Goal: Task Accomplishment & Management: Manage account settings

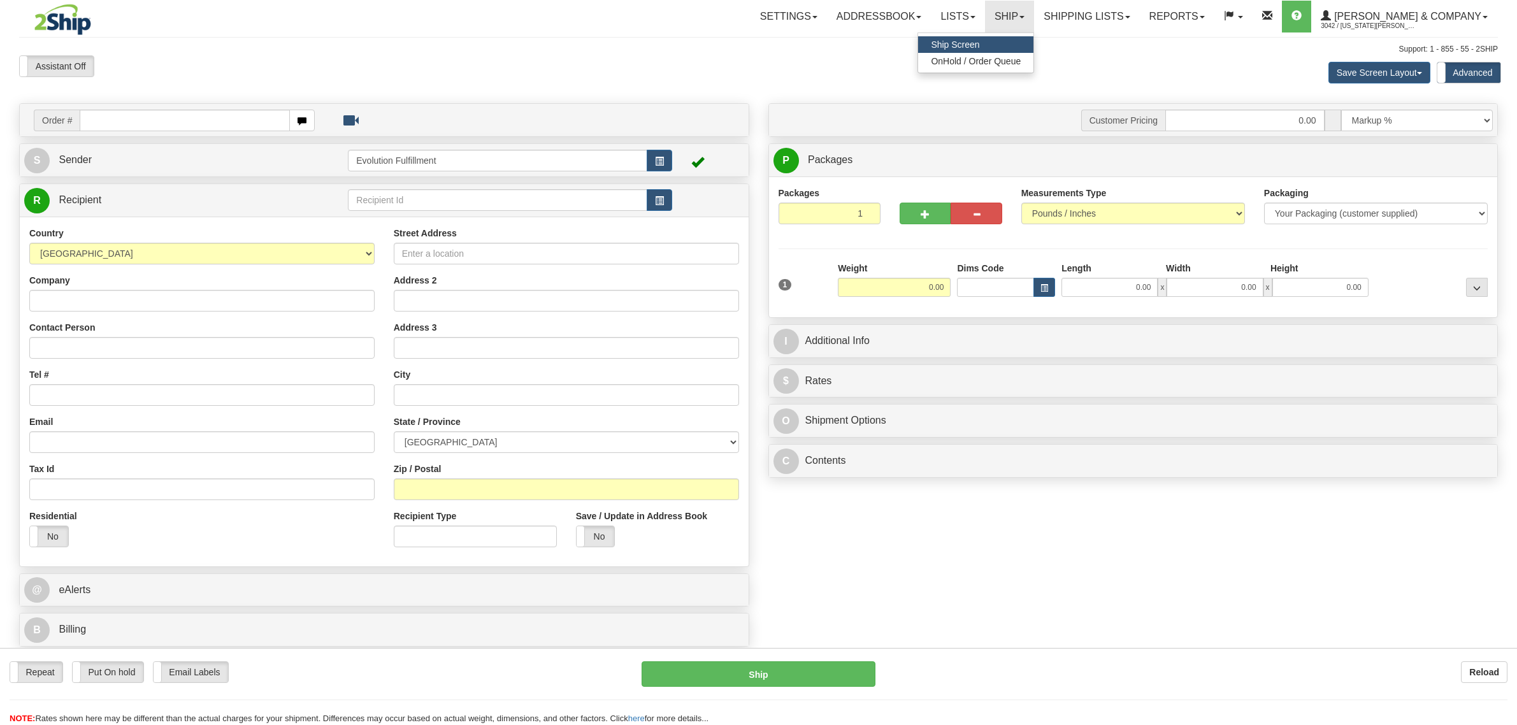
click at [1034, 53] on link "OnHold / Order Queue" at bounding box center [975, 61] width 115 height 17
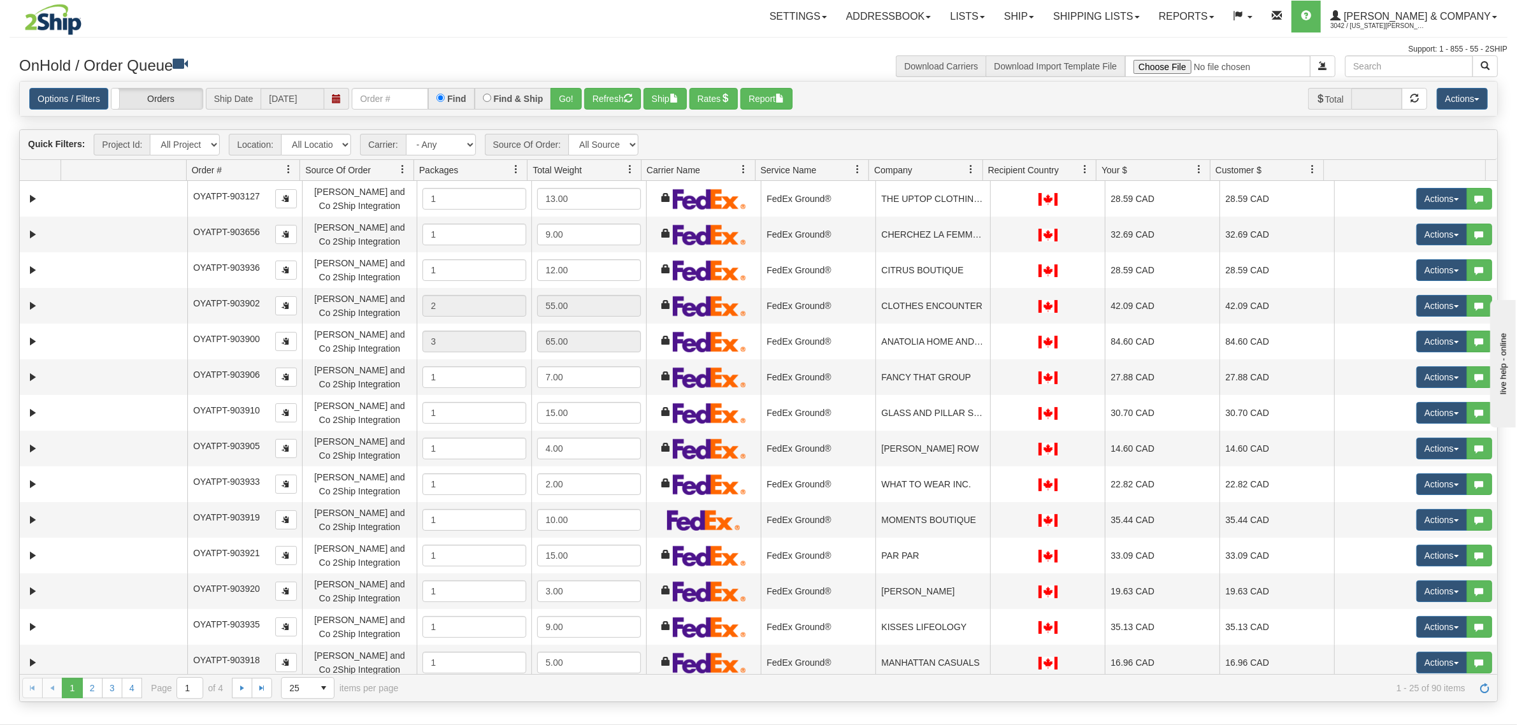
click at [970, 170] on span at bounding box center [972, 169] width 10 height 10
click at [976, 190] on span "Sort Ascending" at bounding box center [1012, 199] width 101 height 34
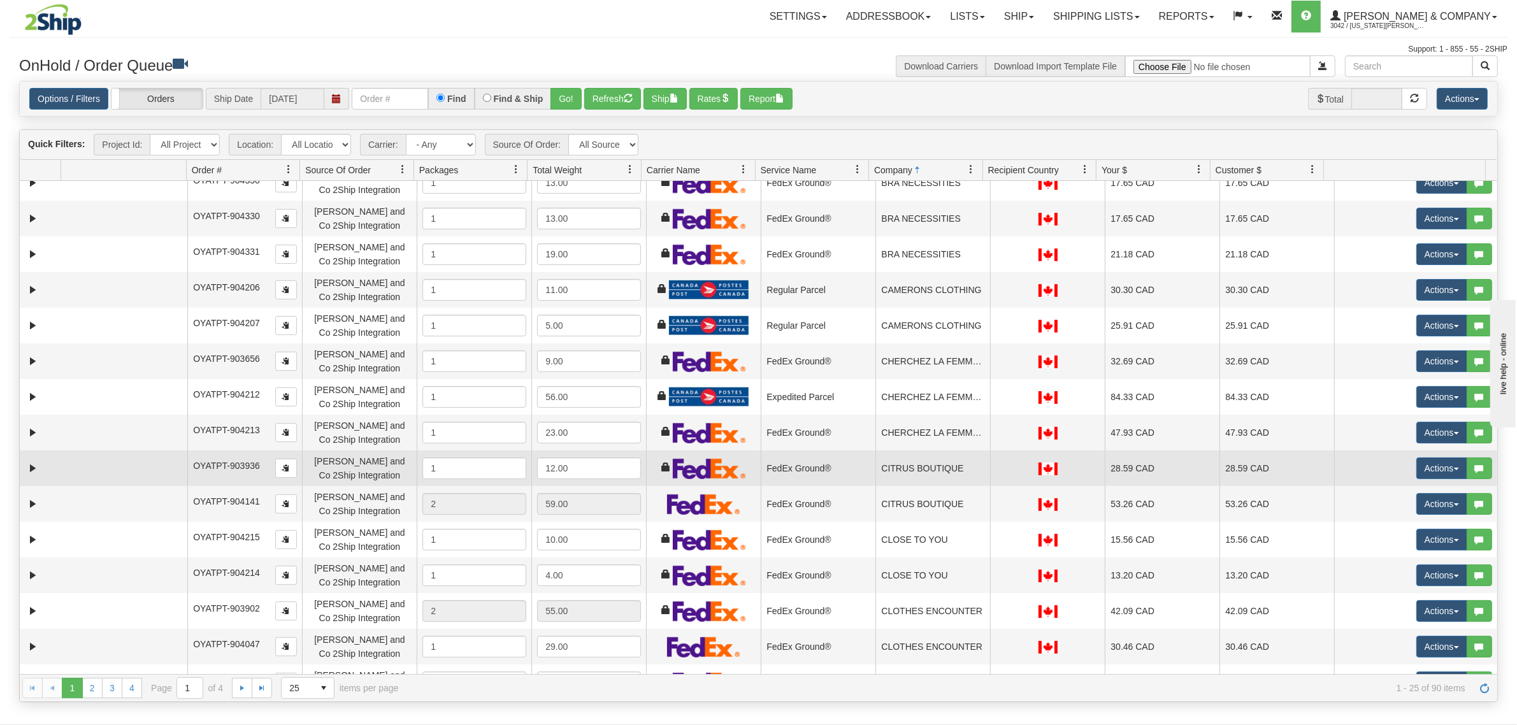
scroll to position [399, 0]
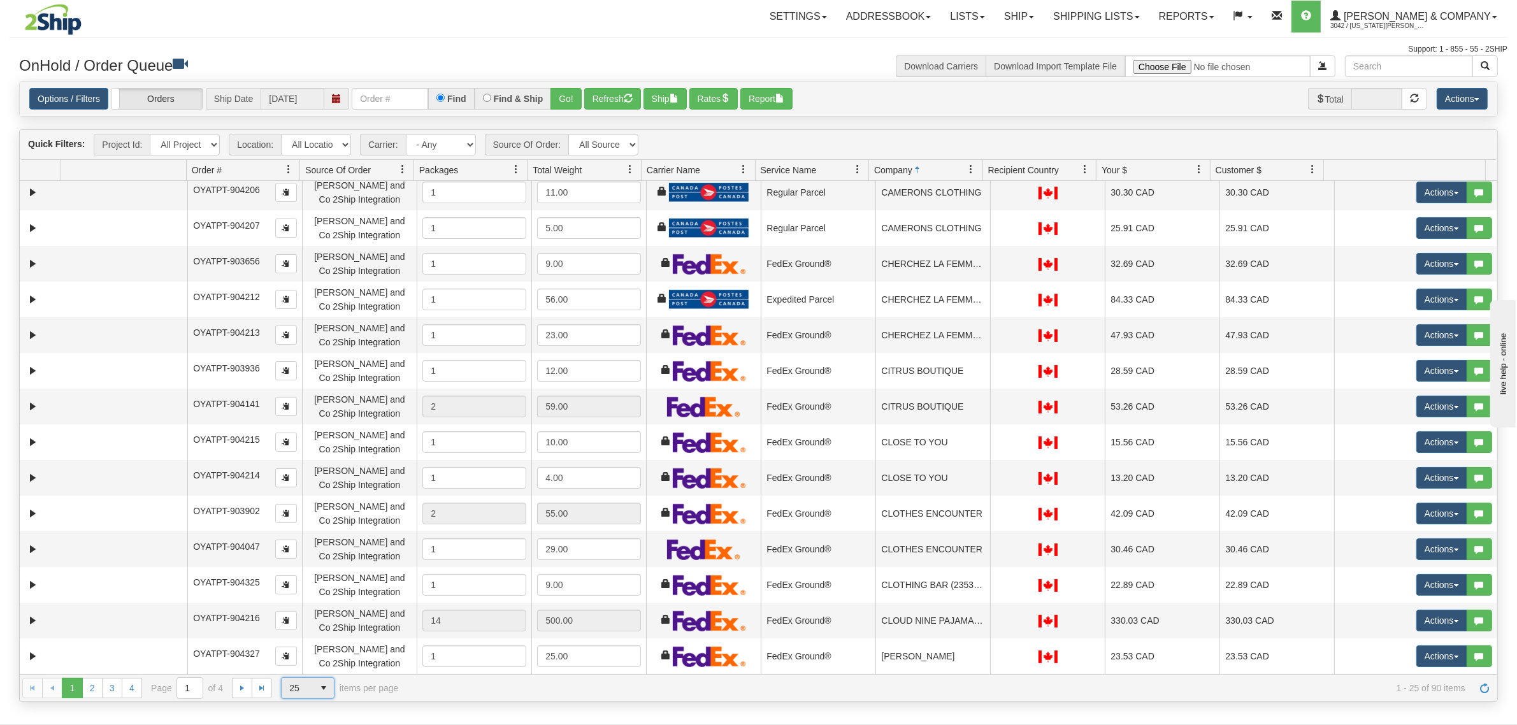
click at [292, 696] on span "25" at bounding box center [298, 688] width 32 height 20
click at [309, 667] on li "100" at bounding box center [308, 669] width 52 height 18
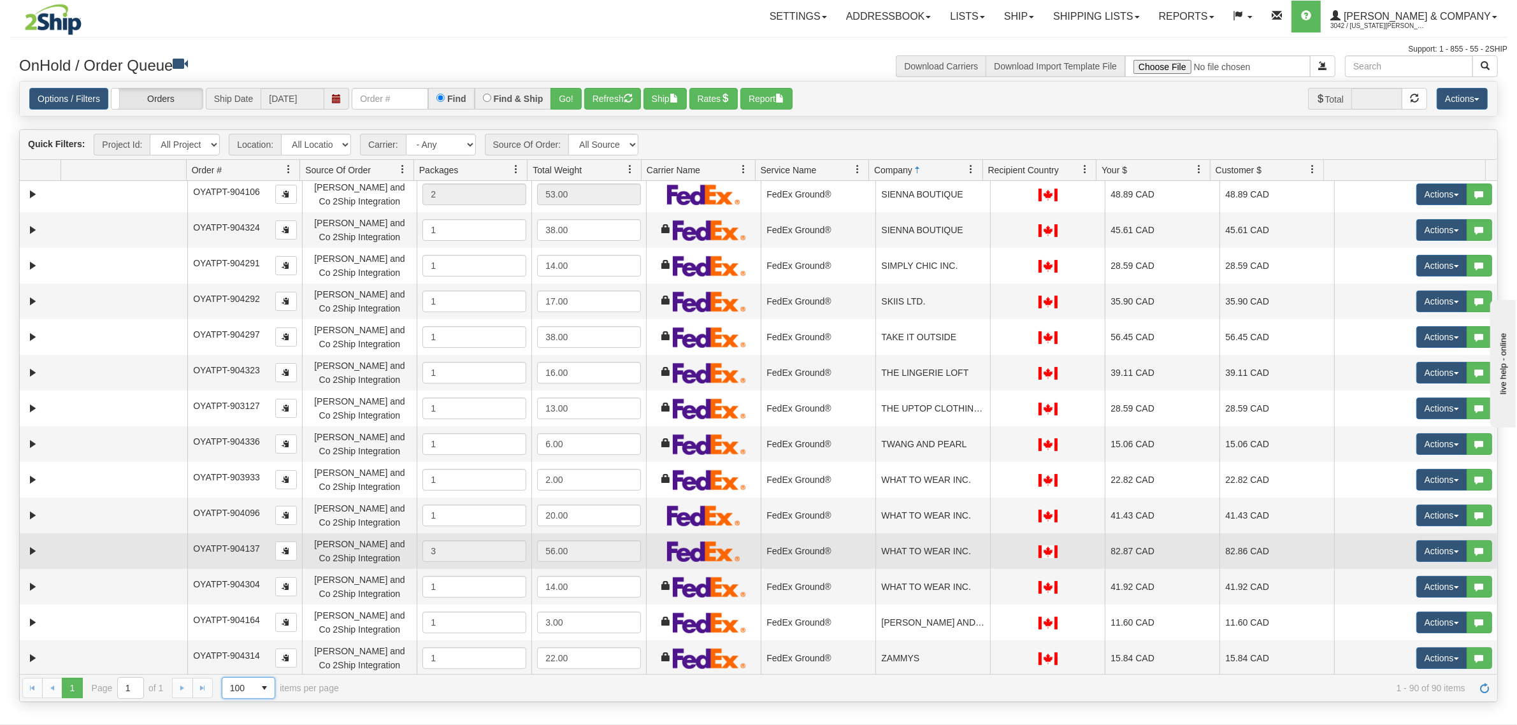
scroll to position [2637, 0]
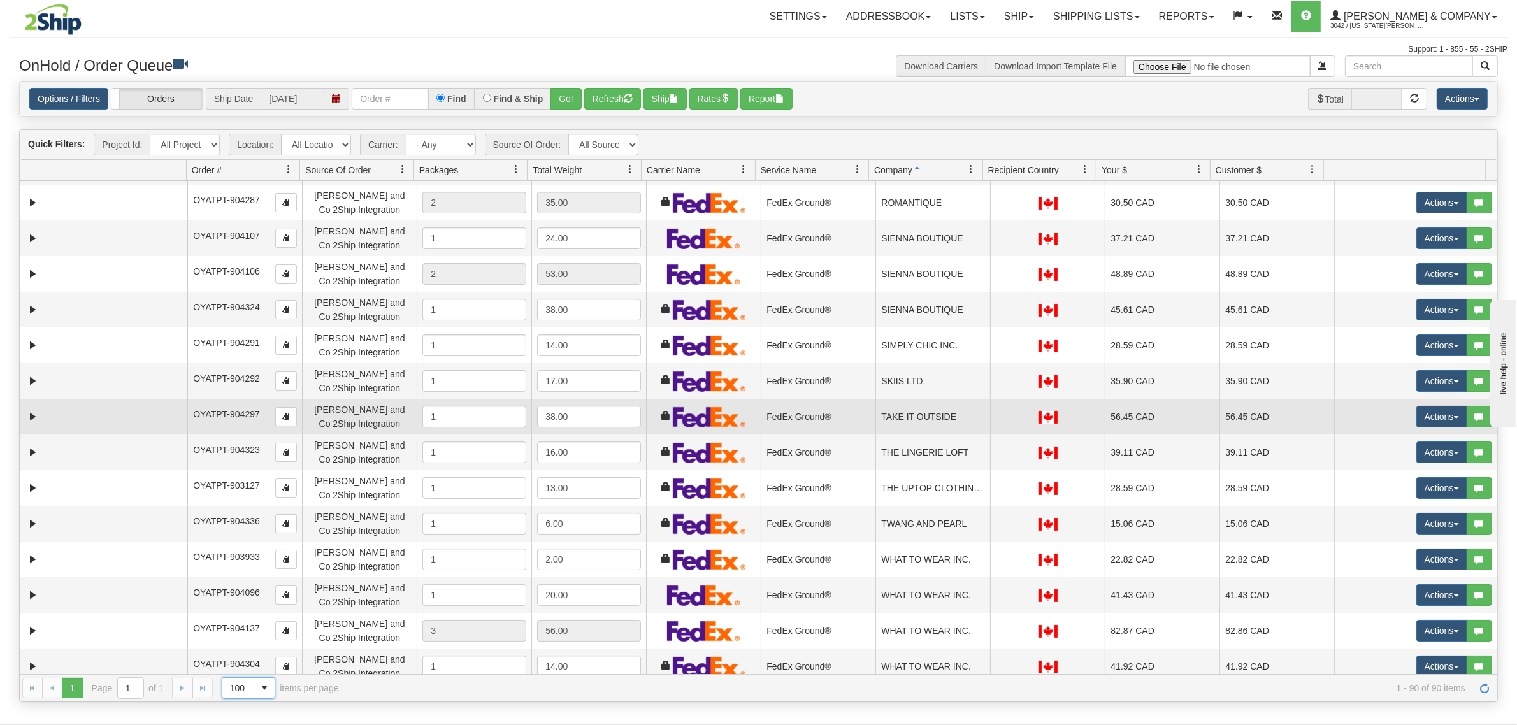
click at [922, 417] on td "TAKE IT OUTSIDE" at bounding box center [933, 417] width 115 height 36
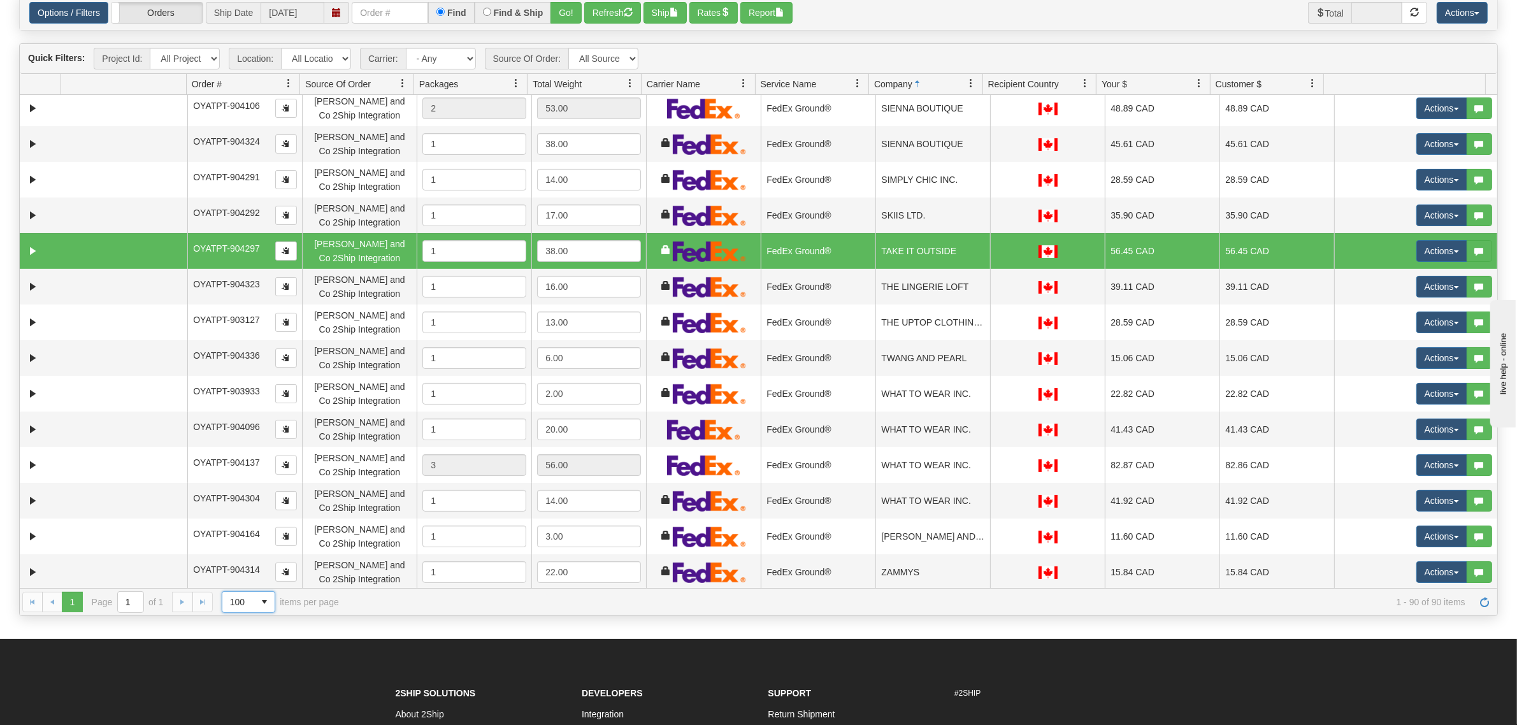
scroll to position [239, 0]
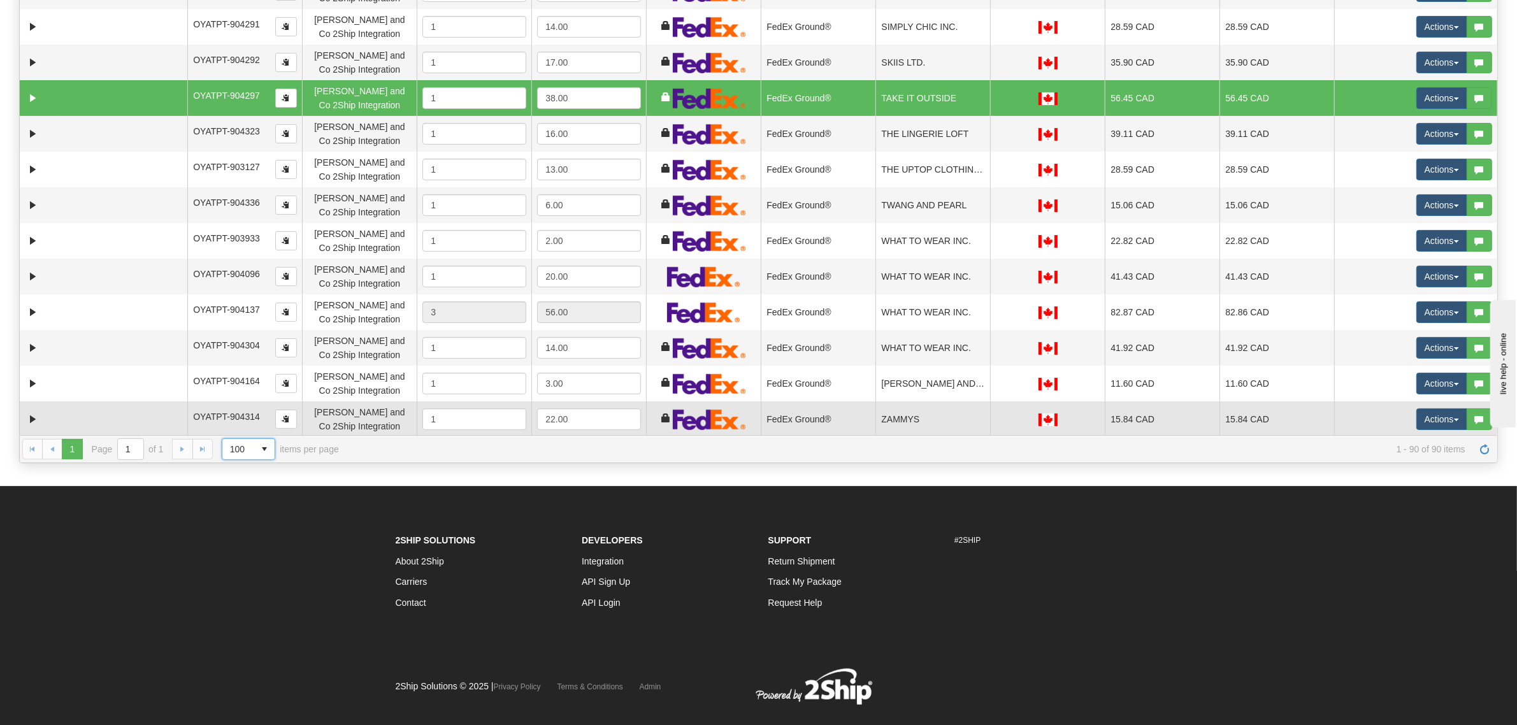
click at [932, 424] on td "ZAMMYS" at bounding box center [933, 419] width 115 height 36
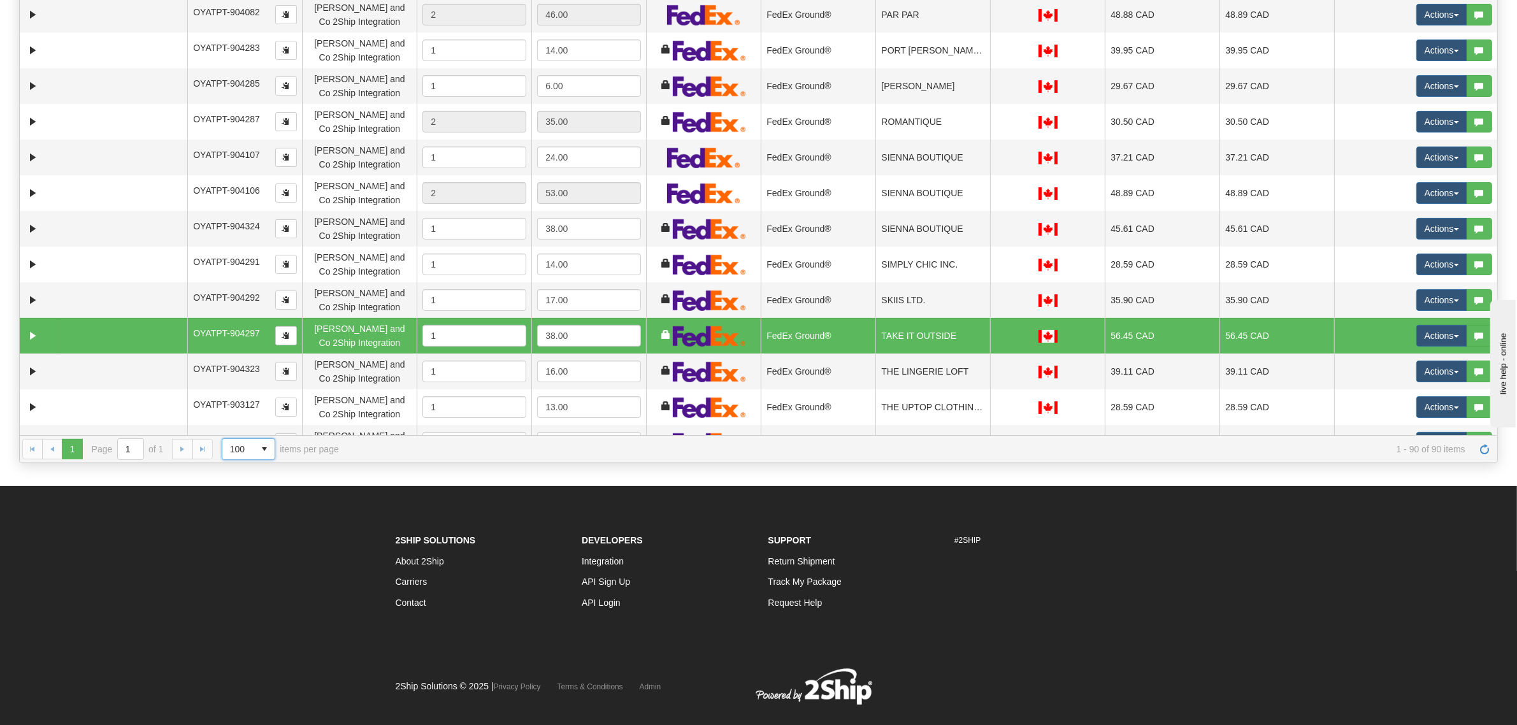
scroll to position [2478, 0]
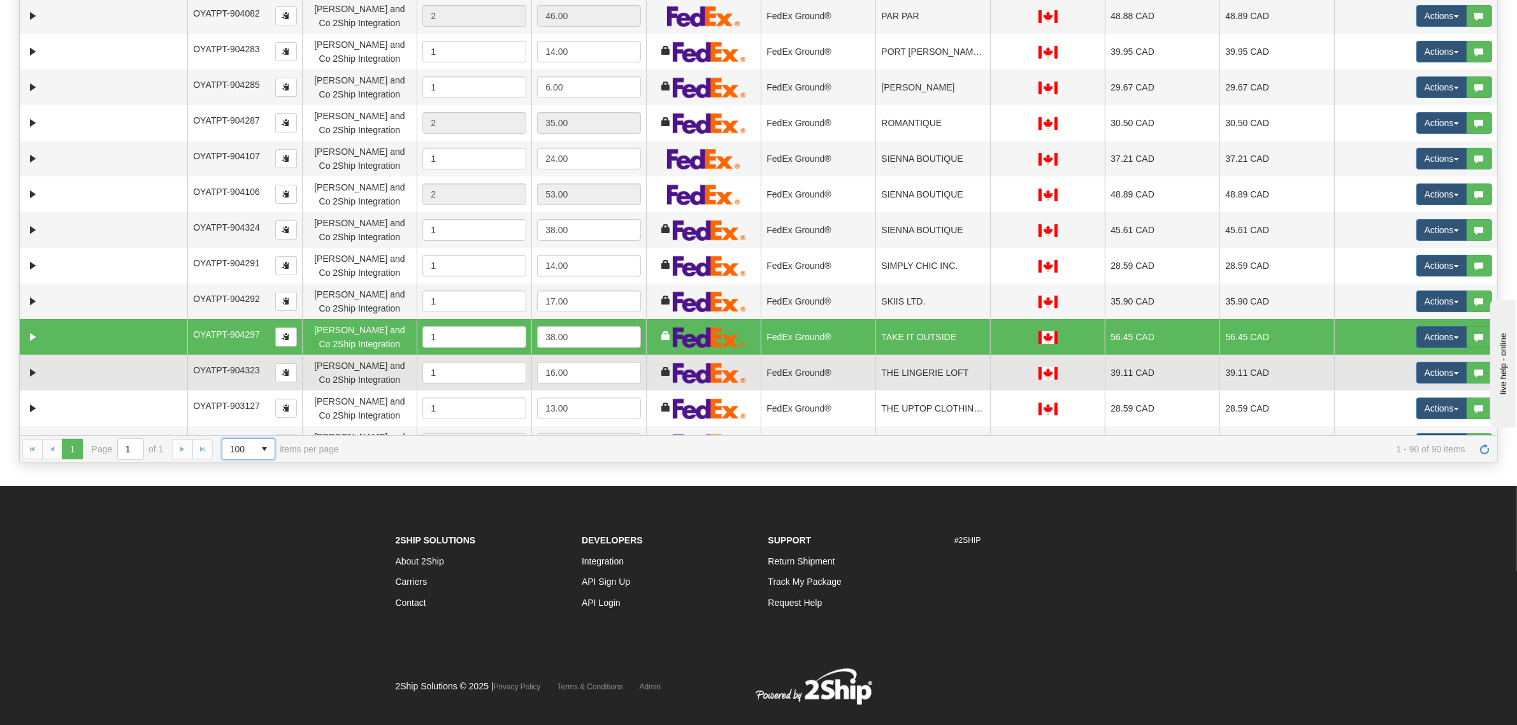
click at [962, 364] on td "THE LINGERIE LOFT" at bounding box center [933, 373] width 115 height 36
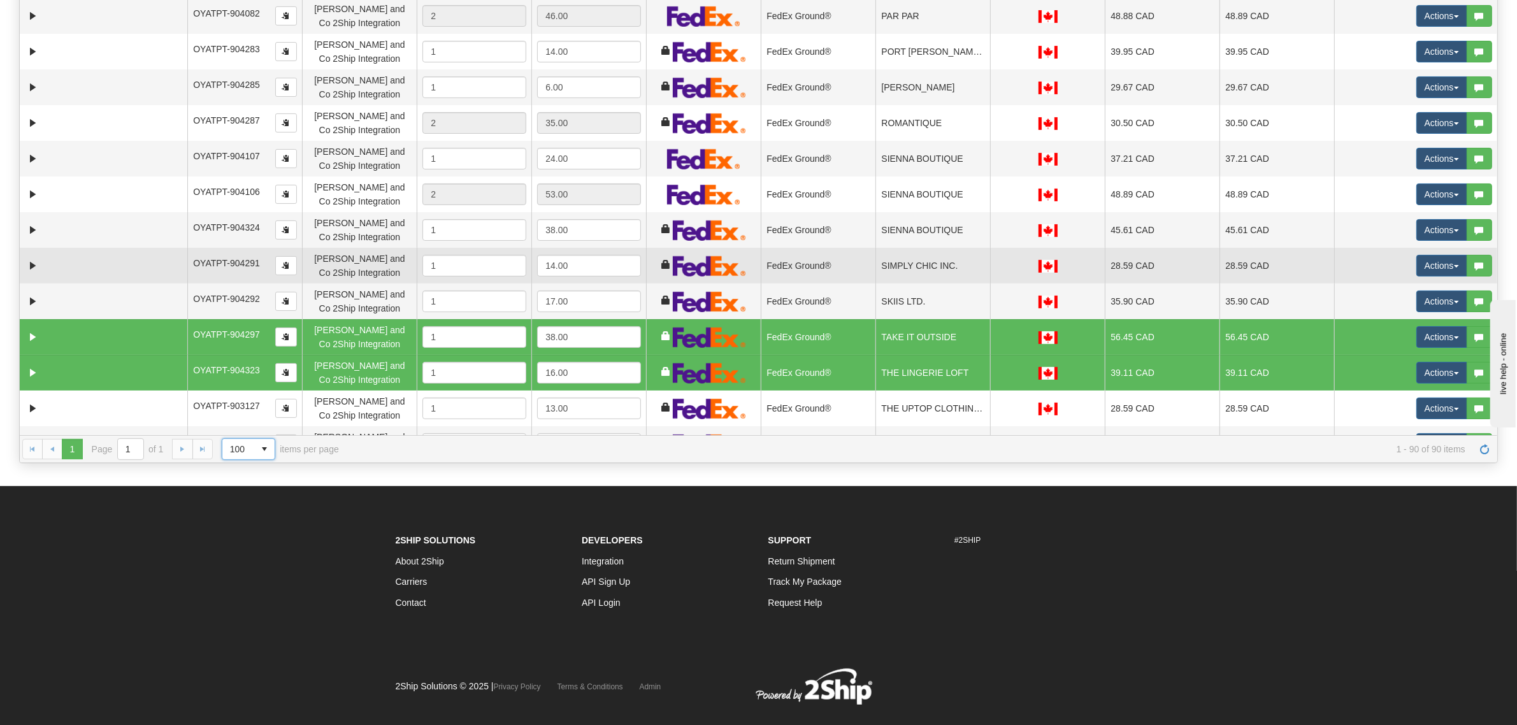
click at [937, 270] on td "SIMPLY CHIC INC." at bounding box center [933, 266] width 115 height 36
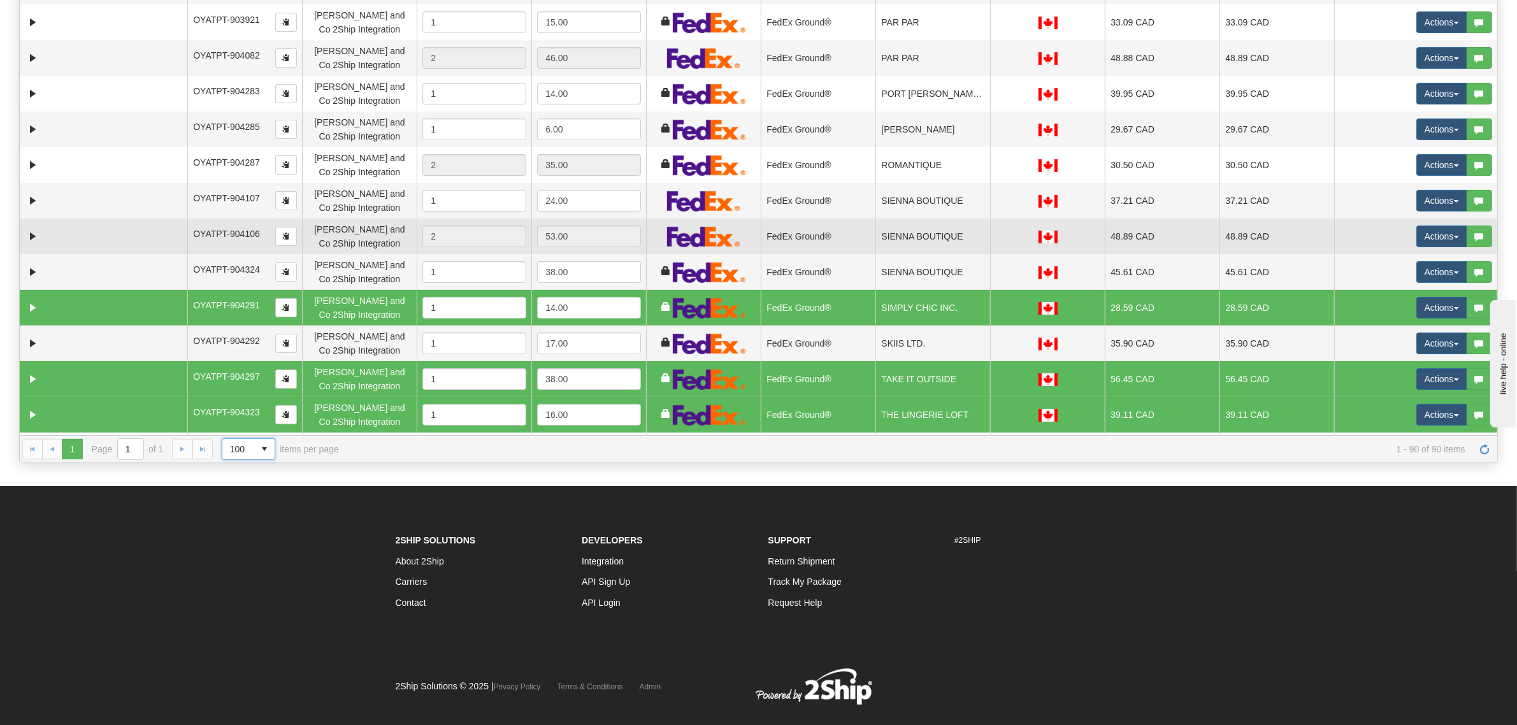
scroll to position [2398, 0]
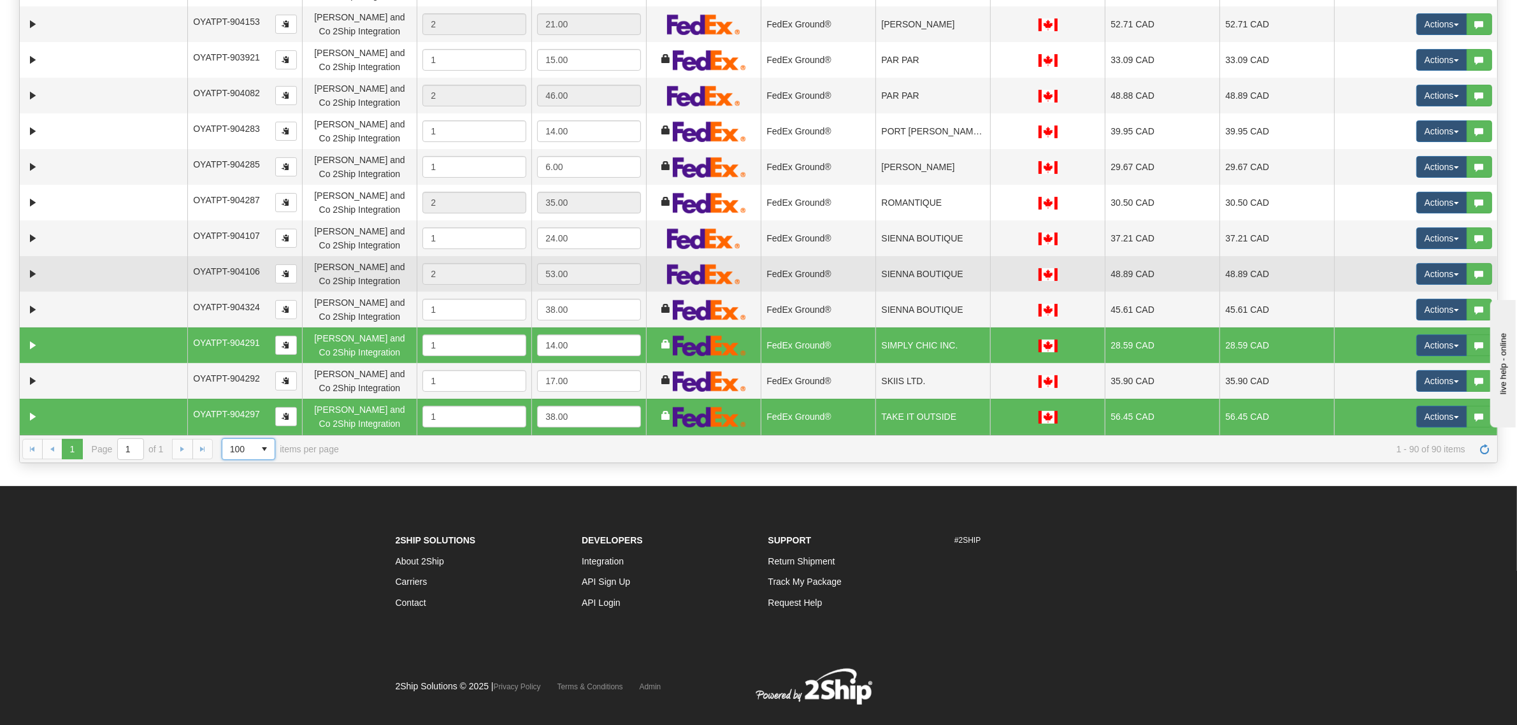
click at [953, 206] on td "ROMANTIQUE" at bounding box center [933, 203] width 115 height 36
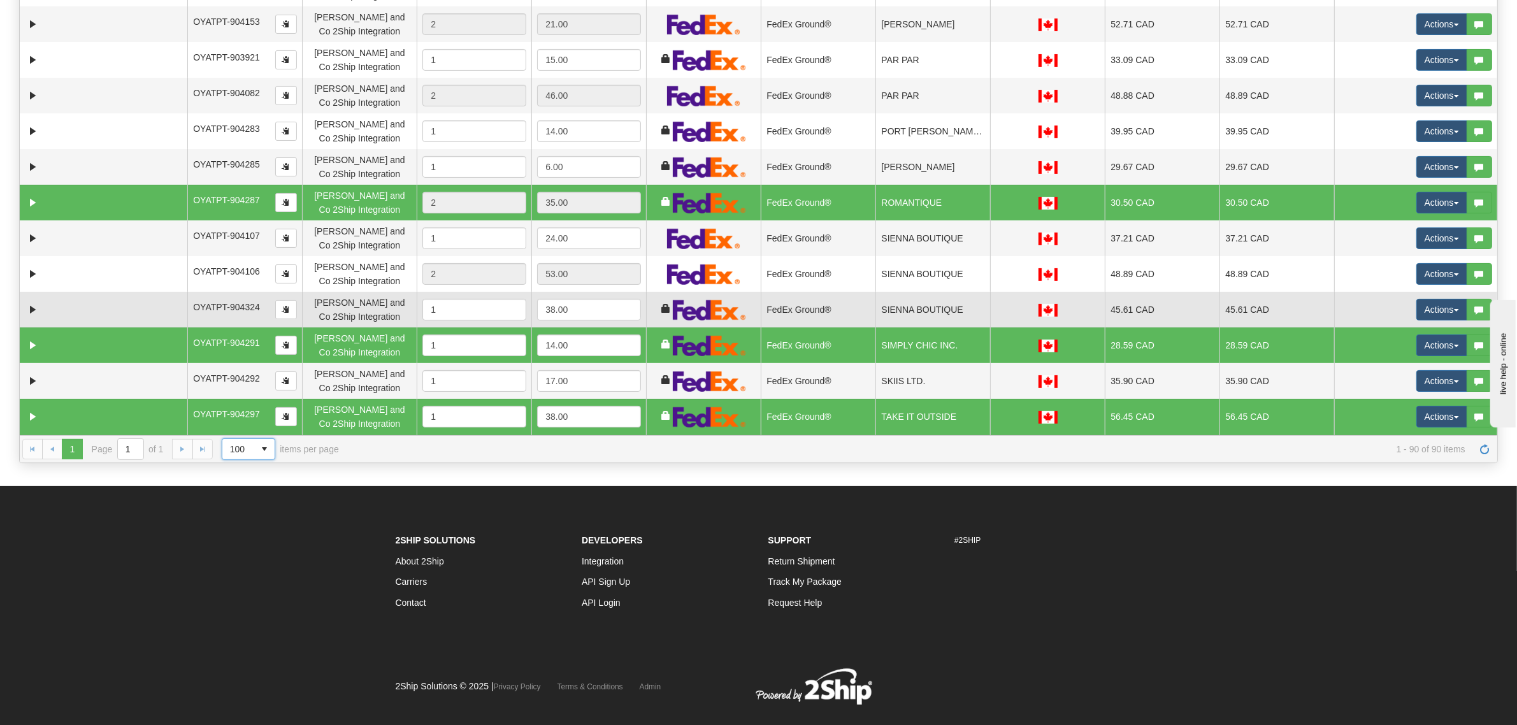
click at [944, 314] on td "SIENNA BOUTIQUE" at bounding box center [933, 310] width 115 height 36
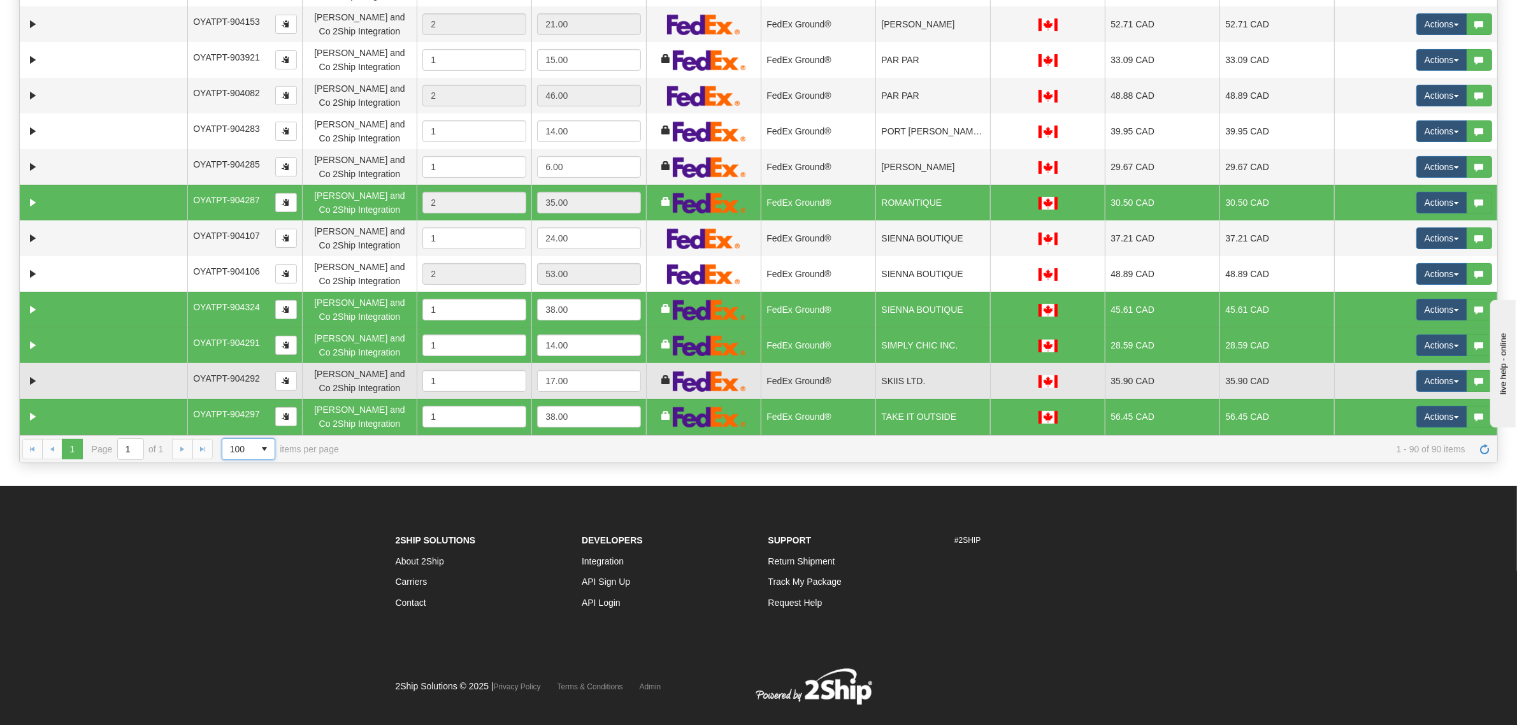
click at [951, 376] on td "SKIIS LTD." at bounding box center [933, 381] width 115 height 36
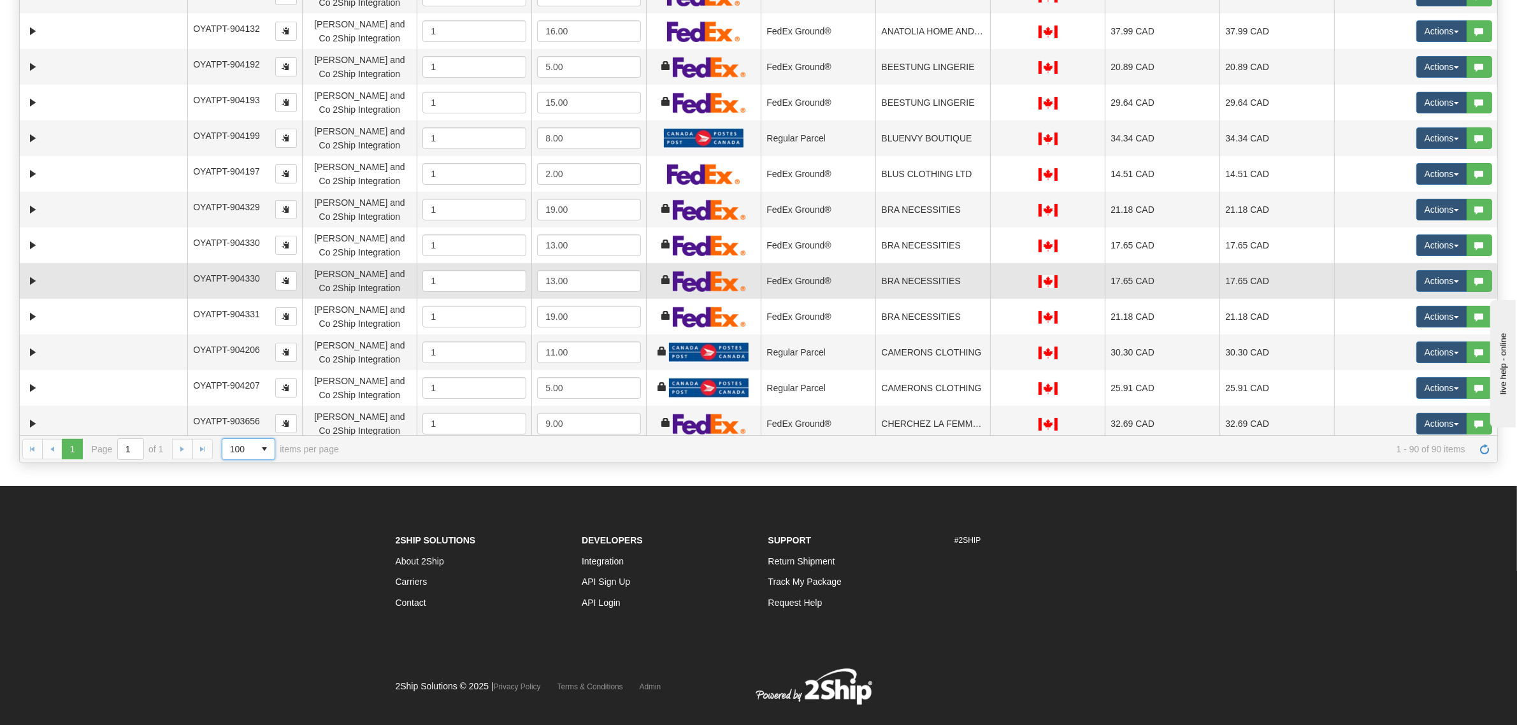
scroll to position [0, 0]
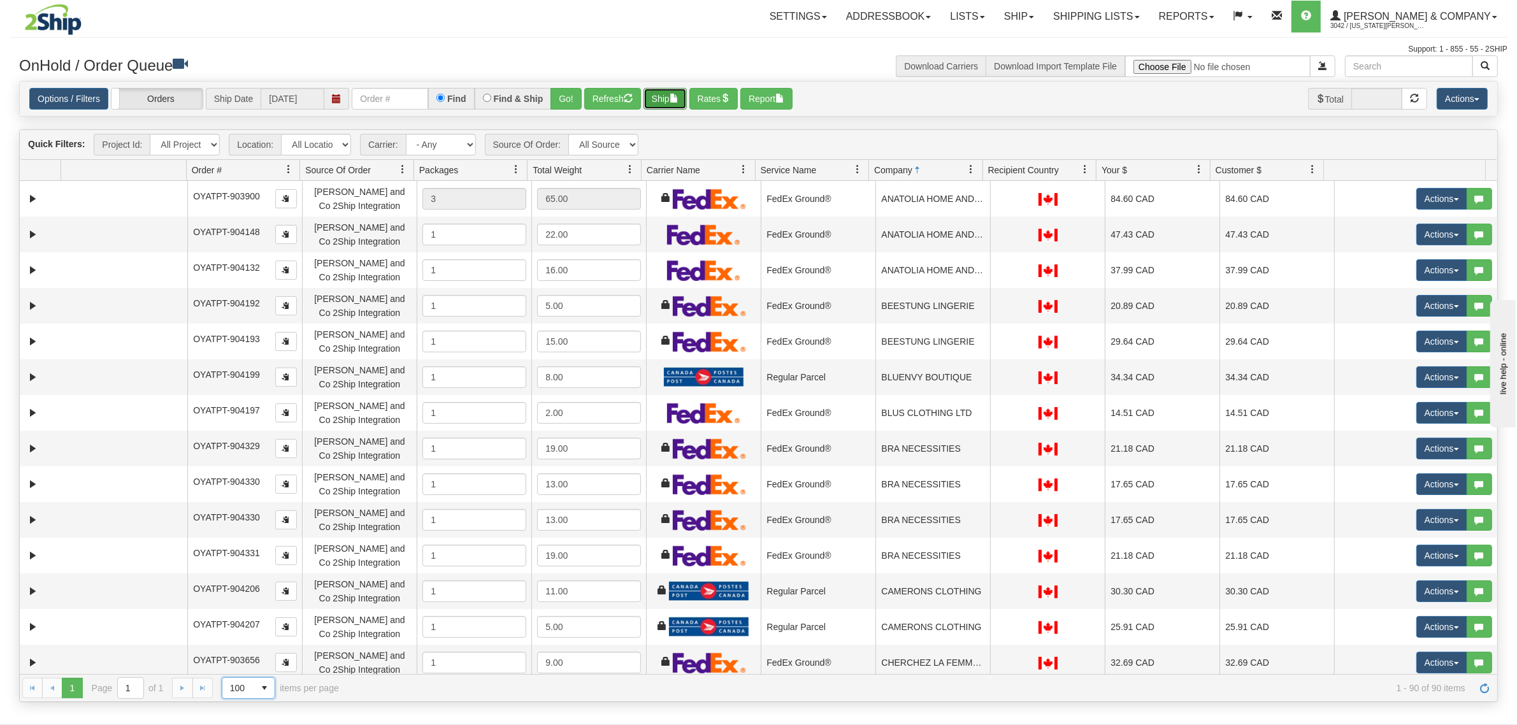
click at [669, 105] on button "Ship" at bounding box center [665, 99] width 43 height 22
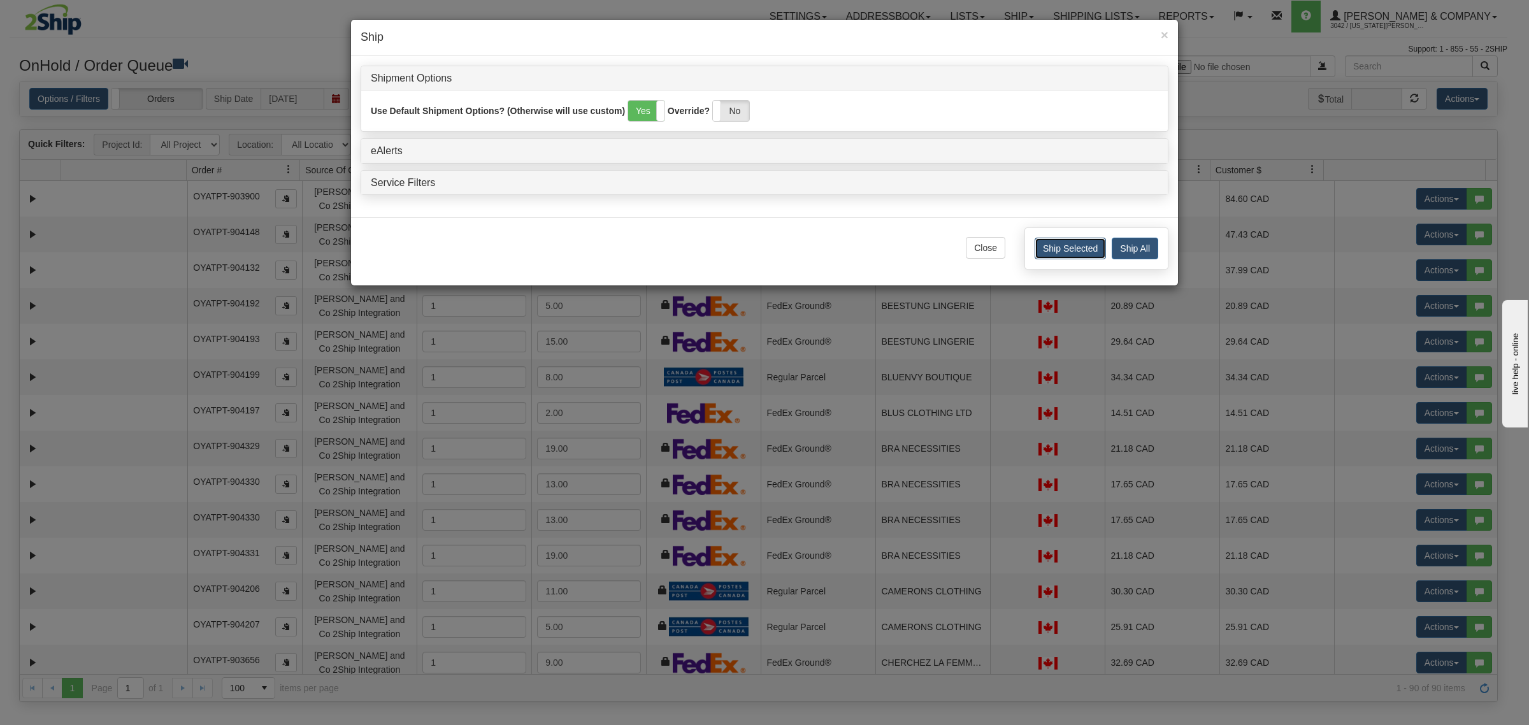
click at [1062, 250] on button "Ship Selected" at bounding box center [1070, 249] width 71 height 22
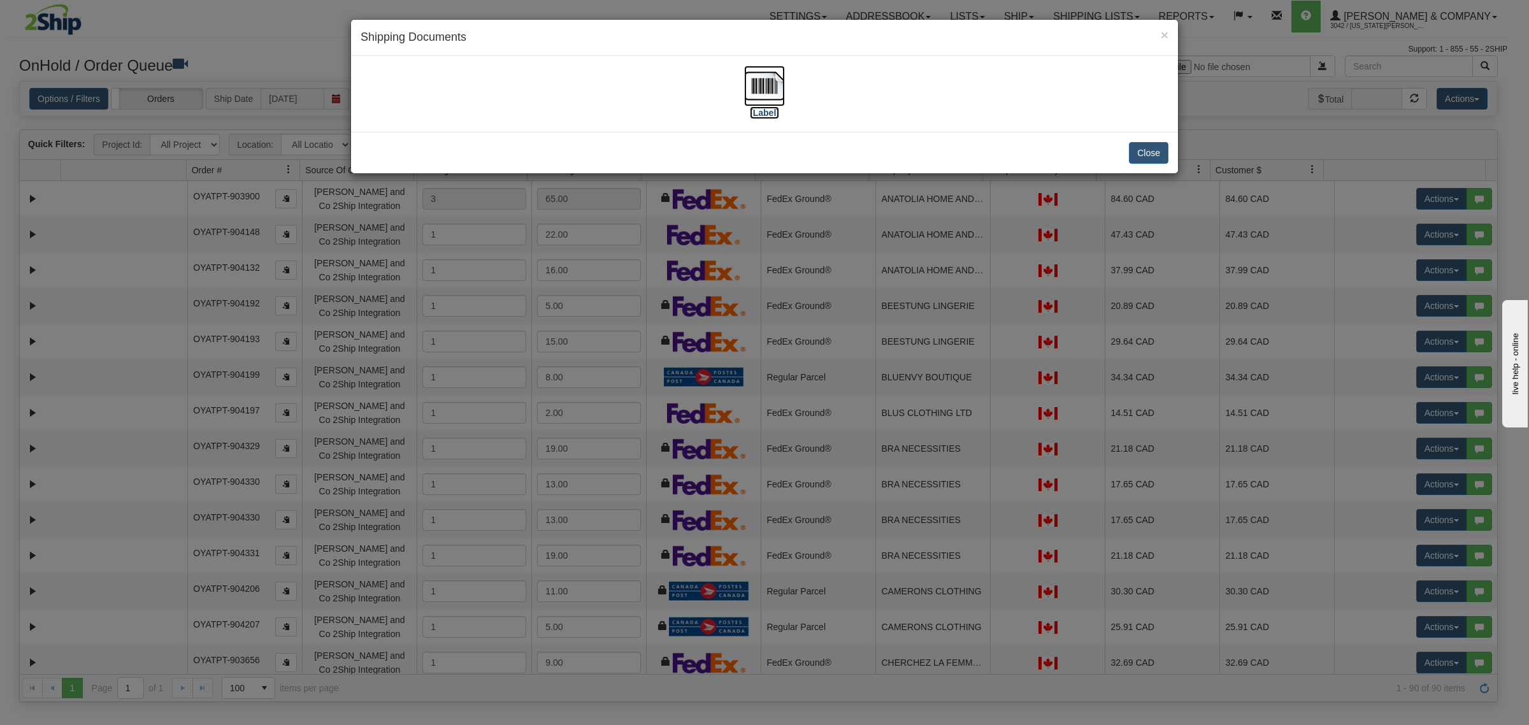
click at [760, 85] on img at bounding box center [764, 86] width 41 height 41
click at [1148, 155] on button "Close" at bounding box center [1149, 153] width 40 height 22
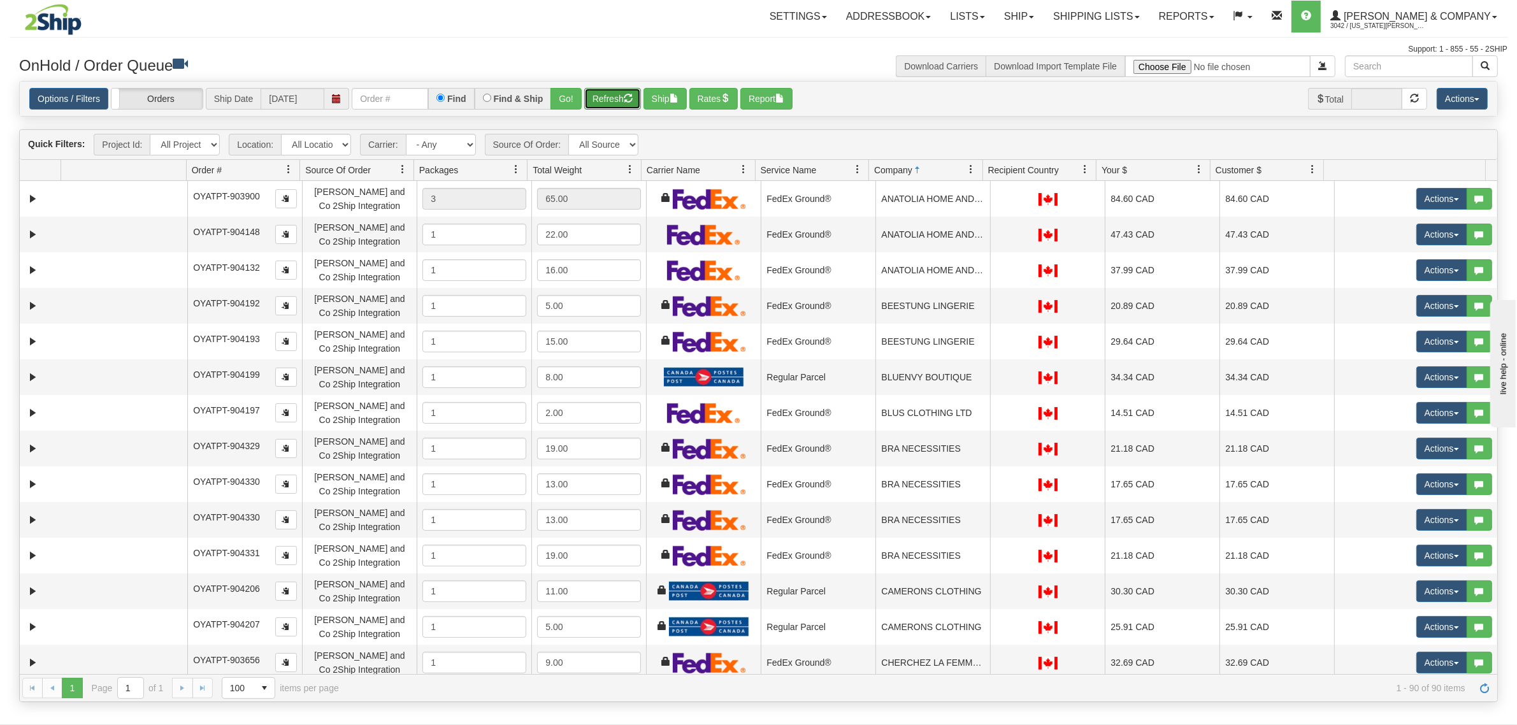
click at [629, 91] on button "Refresh" at bounding box center [612, 99] width 57 height 22
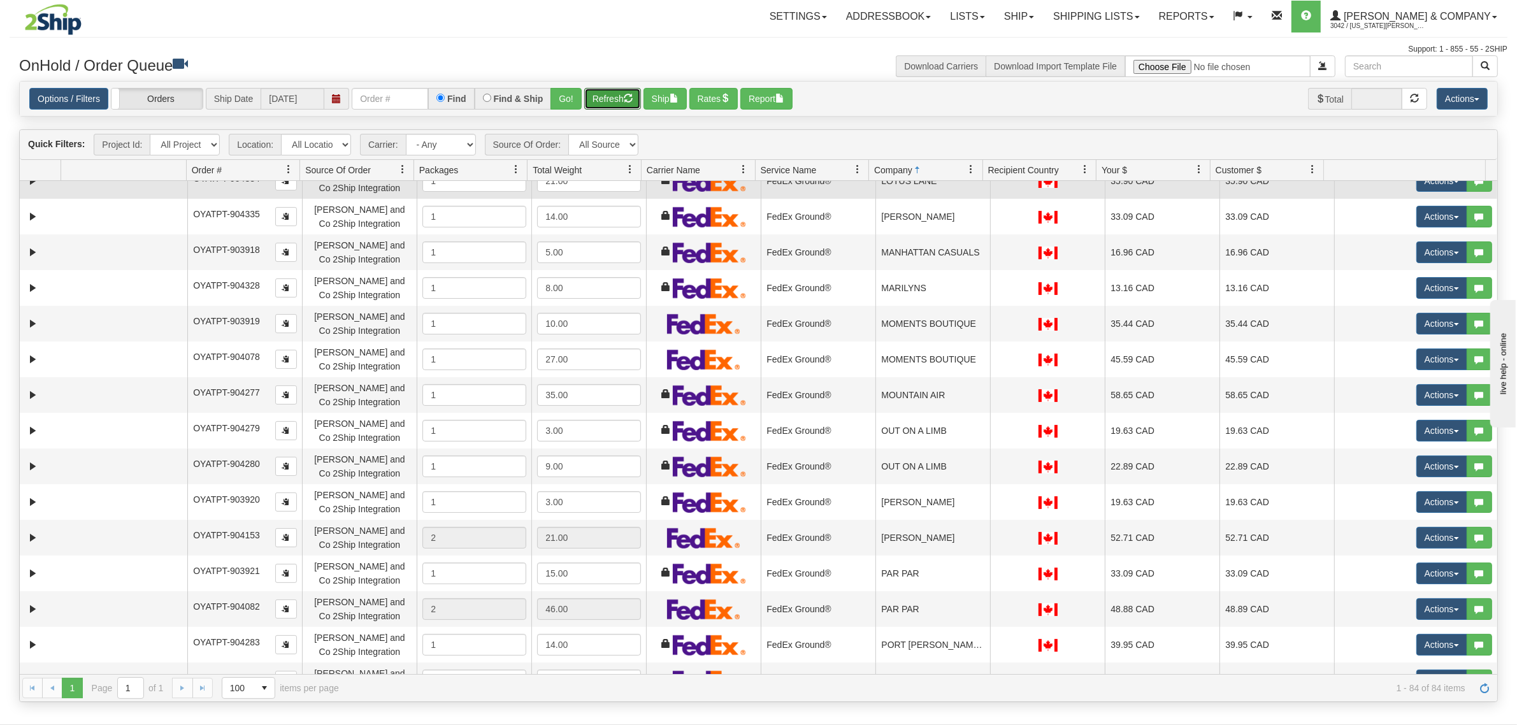
scroll to position [2310, 0]
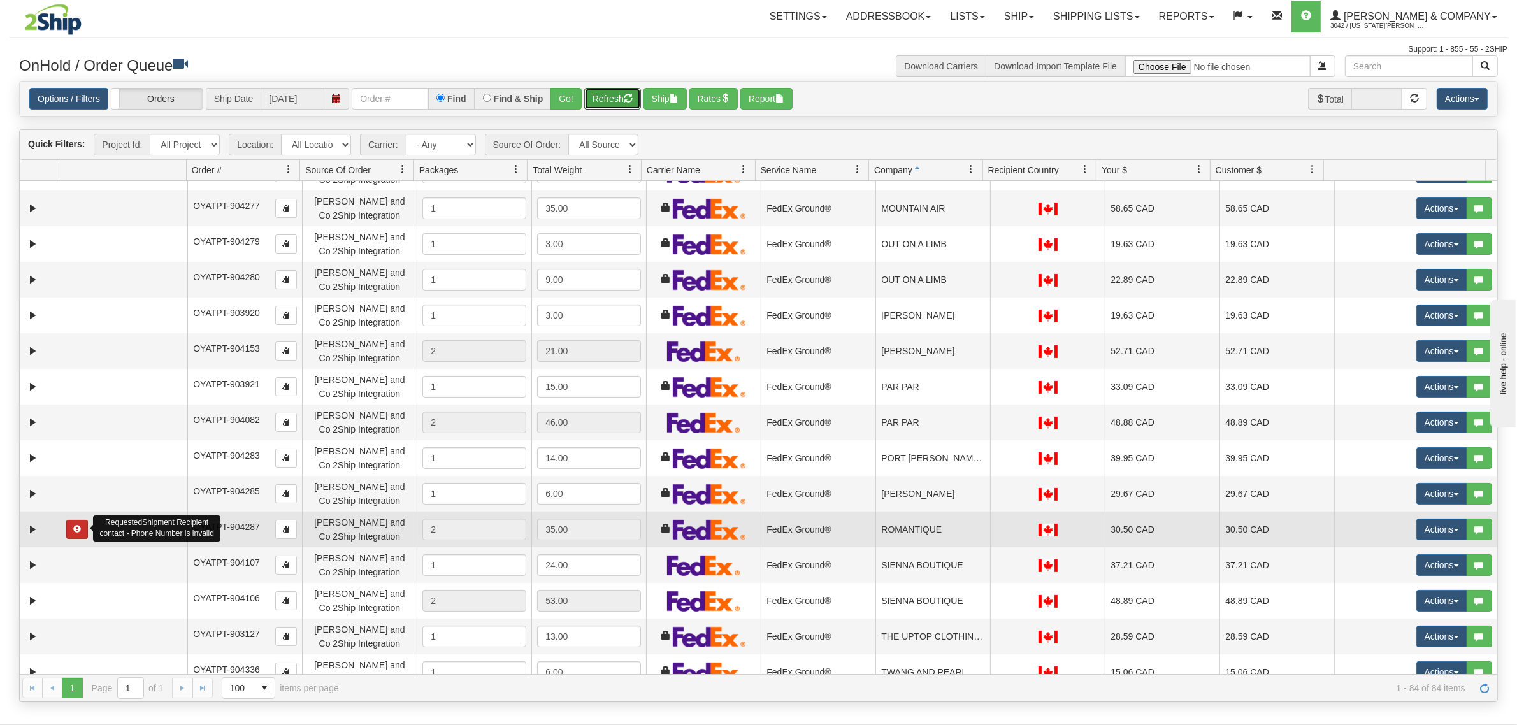
click at [80, 528] on span "button" at bounding box center [77, 529] width 8 height 8
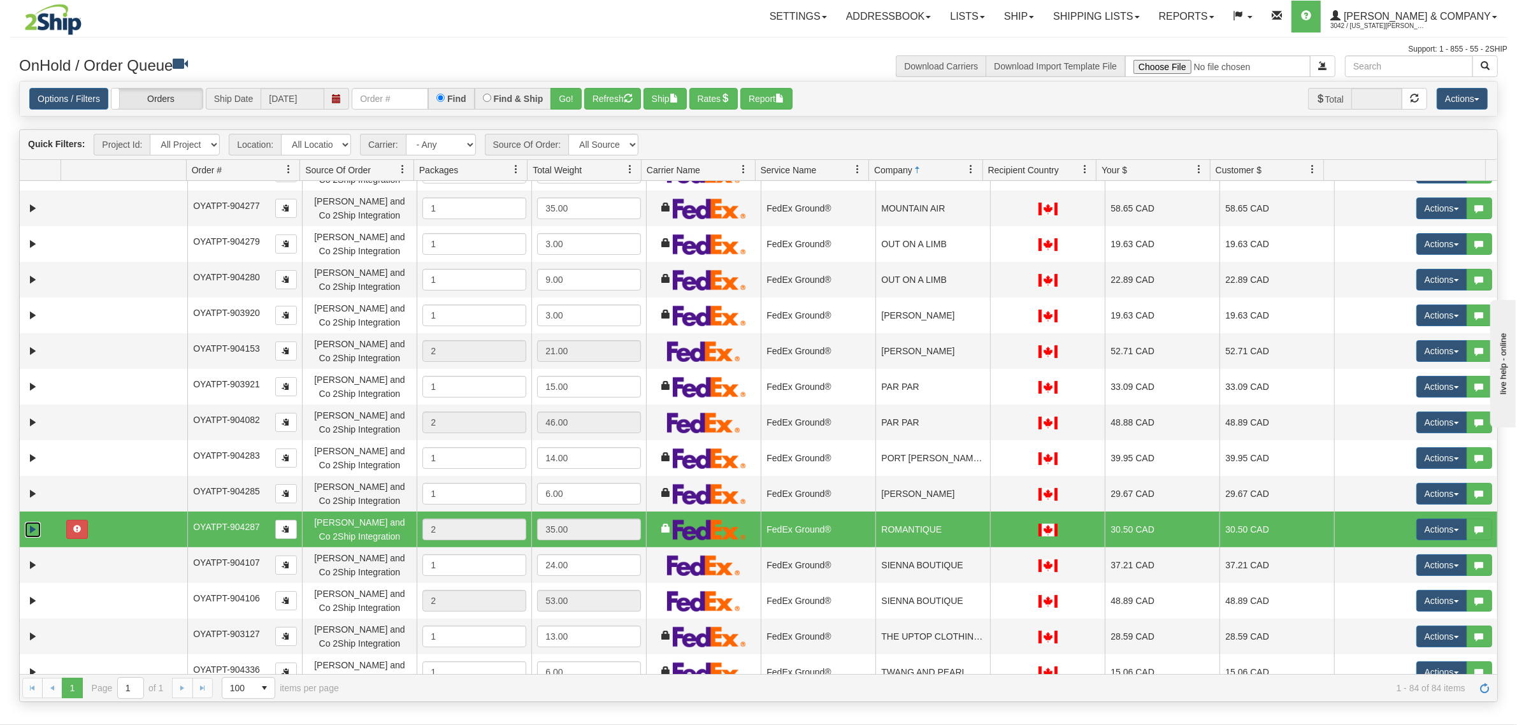
click at [29, 530] on link "Expand" at bounding box center [33, 530] width 16 height 16
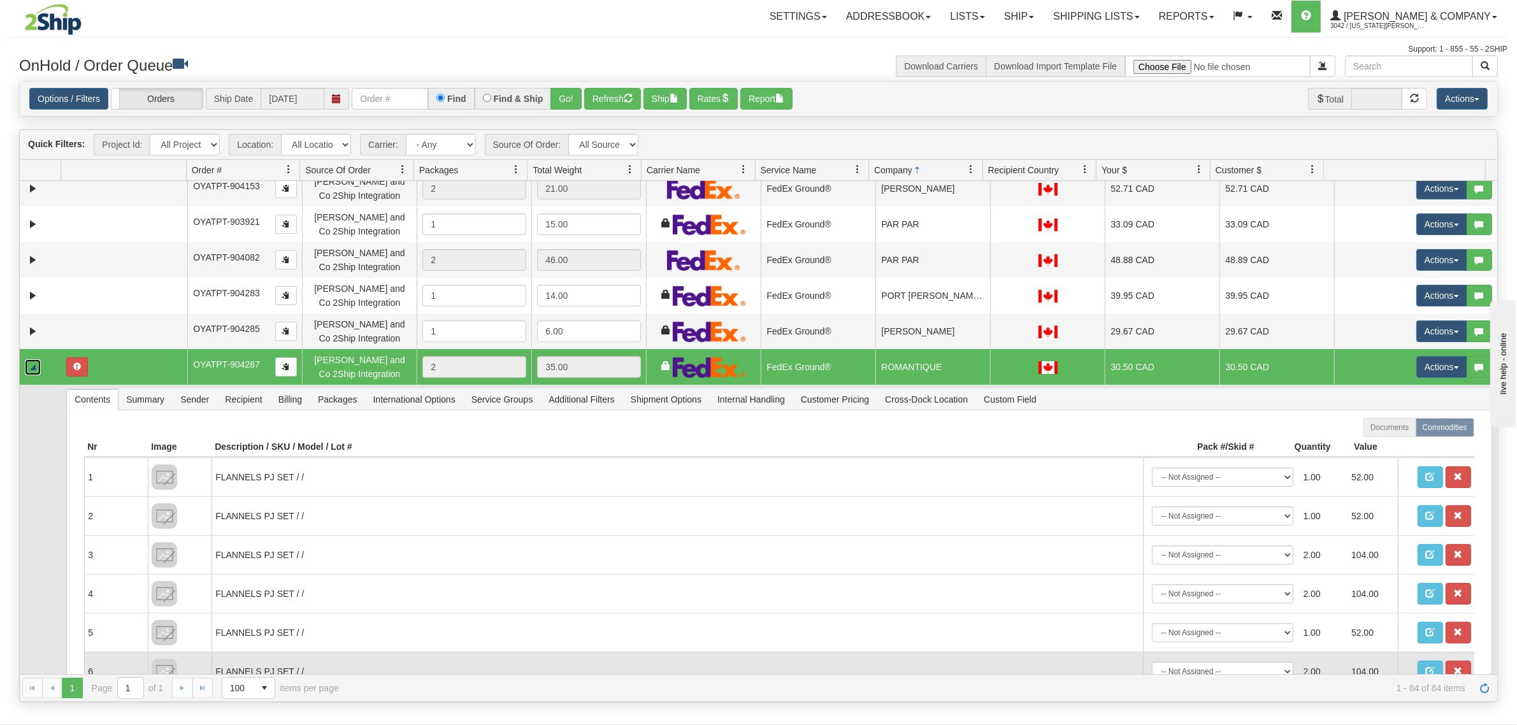
scroll to position [2628, 0]
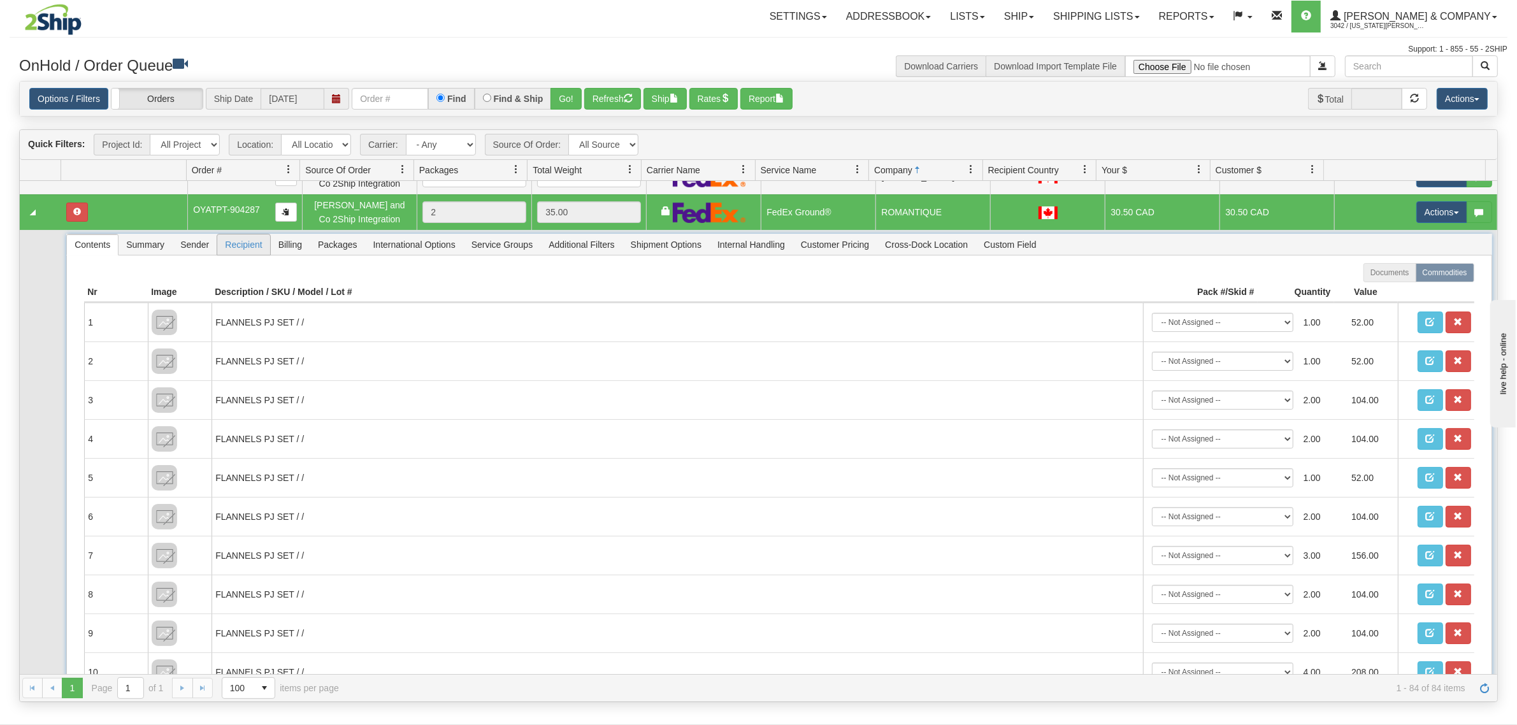
click at [247, 241] on span "Recipient" at bounding box center [243, 245] width 52 height 20
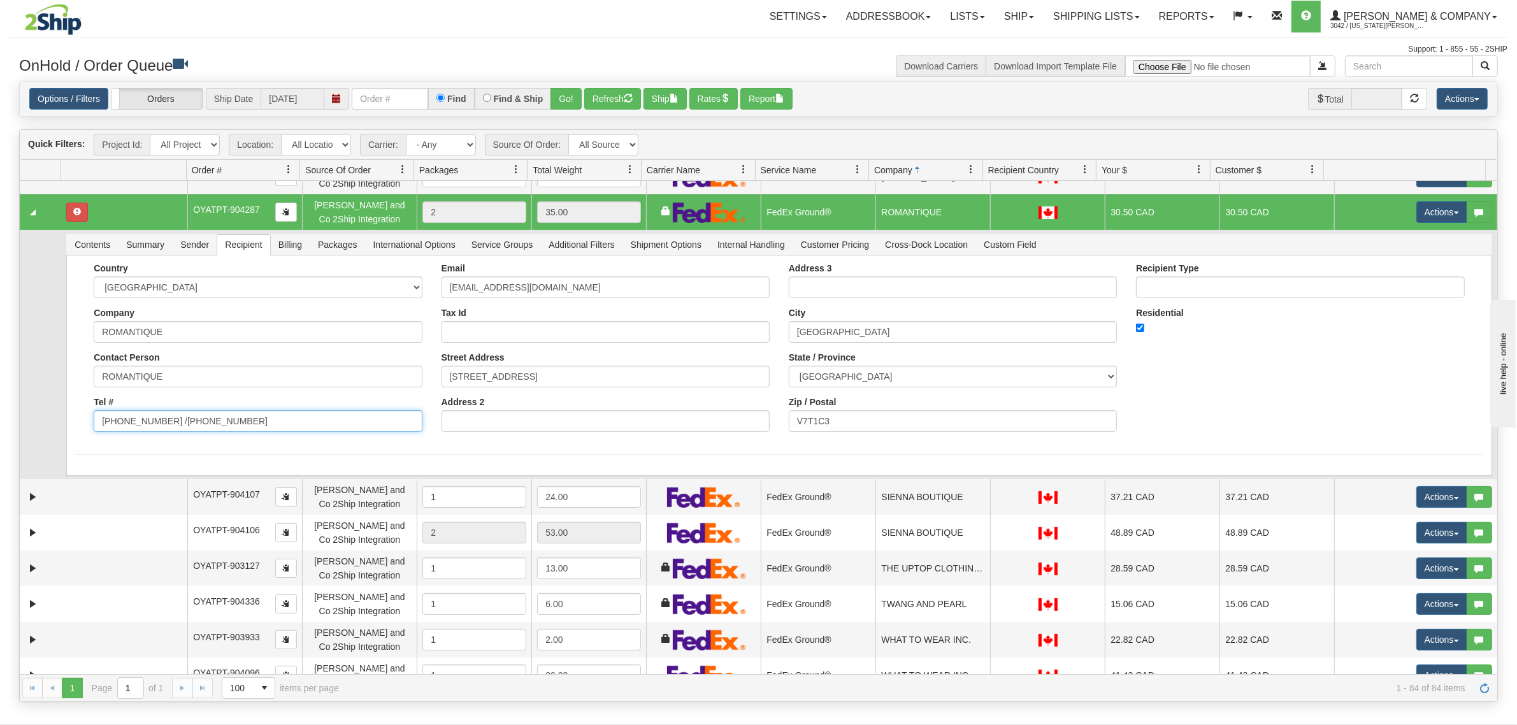
drag, startPoint x: 259, startPoint y: 423, endPoint x: 163, endPoint y: 431, distance: 97.2
click at [163, 431] on div "Country AFGHANISTAN ALAND ISLANDS ALBANIA ALGERIA AMERICAN SAMOA ANDORRA ANGOLA…" at bounding box center [257, 352] width 347 height 178
type input "(604) 926-2222"
click at [143, 453] on div "Country AFGHANISTAN ALAND ISLANDS ALBANIA ALGERIA AMERICAN SAMOA ANDORRA ANGOLA…" at bounding box center [779, 366] width 1426 height 221
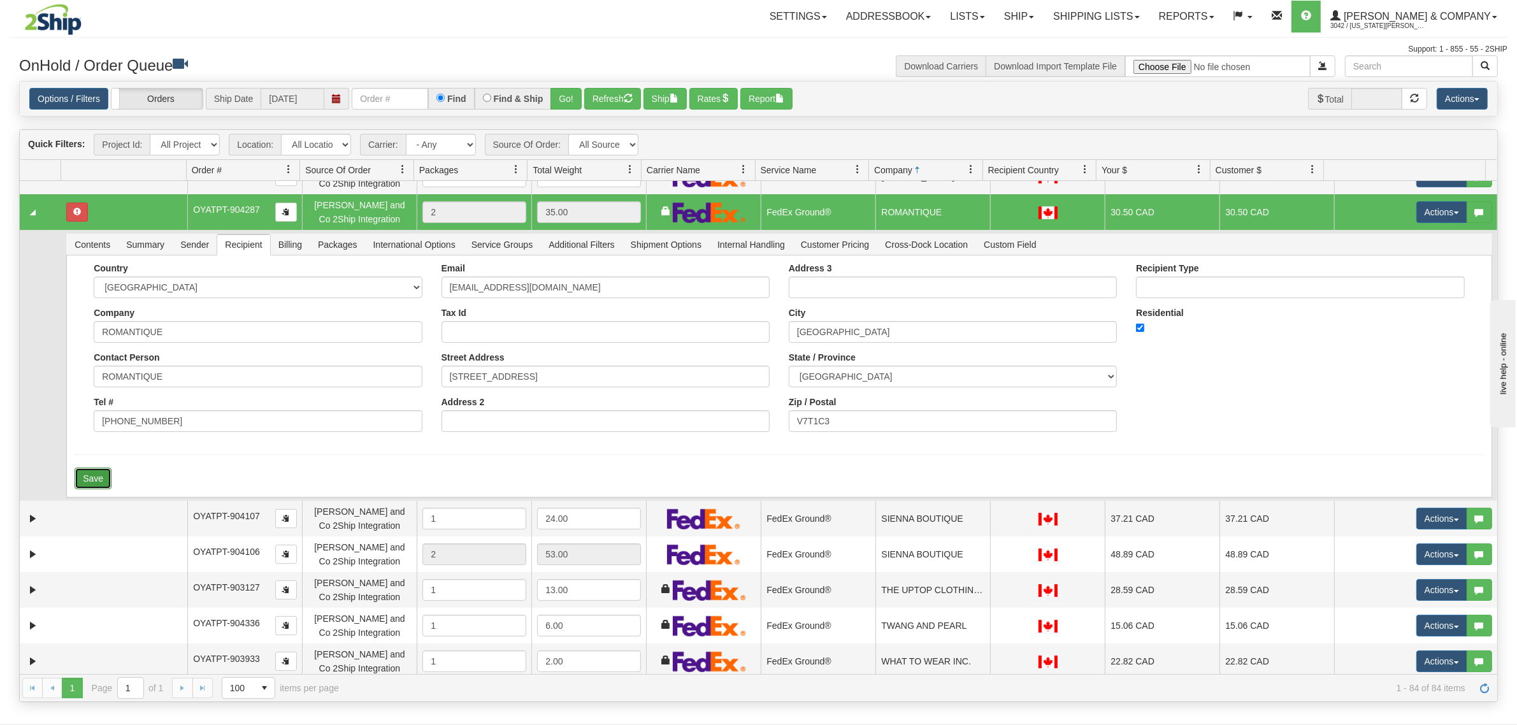
click at [102, 469] on button "Save" at bounding box center [93, 479] width 37 height 22
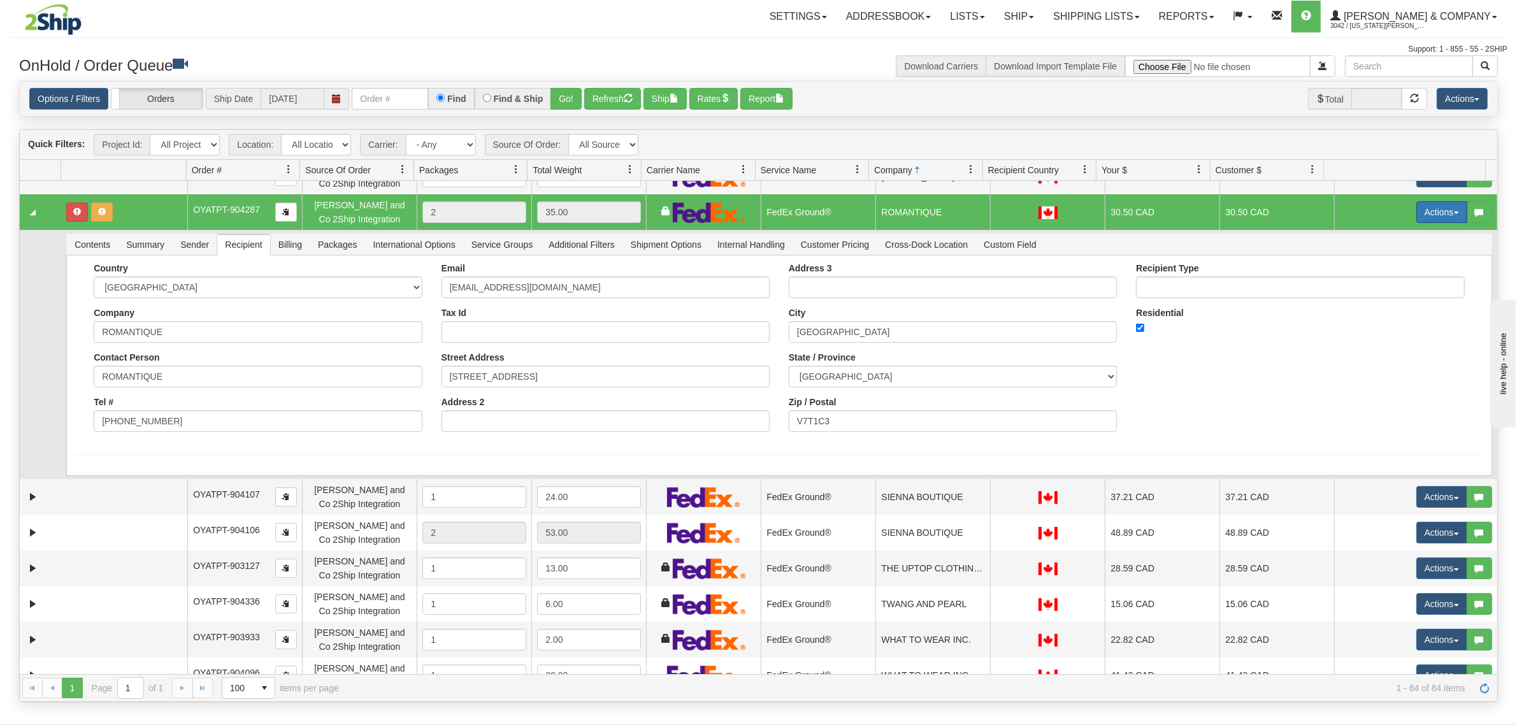
click at [1422, 206] on button "Actions" at bounding box center [1442, 212] width 51 height 22
click at [1378, 284] on span "Ship" at bounding box center [1391, 286] width 27 height 10
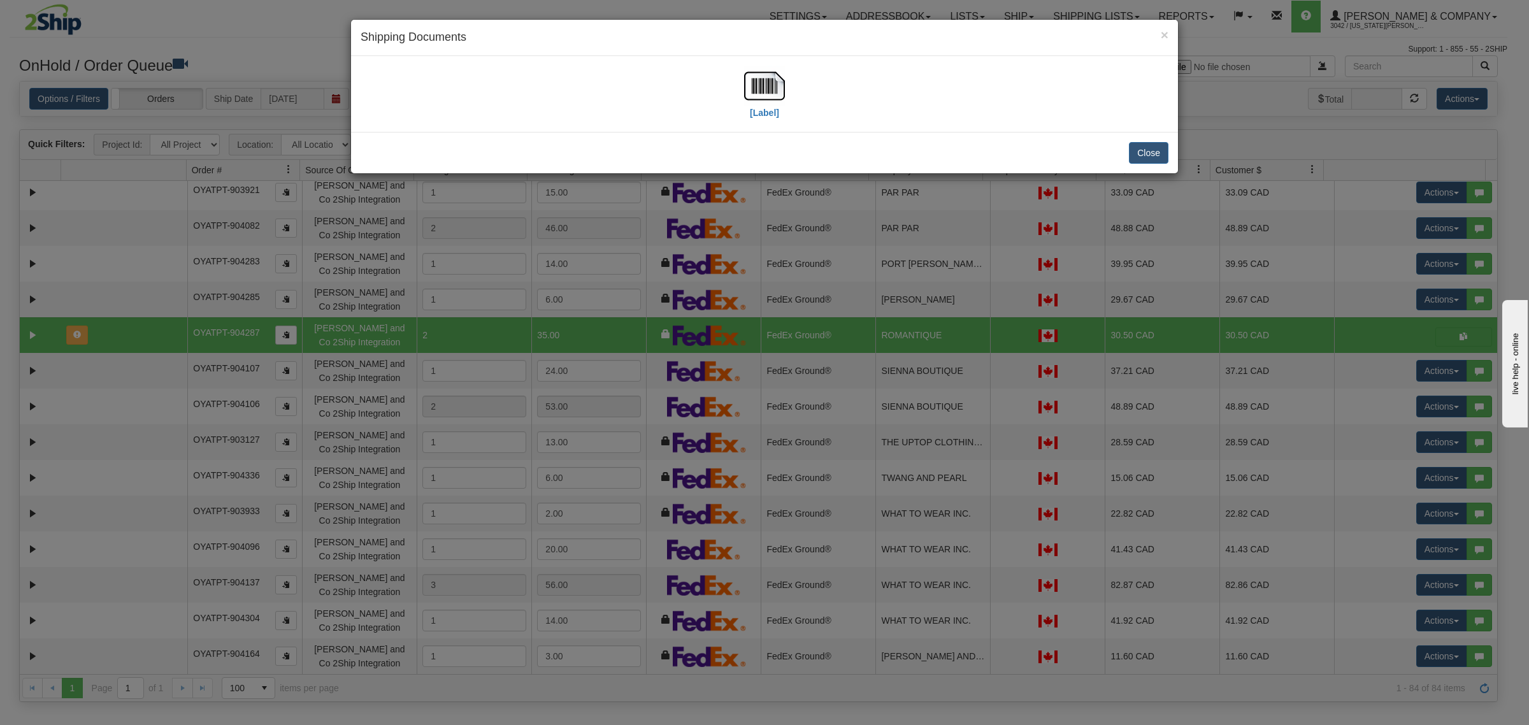
scroll to position [2503, 0]
click at [769, 83] on img at bounding box center [764, 86] width 41 height 41
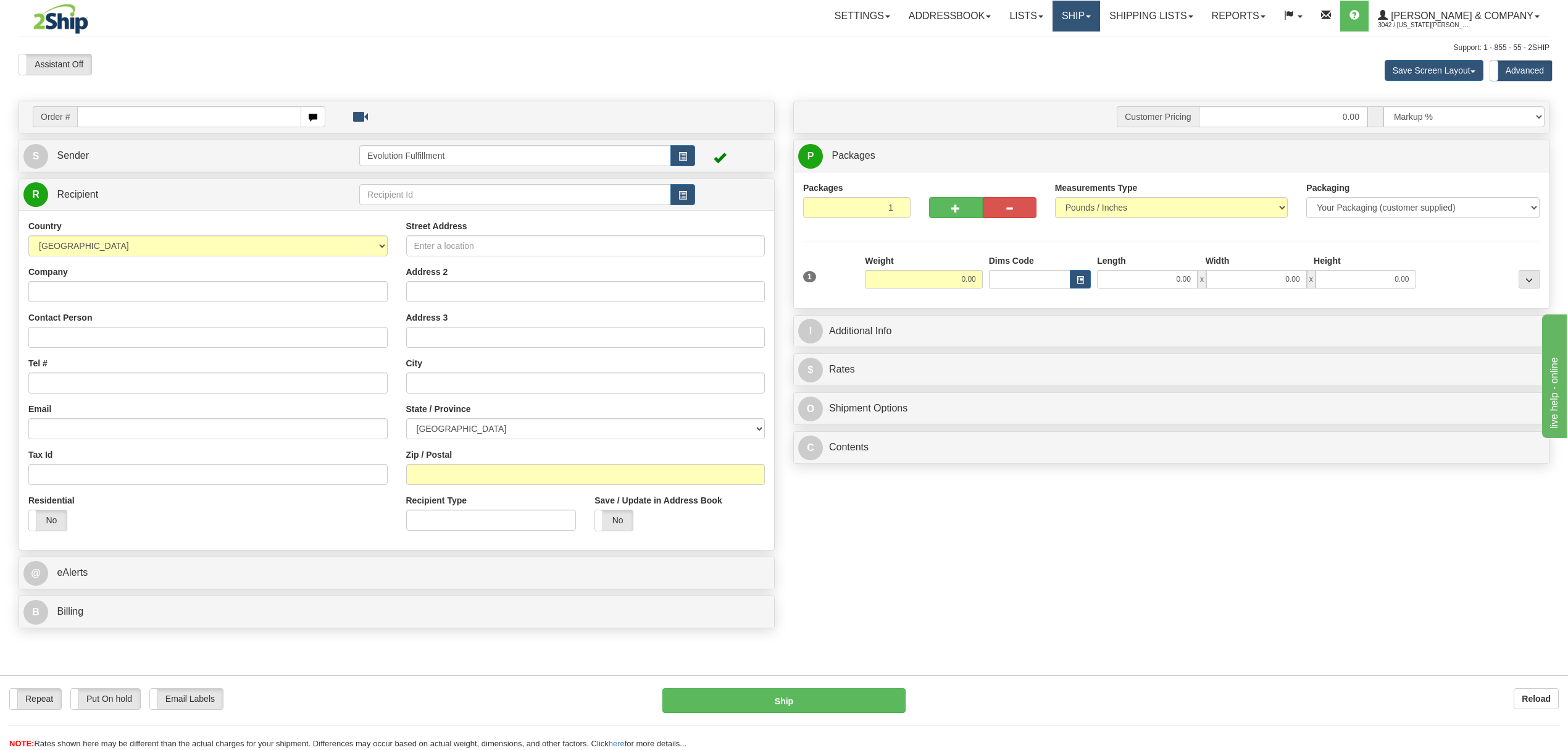
click at [1100, 24] on link "Ship" at bounding box center [1076, 16] width 47 height 31
click at [1087, 55] on span "OnHold / Order Queue" at bounding box center [1043, 59] width 87 height 10
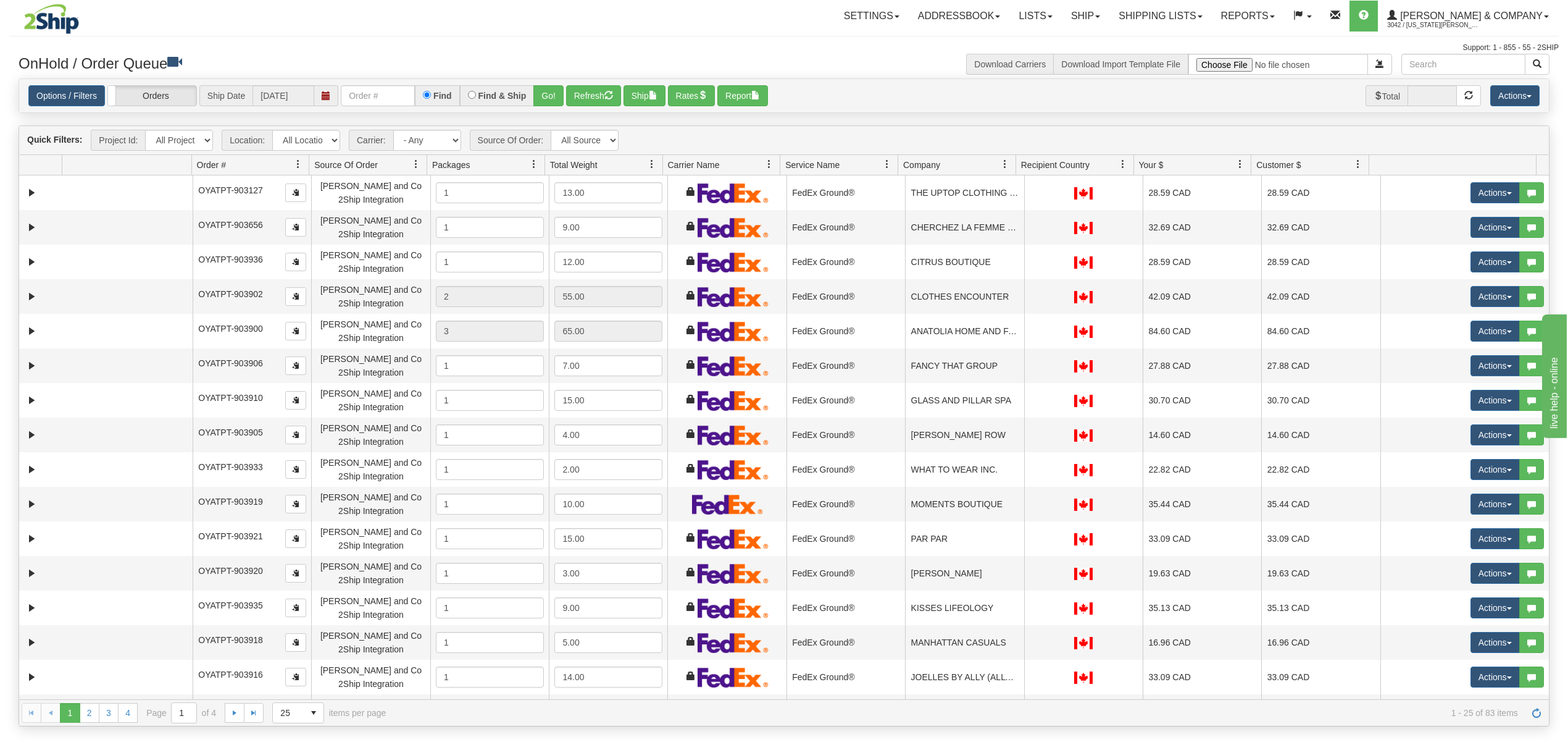
click at [1011, 163] on link at bounding box center [1005, 165] width 21 height 21
click at [1016, 188] on span "Sort Ascending" at bounding box center [1043, 194] width 98 height 33
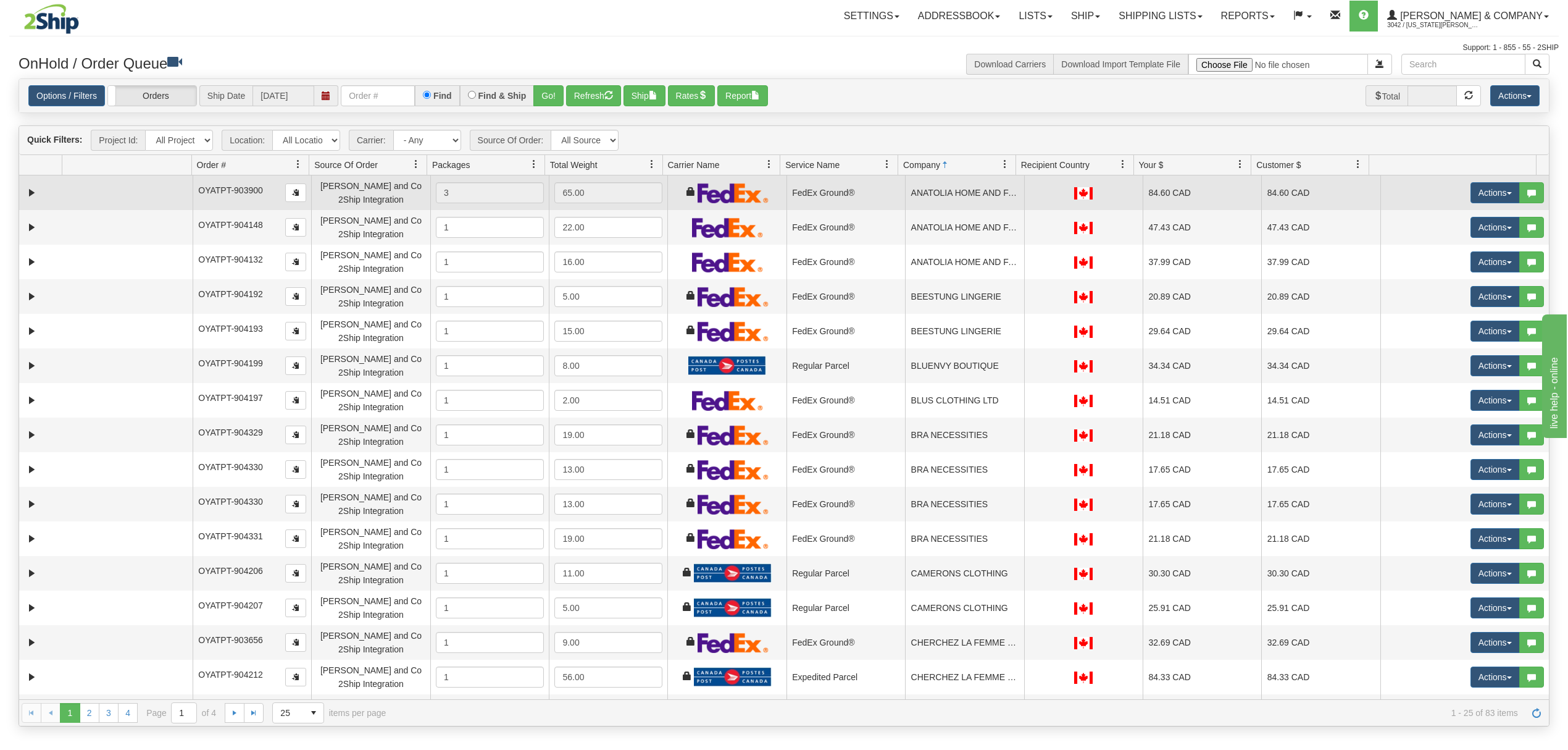
click at [991, 193] on td "ANATOLIA HOME AND FASHION" at bounding box center [964, 193] width 118 height 35
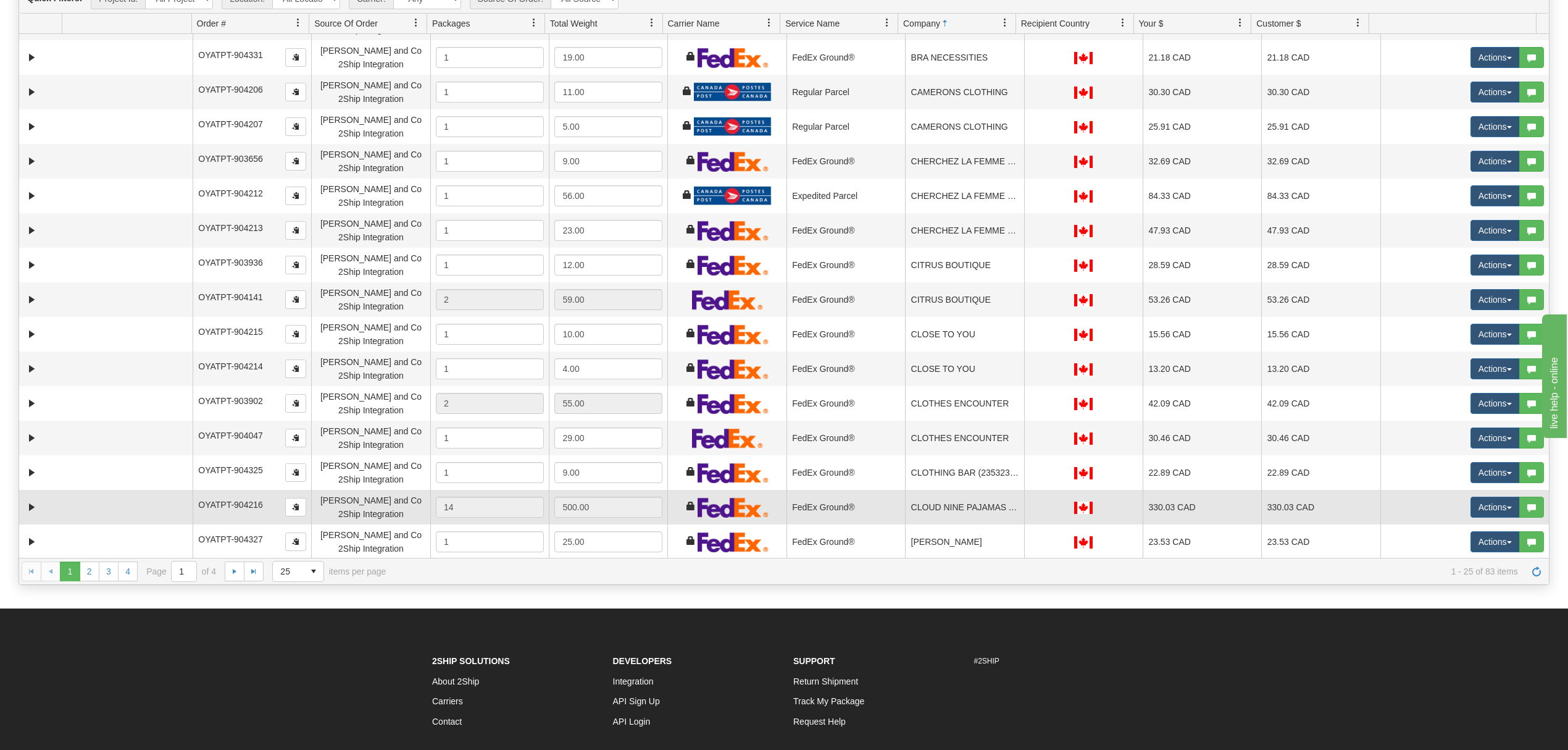
scroll to position [165, 0]
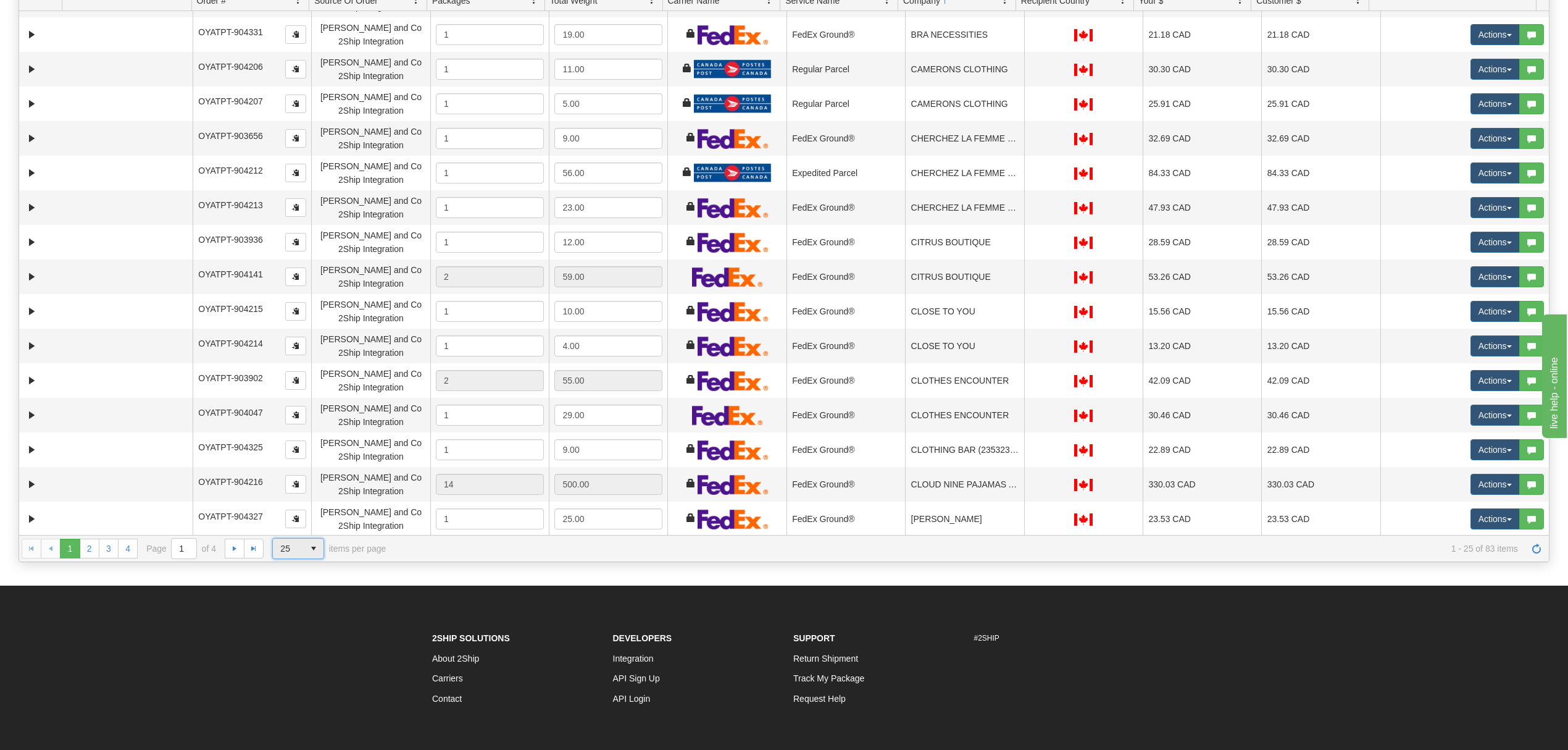
click at [301, 552] on span "25" at bounding box center [289, 548] width 31 height 19
click at [304, 616] on li "100" at bounding box center [298, 622] width 50 height 17
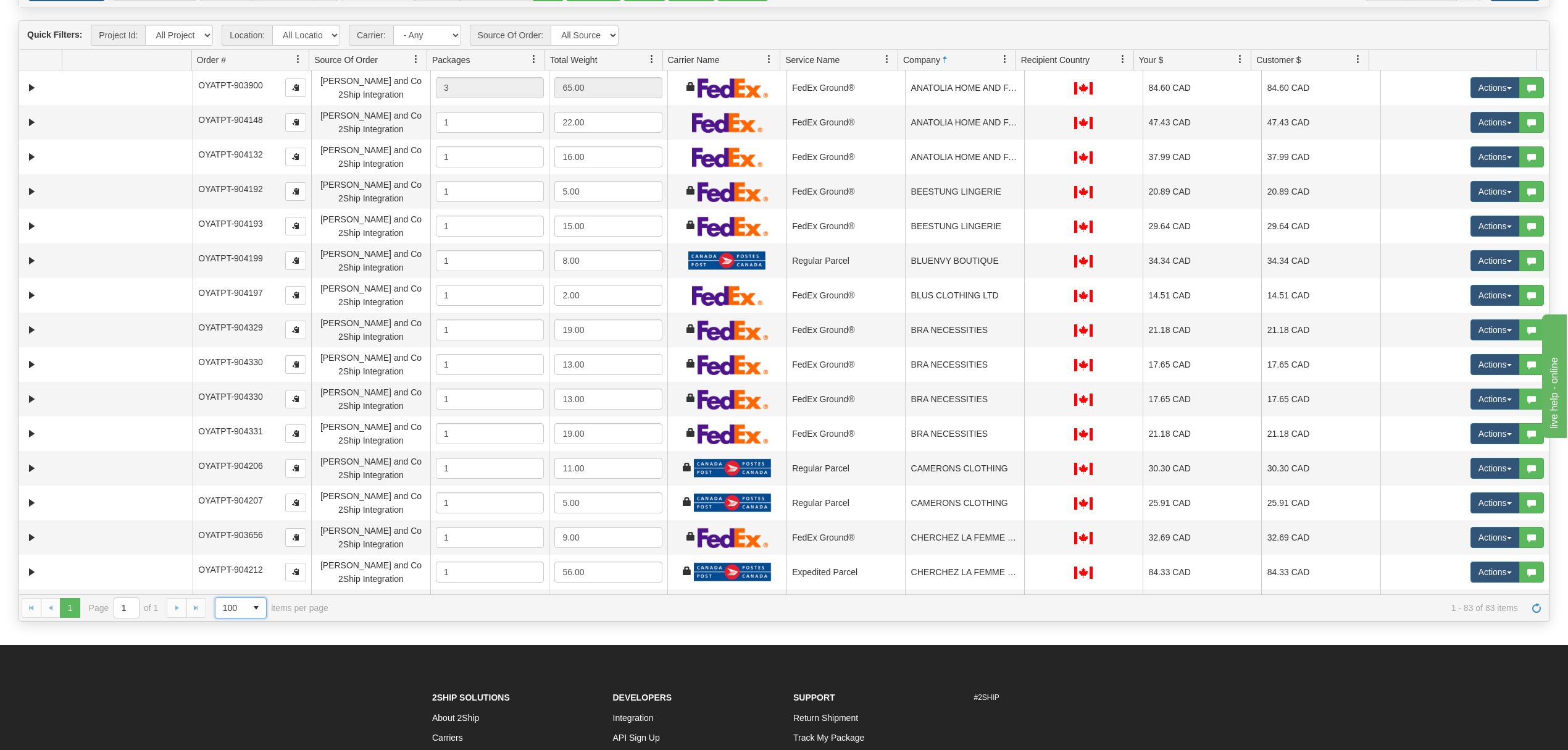
scroll to position [0, 0]
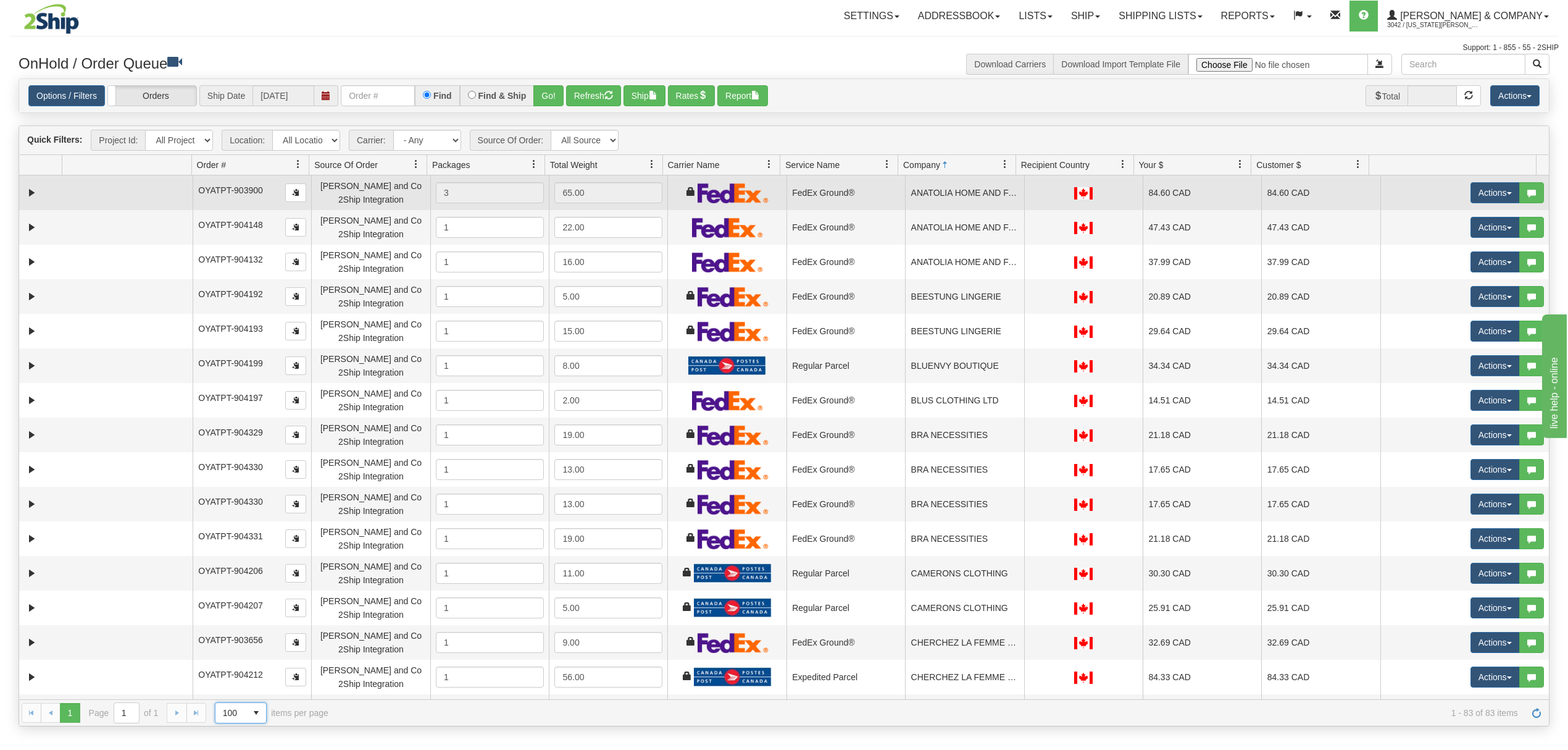
click at [939, 192] on td "ANATOLIA HOME AND FASHION" at bounding box center [964, 193] width 118 height 35
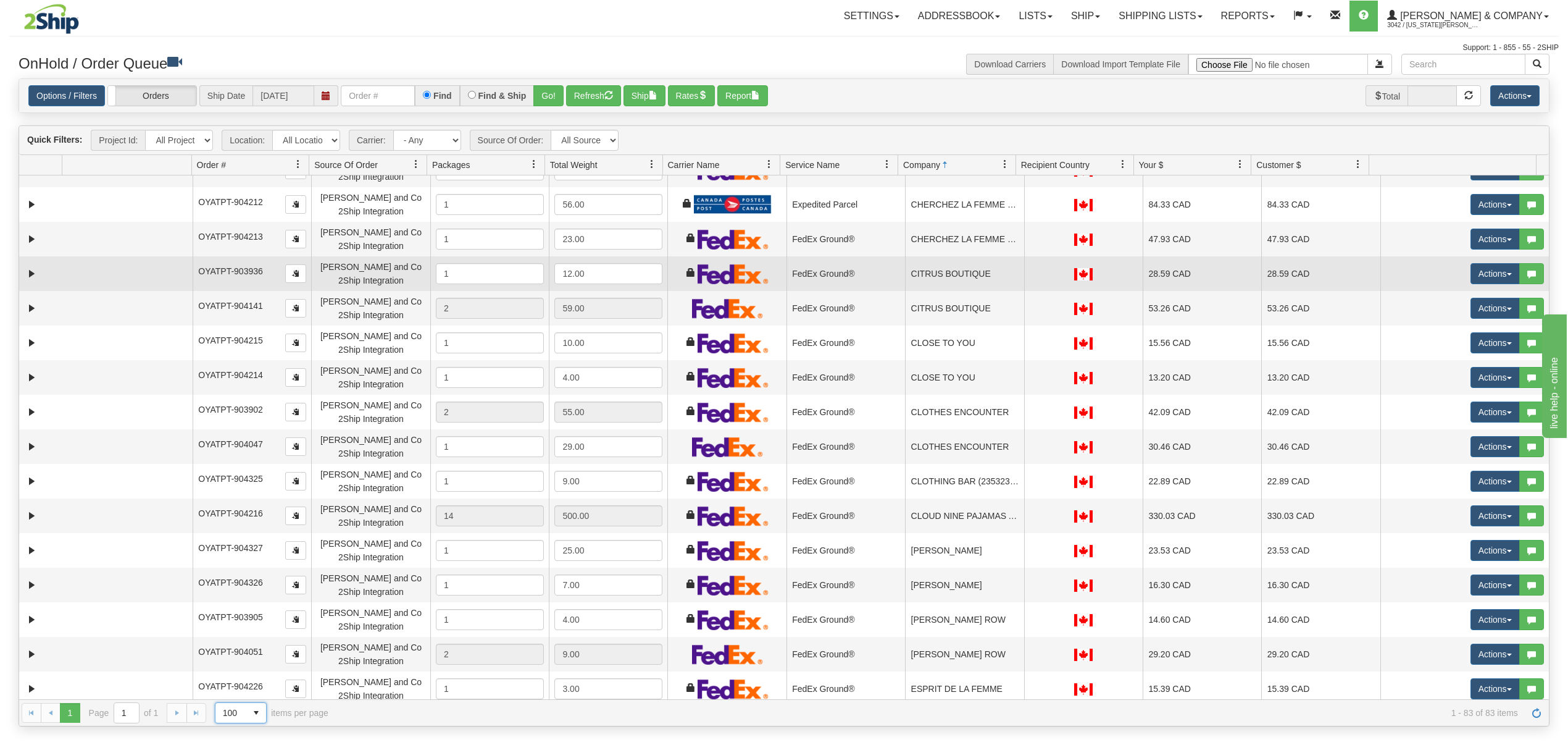
scroll to position [494, 0]
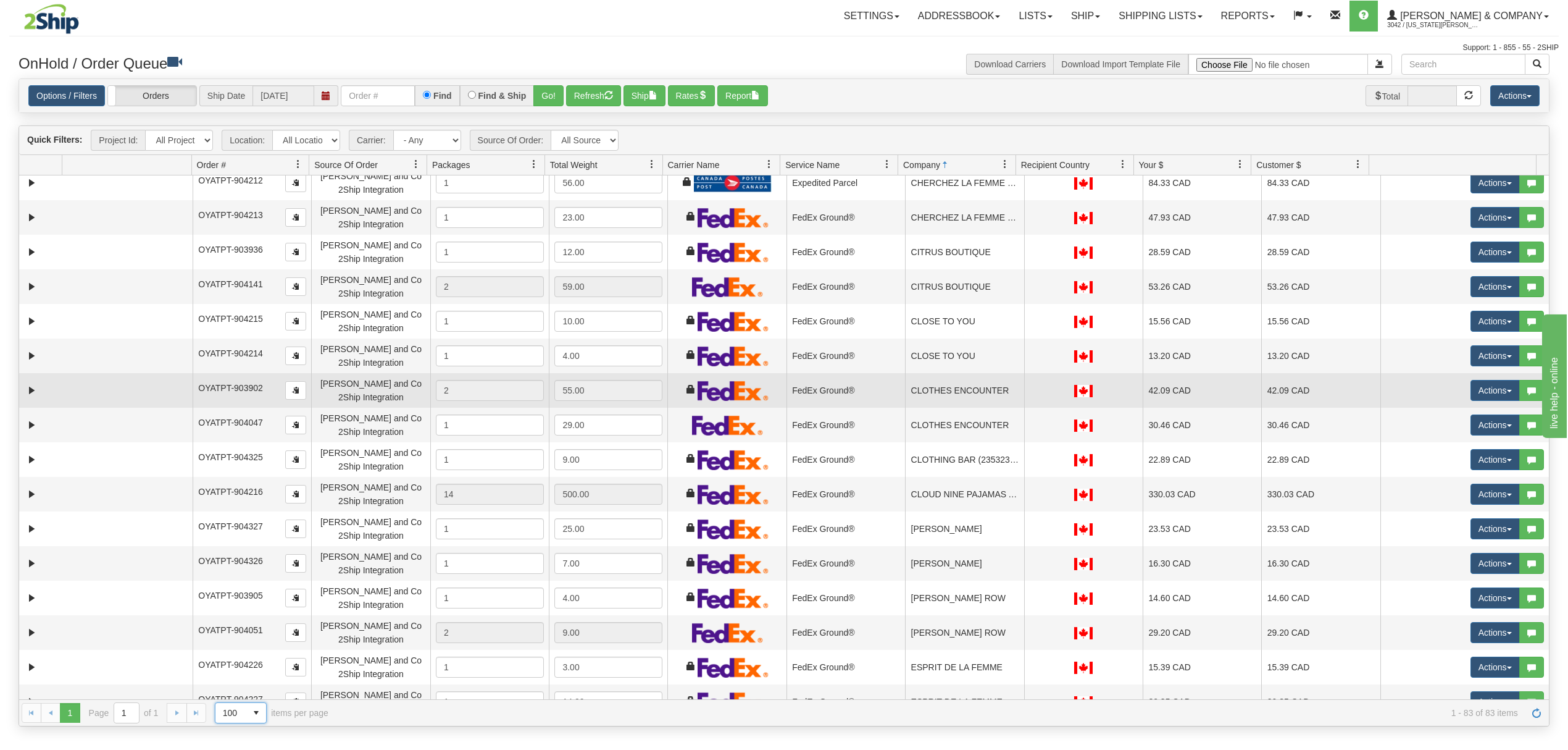
click at [954, 389] on td "CLOTHES ENCOUNTER" at bounding box center [964, 391] width 118 height 35
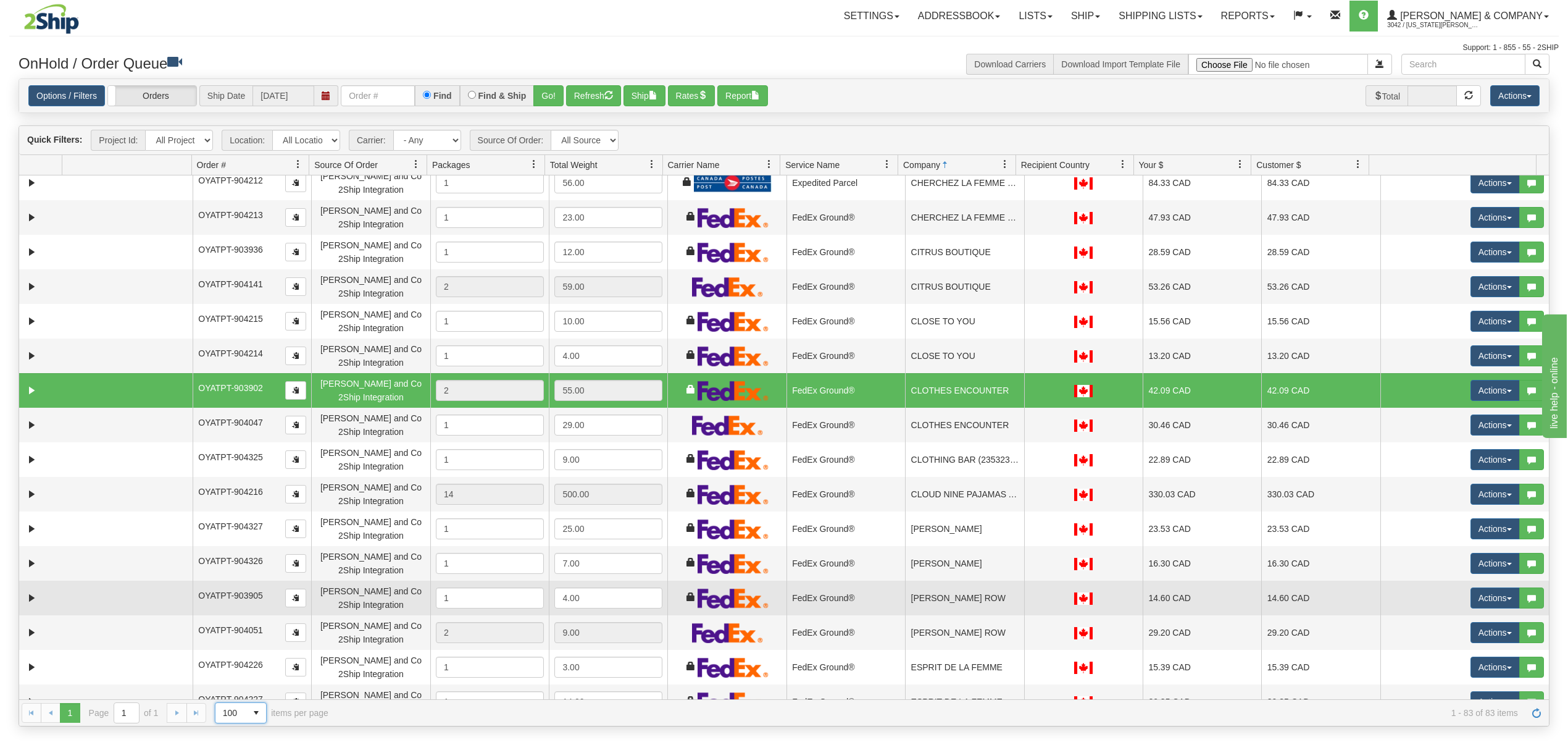
scroll to position [577, 0]
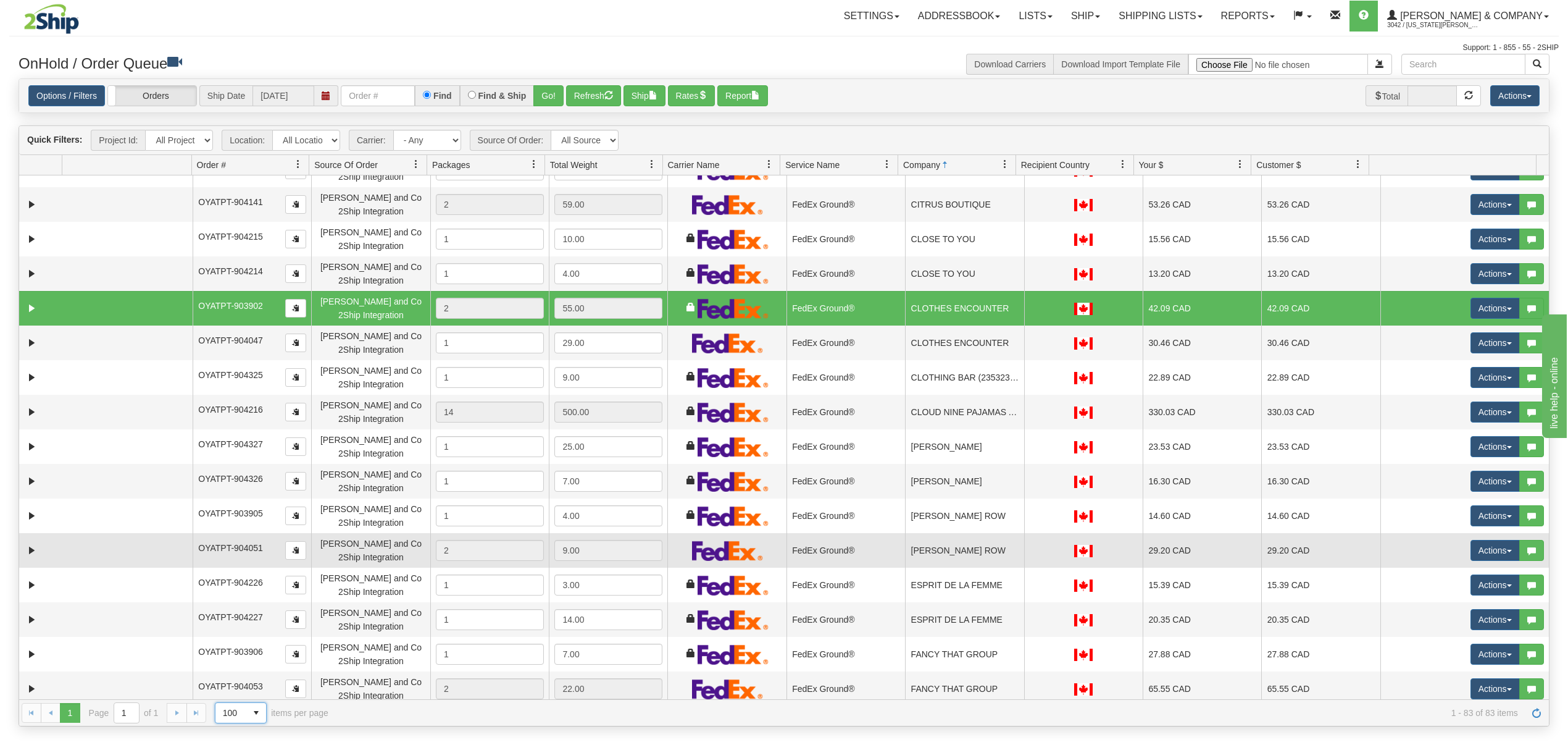
click at [972, 554] on td "[PERSON_NAME] ROW" at bounding box center [964, 550] width 118 height 35
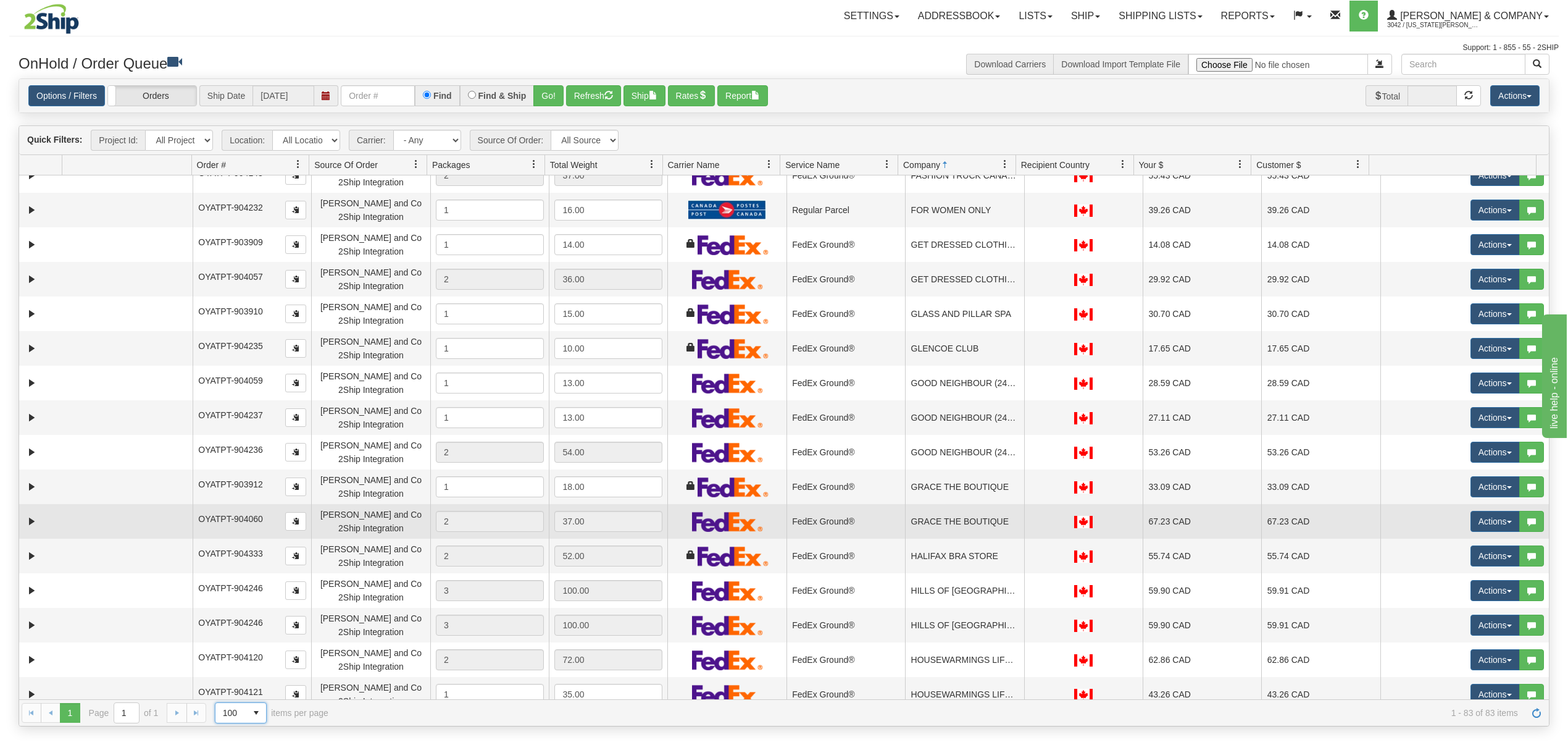
scroll to position [1152, 0]
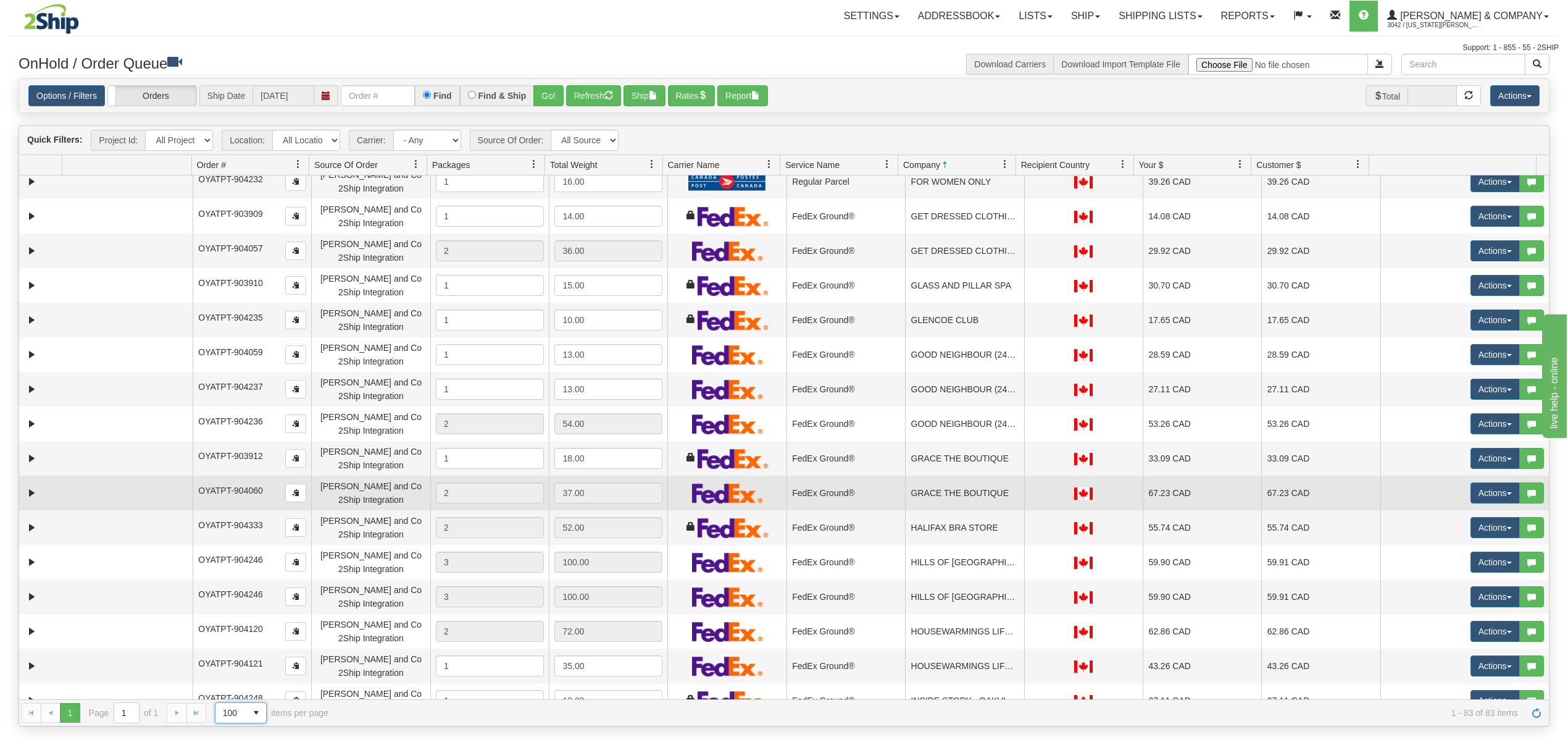
click at [961, 496] on td "GRACE THE BOUTIQUE" at bounding box center [964, 493] width 118 height 35
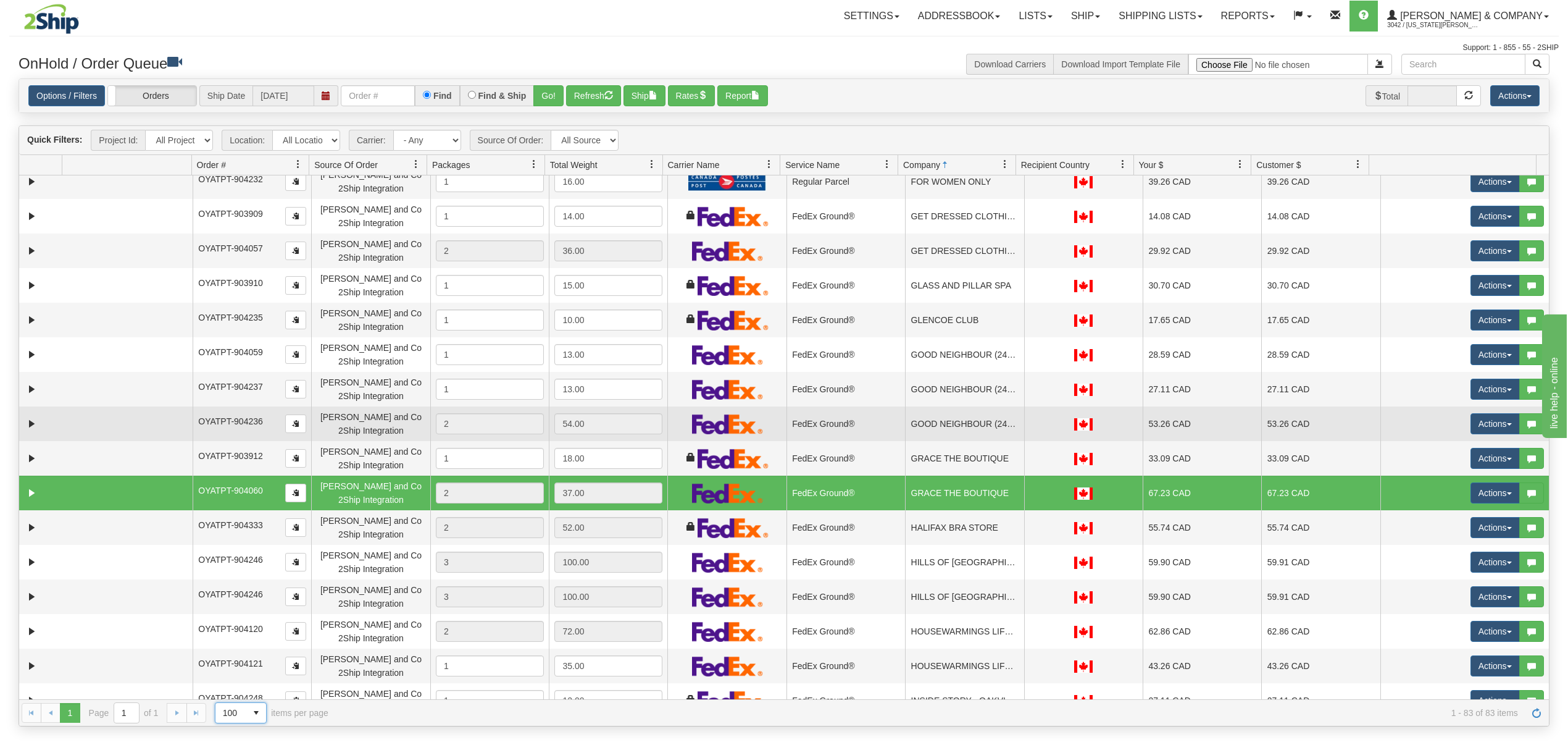
scroll to position [1070, 0]
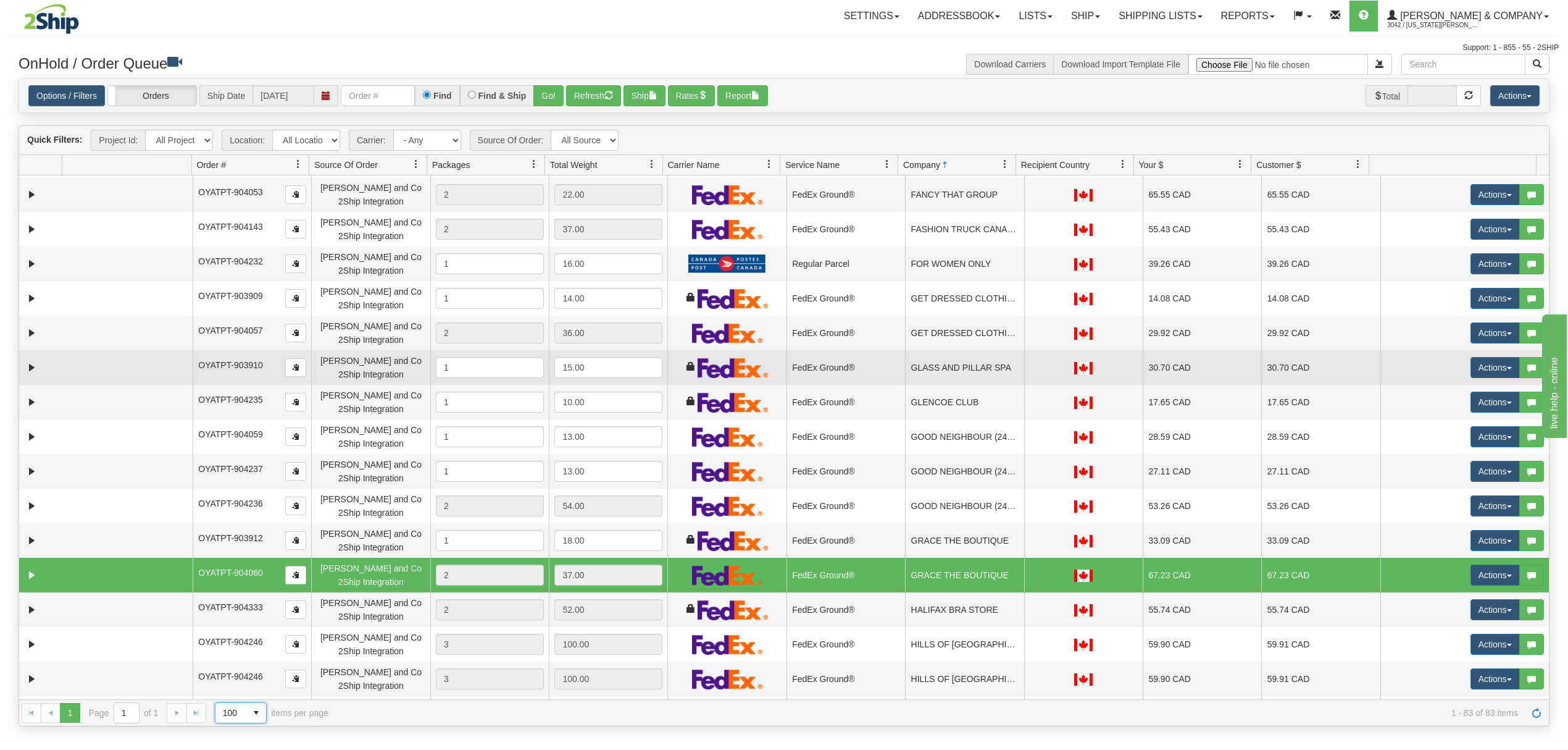
click at [977, 352] on td "GLASS AND PILLAR SPA" at bounding box center [964, 367] width 118 height 35
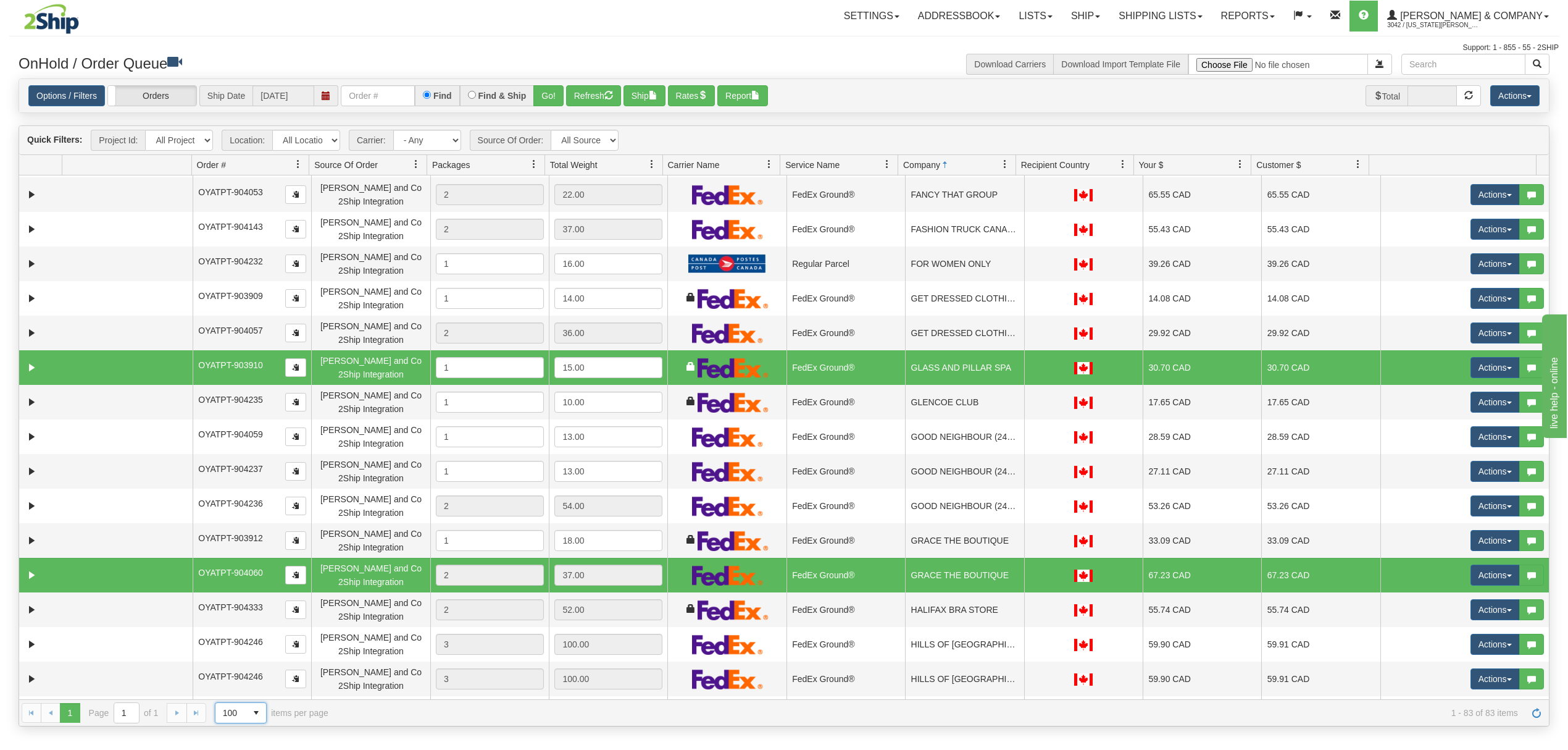
click at [977, 352] on td "GLASS AND PILLAR SPA" at bounding box center [964, 367] width 118 height 35
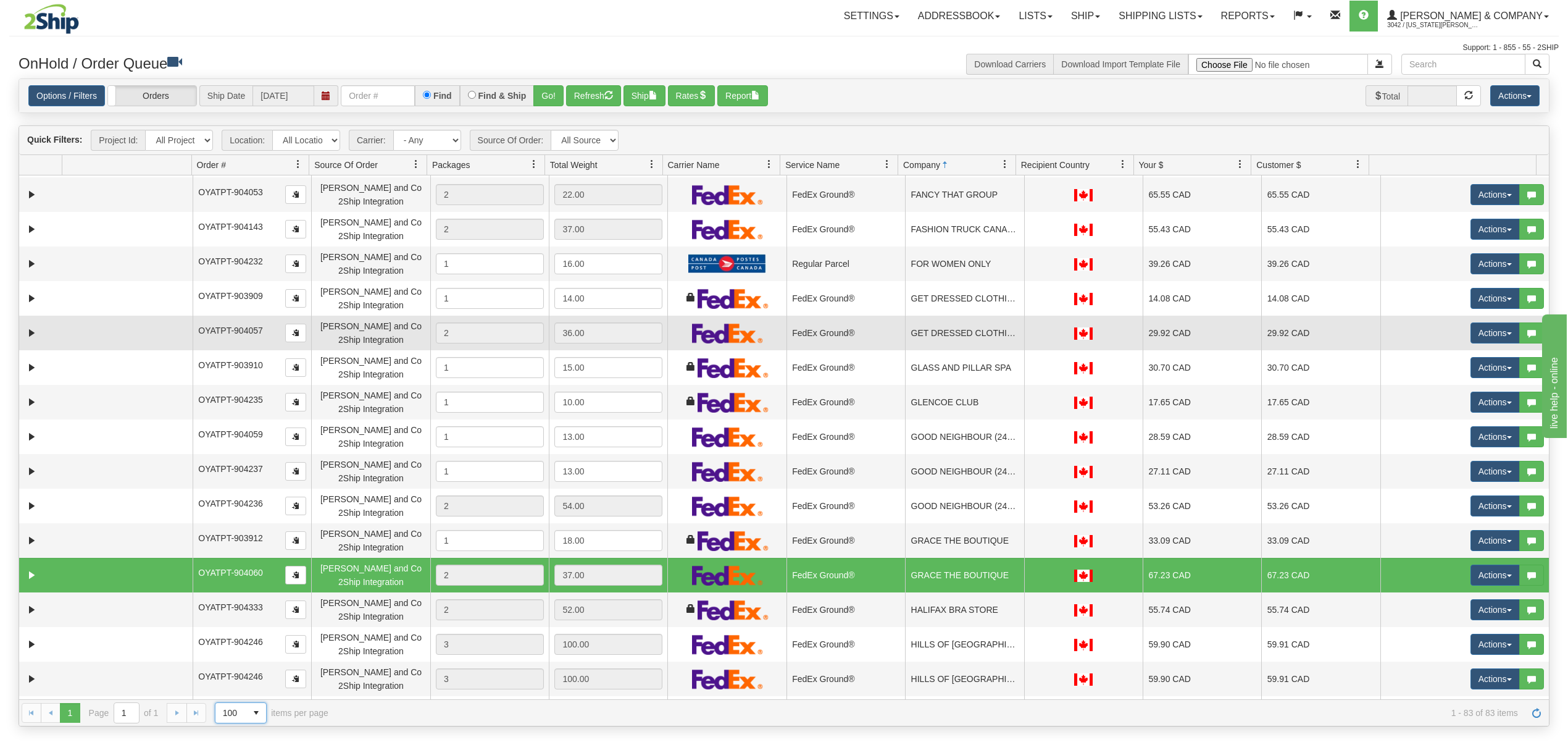
click at [977, 342] on td "GET DRESSED CLOTHING CORP." at bounding box center [964, 333] width 118 height 35
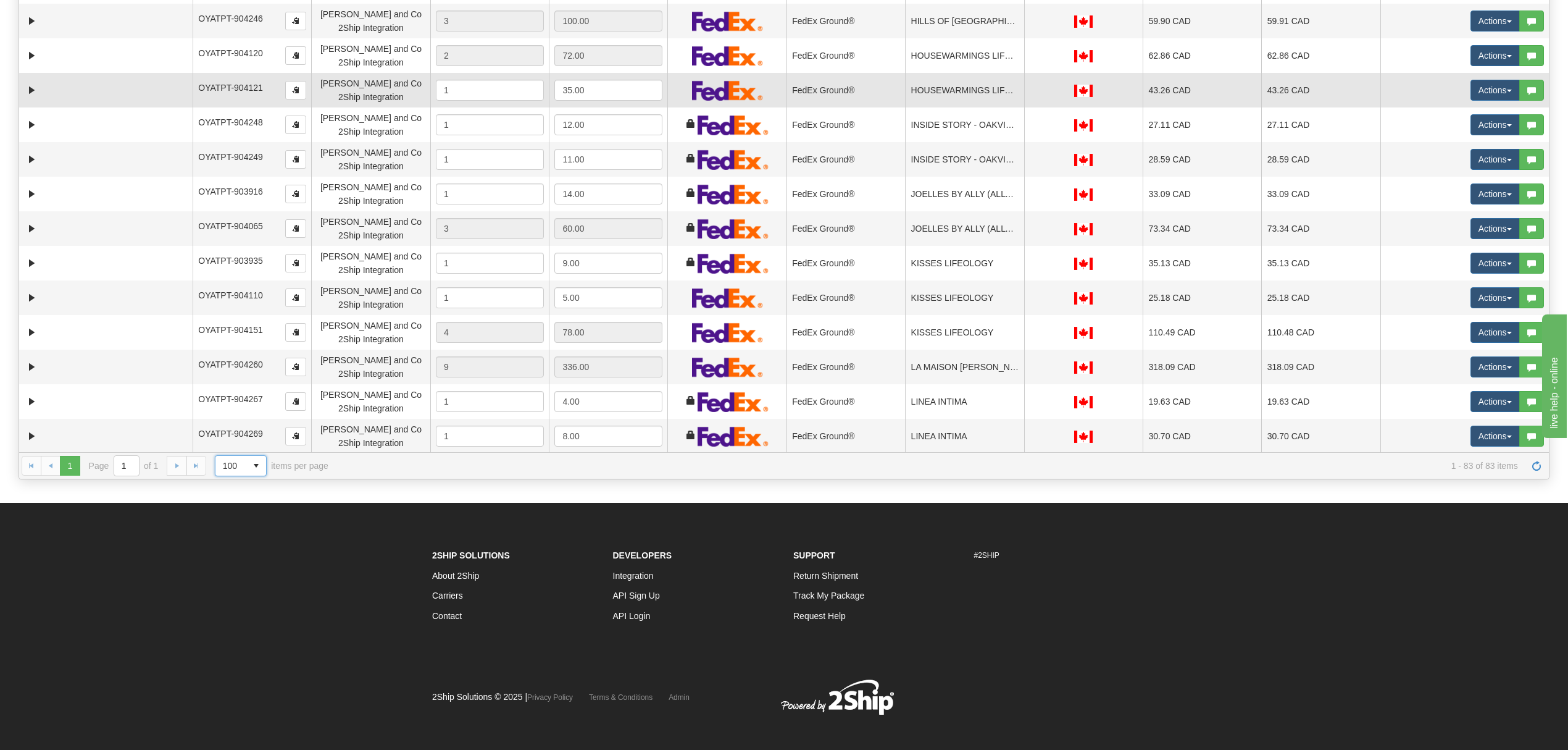
scroll to position [1482, 0]
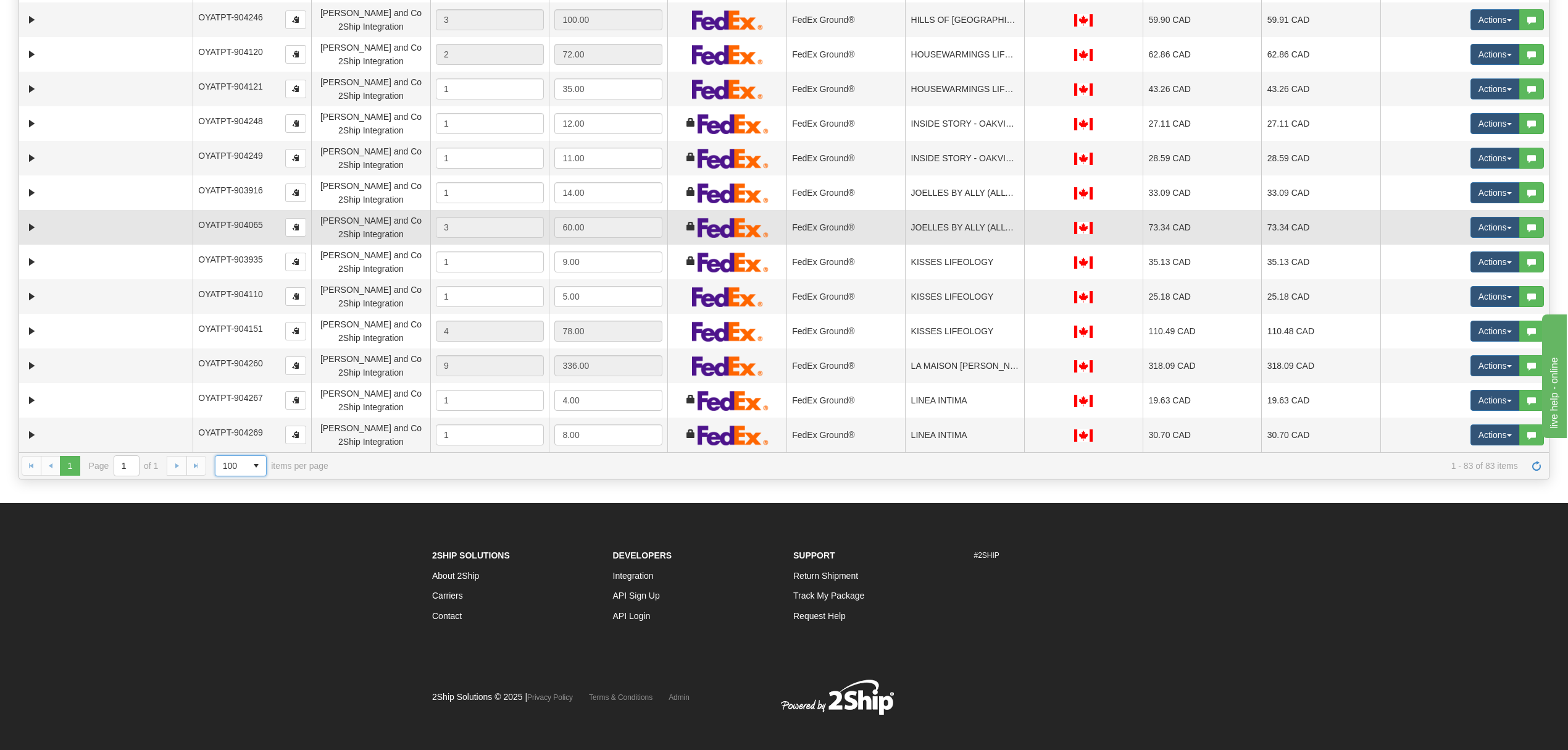
click at [930, 226] on td "JOELLES BY ALLY (ALLYS CLOTHING)" at bounding box center [964, 228] width 118 height 35
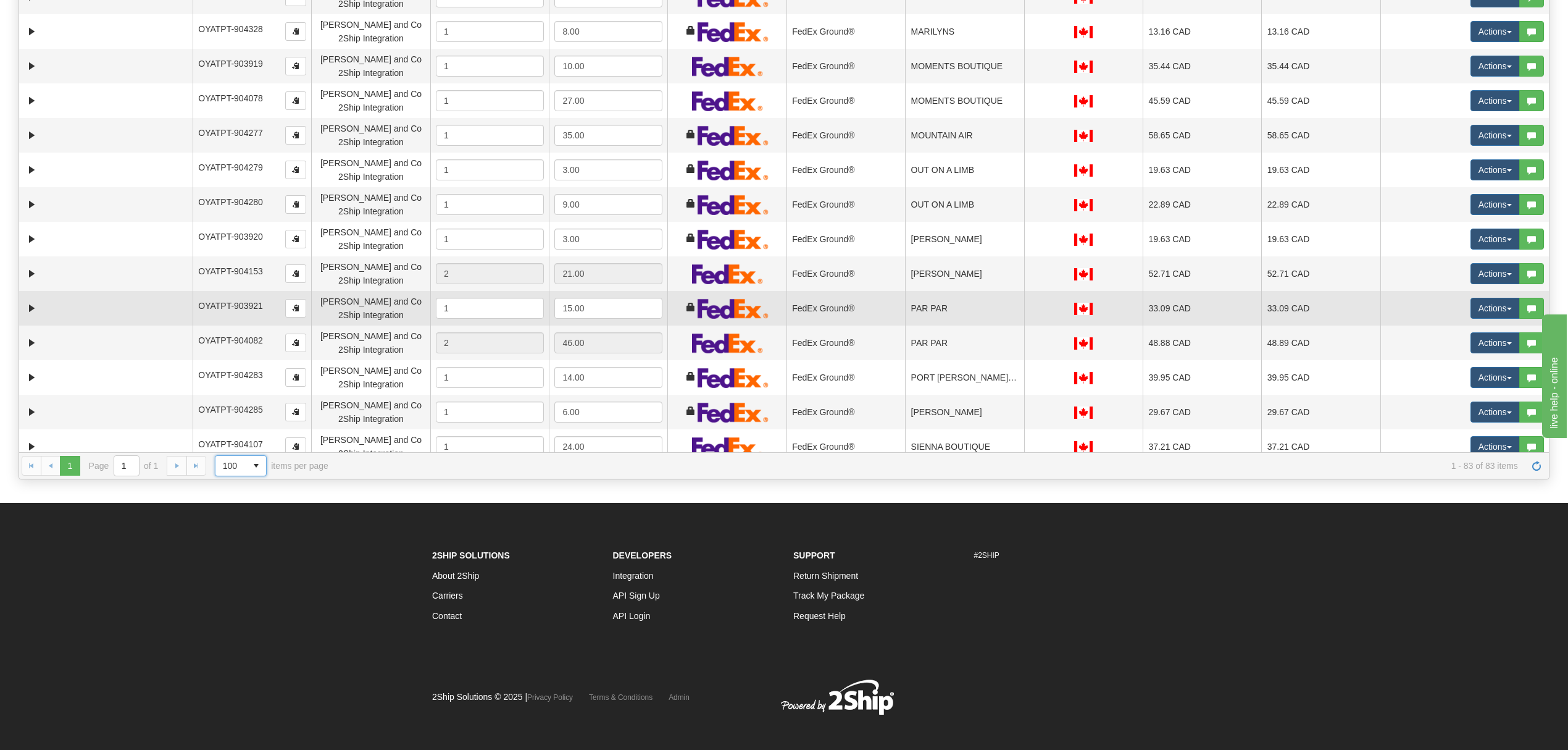
scroll to position [2141, 0]
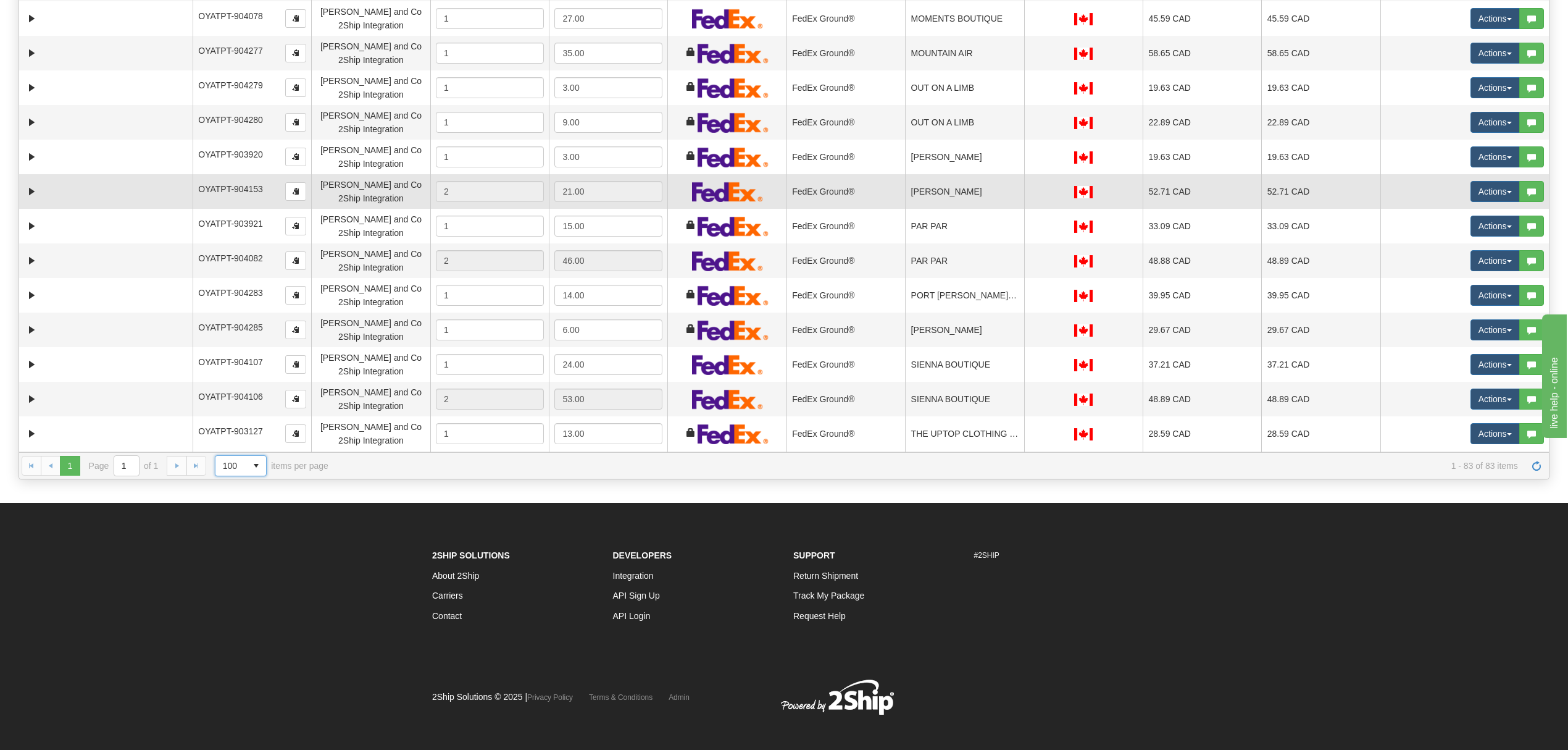
click at [974, 195] on td "[PERSON_NAME]" at bounding box center [964, 192] width 118 height 35
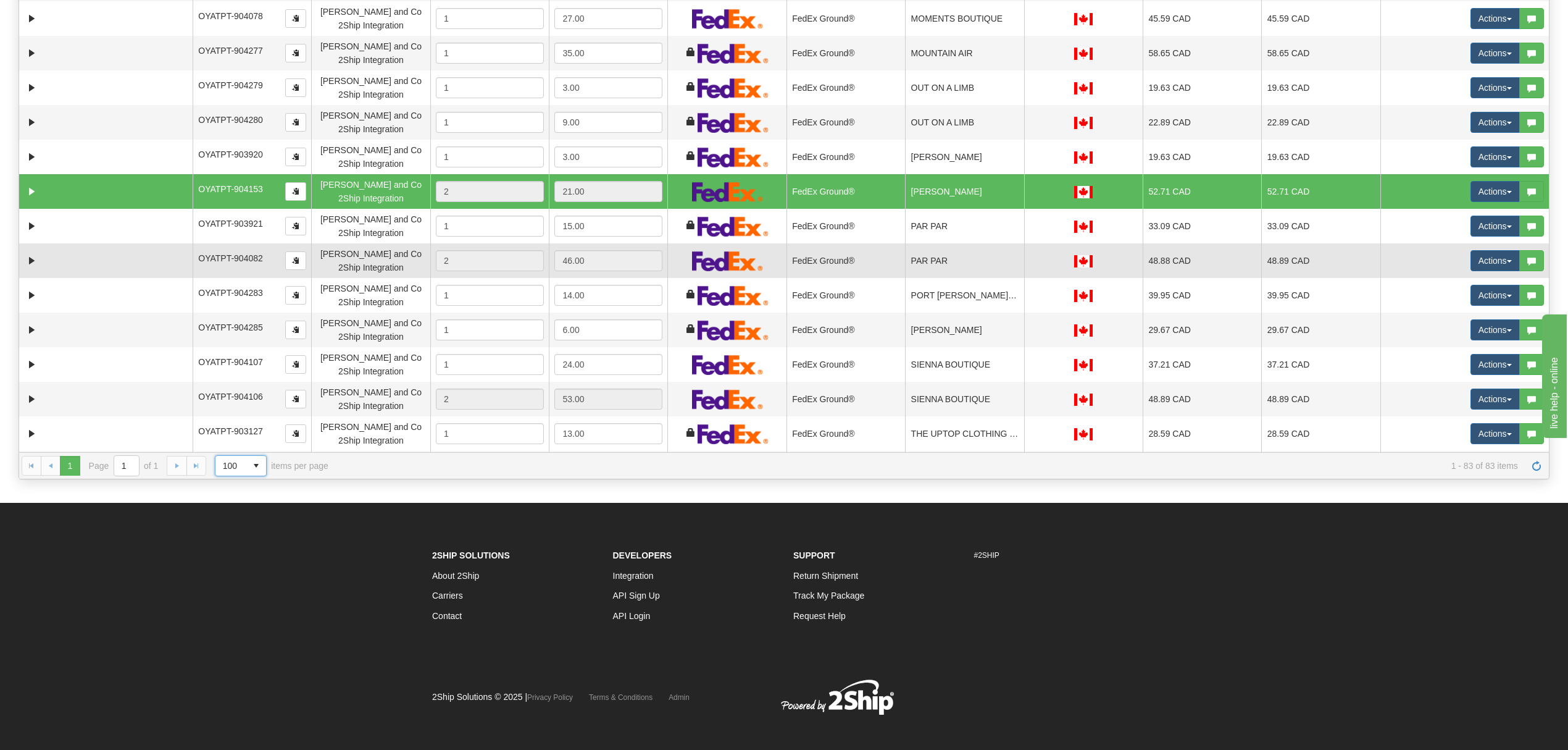
click at [981, 265] on td "PAR PAR" at bounding box center [964, 261] width 118 height 35
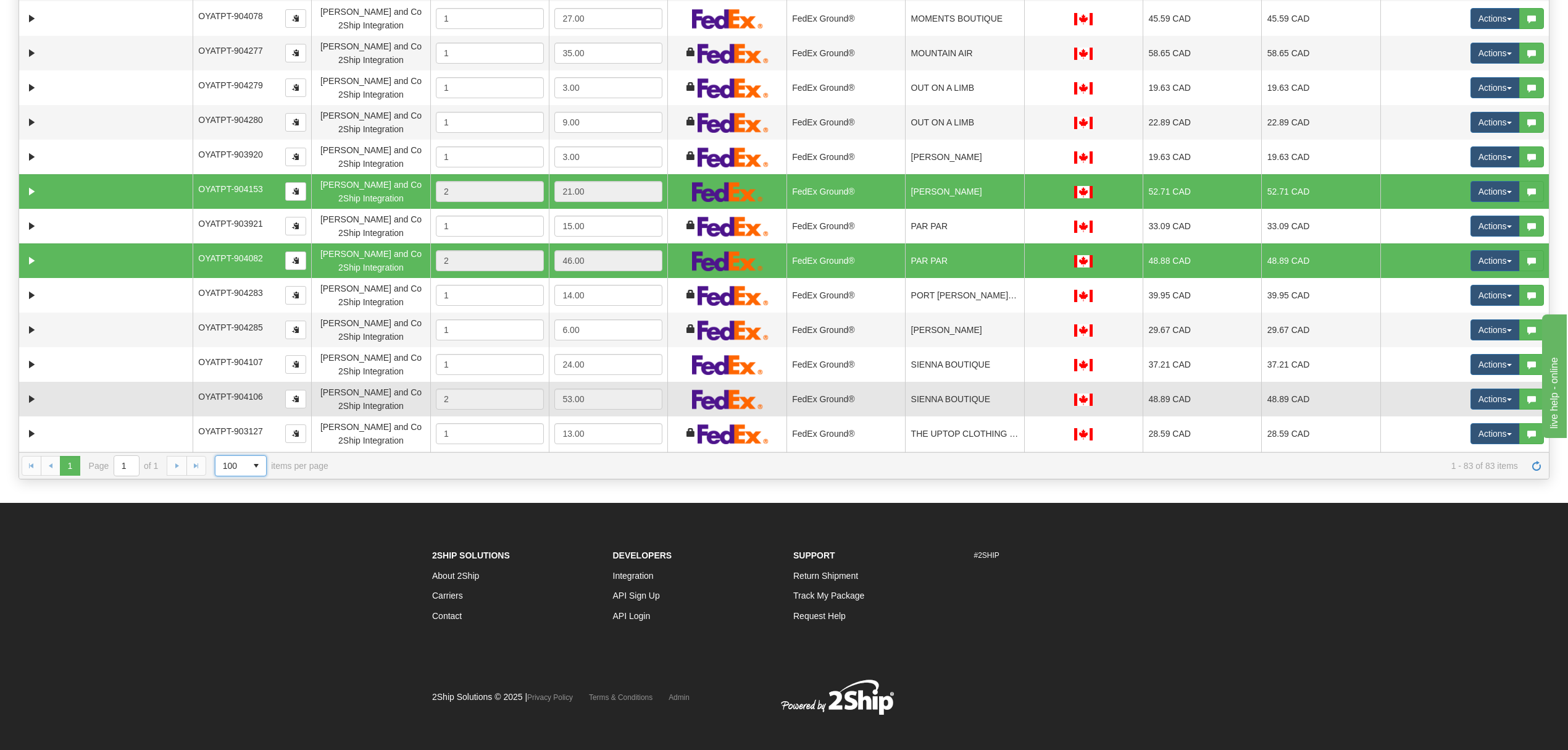
click at [959, 392] on td "SIENNA BOUTIQUE" at bounding box center [964, 399] width 118 height 35
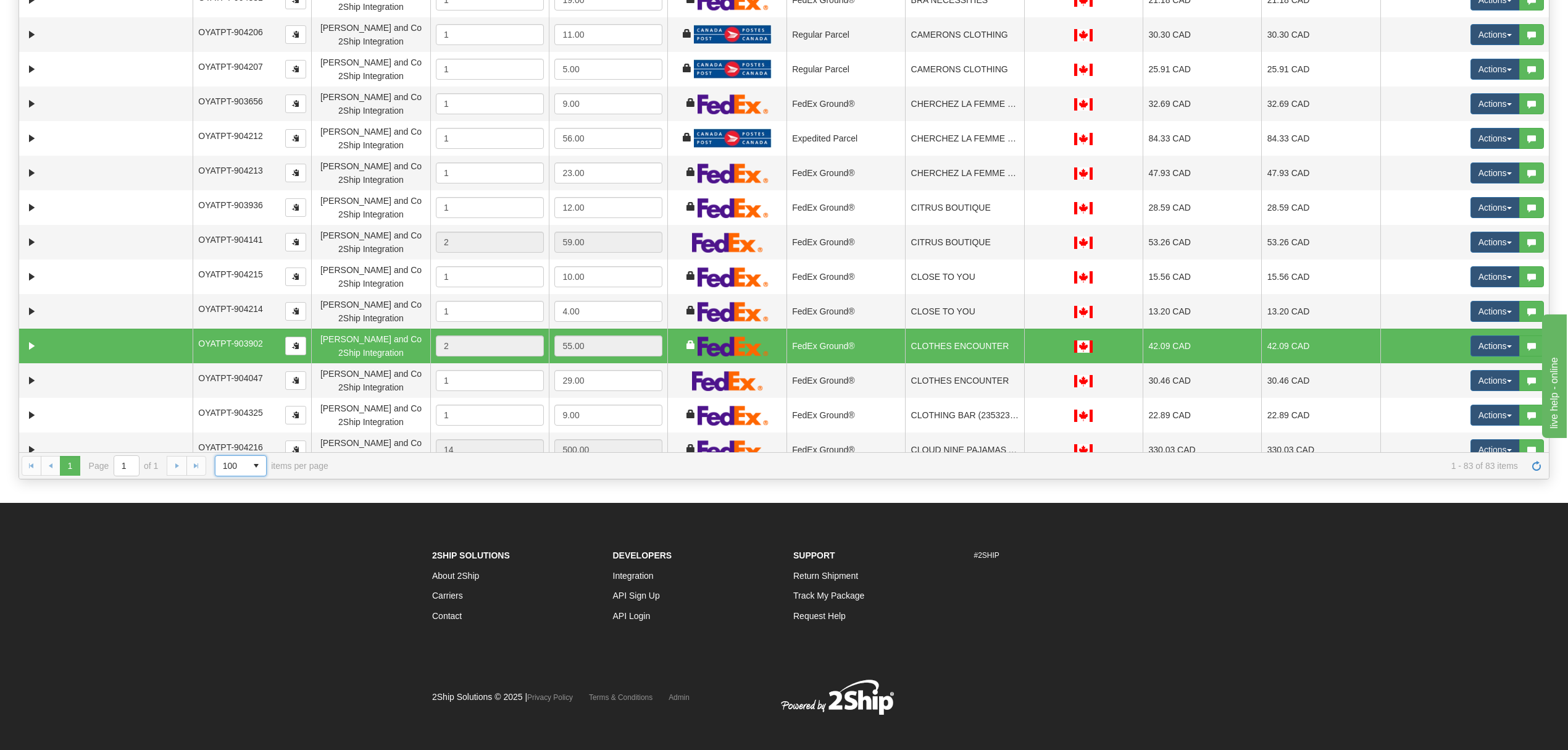
scroll to position [247, 0]
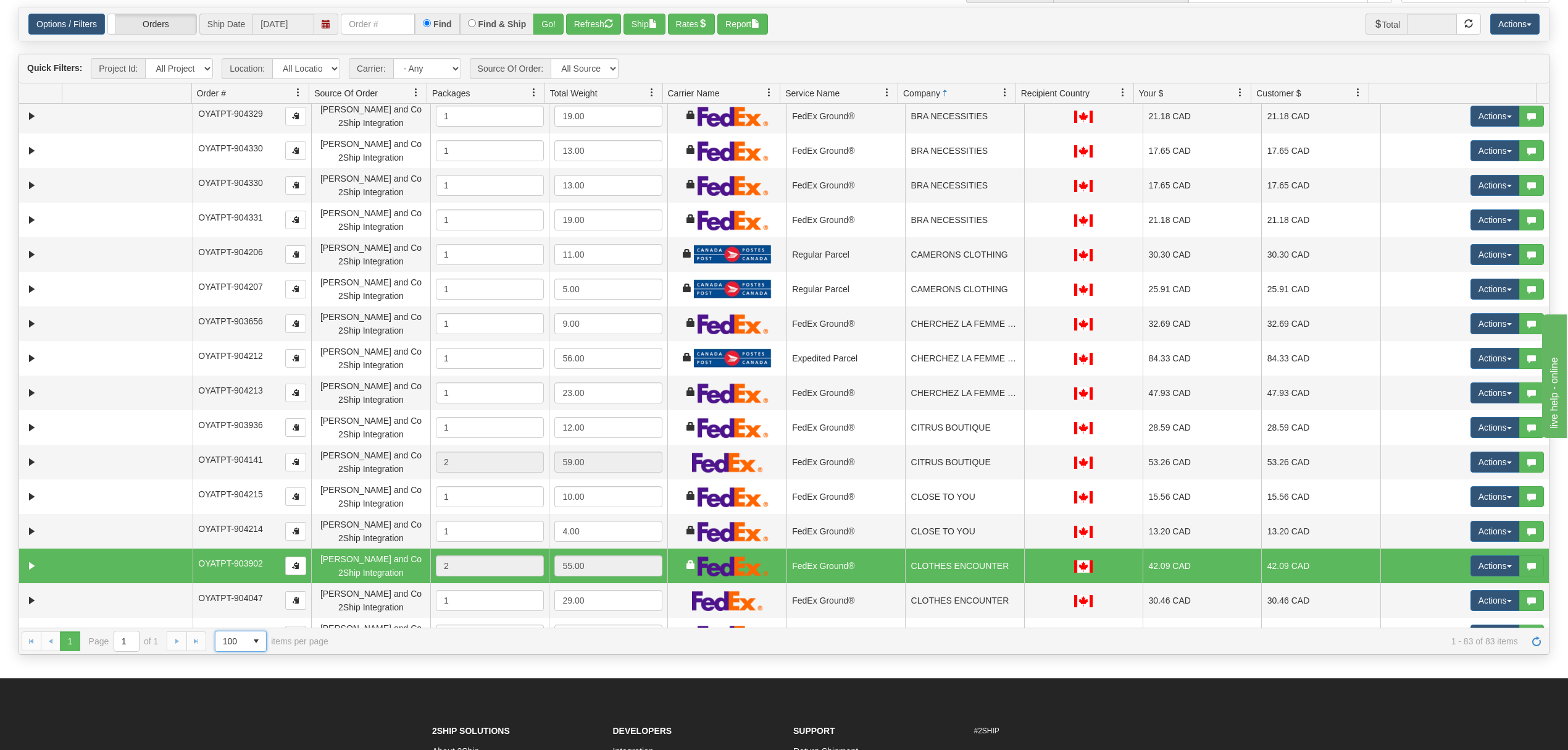
drag, startPoint x: 1575, startPoint y: 559, endPoint x: 17, endPoint y: 6, distance: 1653.2
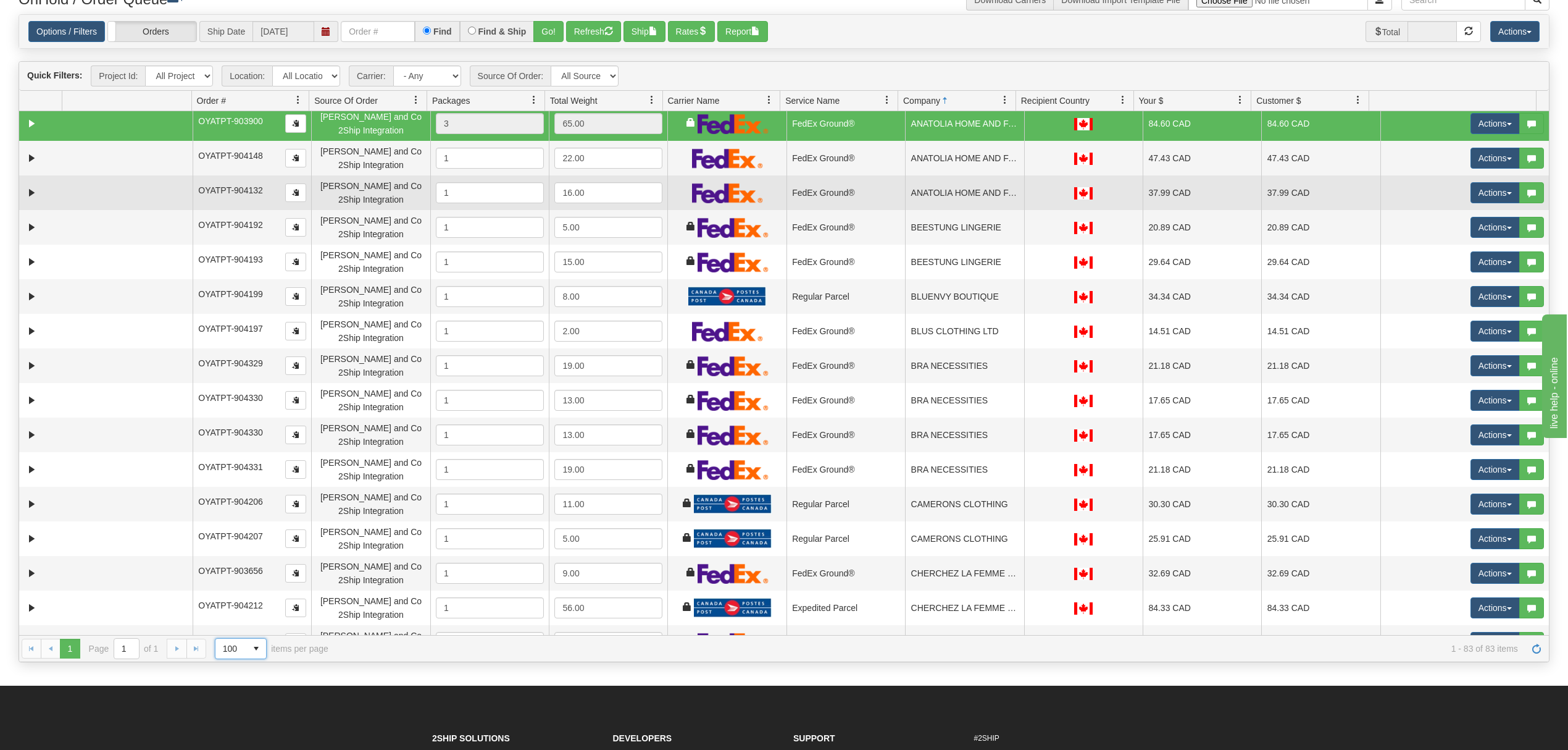
scroll to position [0, 0]
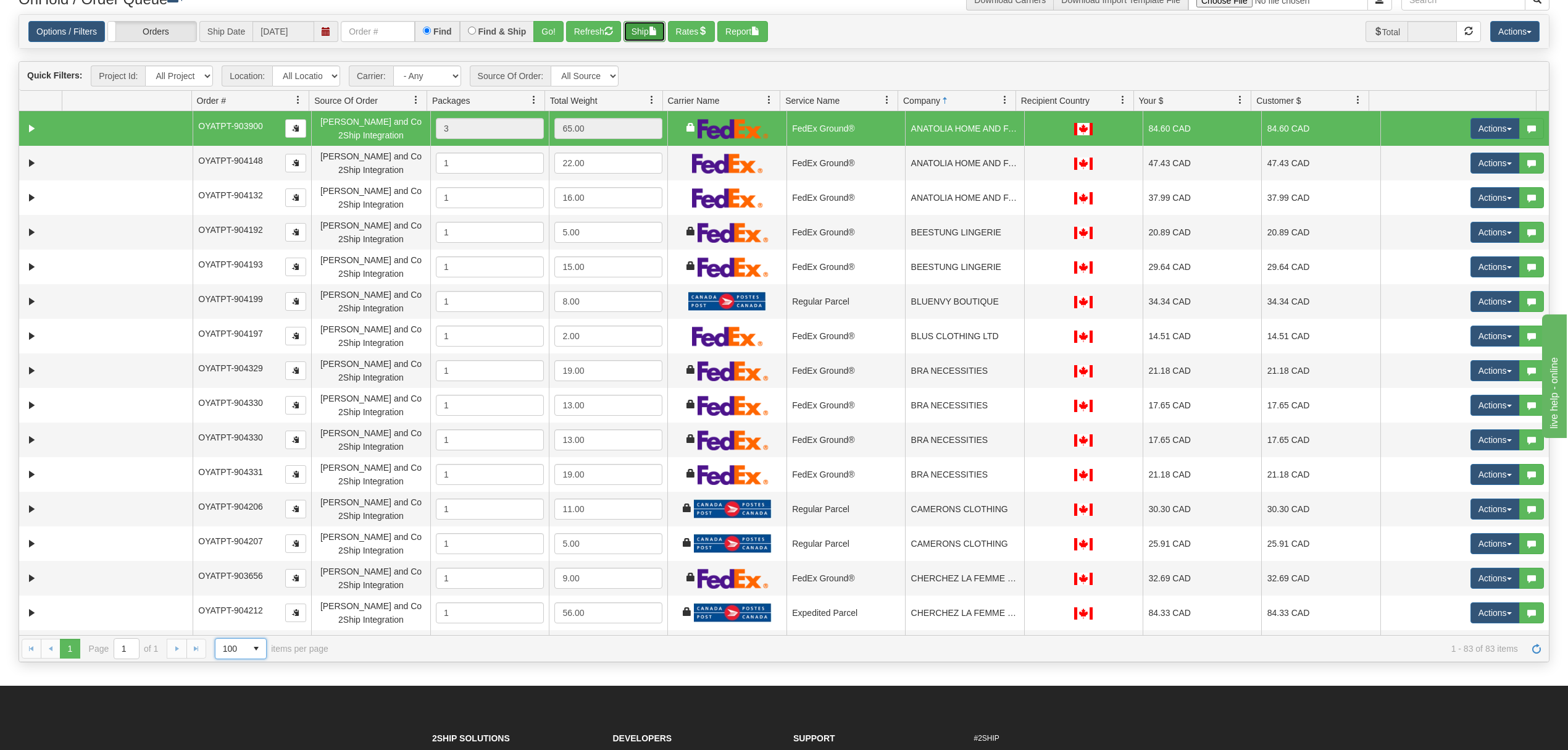
click at [661, 37] on button "Ship" at bounding box center [644, 32] width 42 height 21
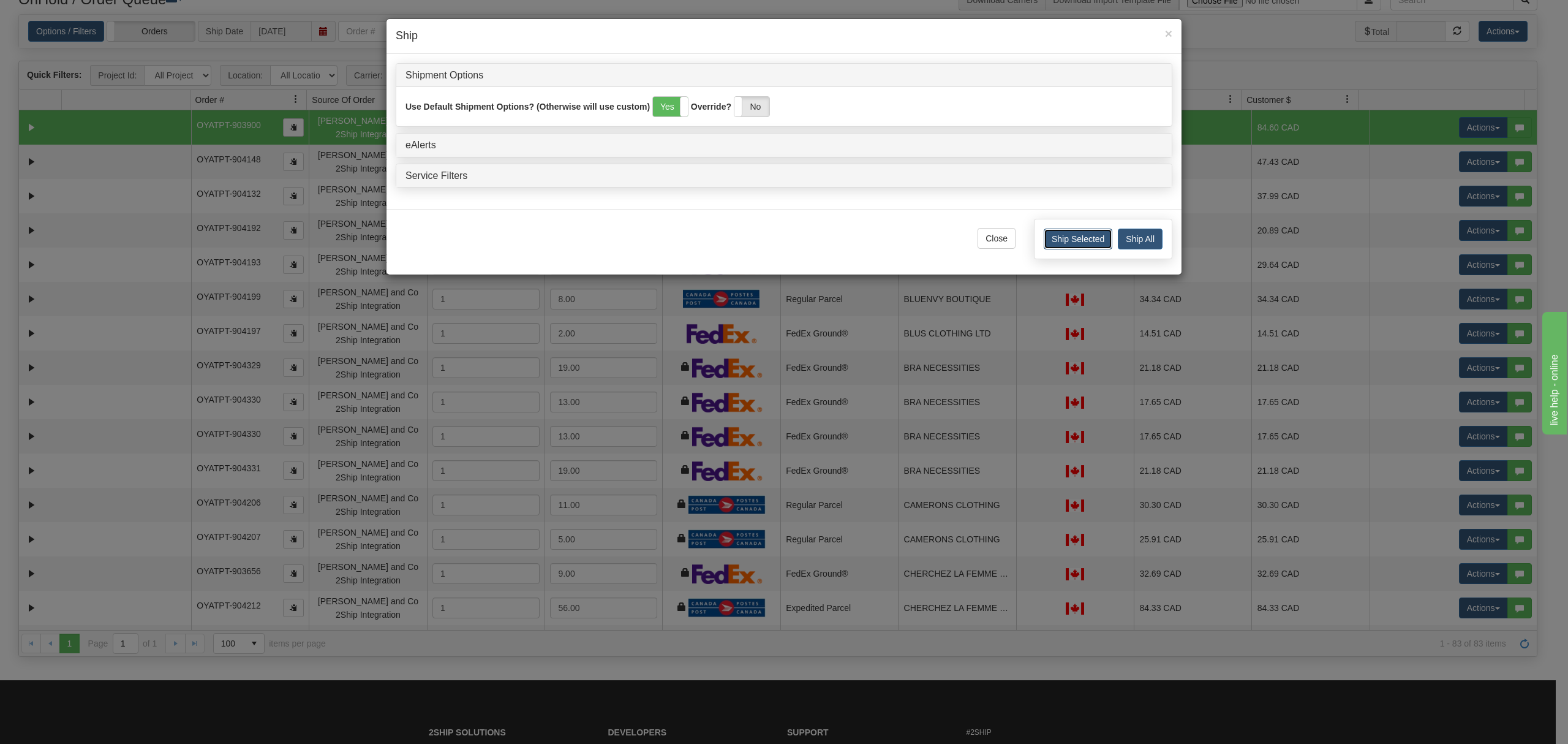
click at [1061, 240] on button "Ship Selected" at bounding box center [1078, 239] width 68 height 21
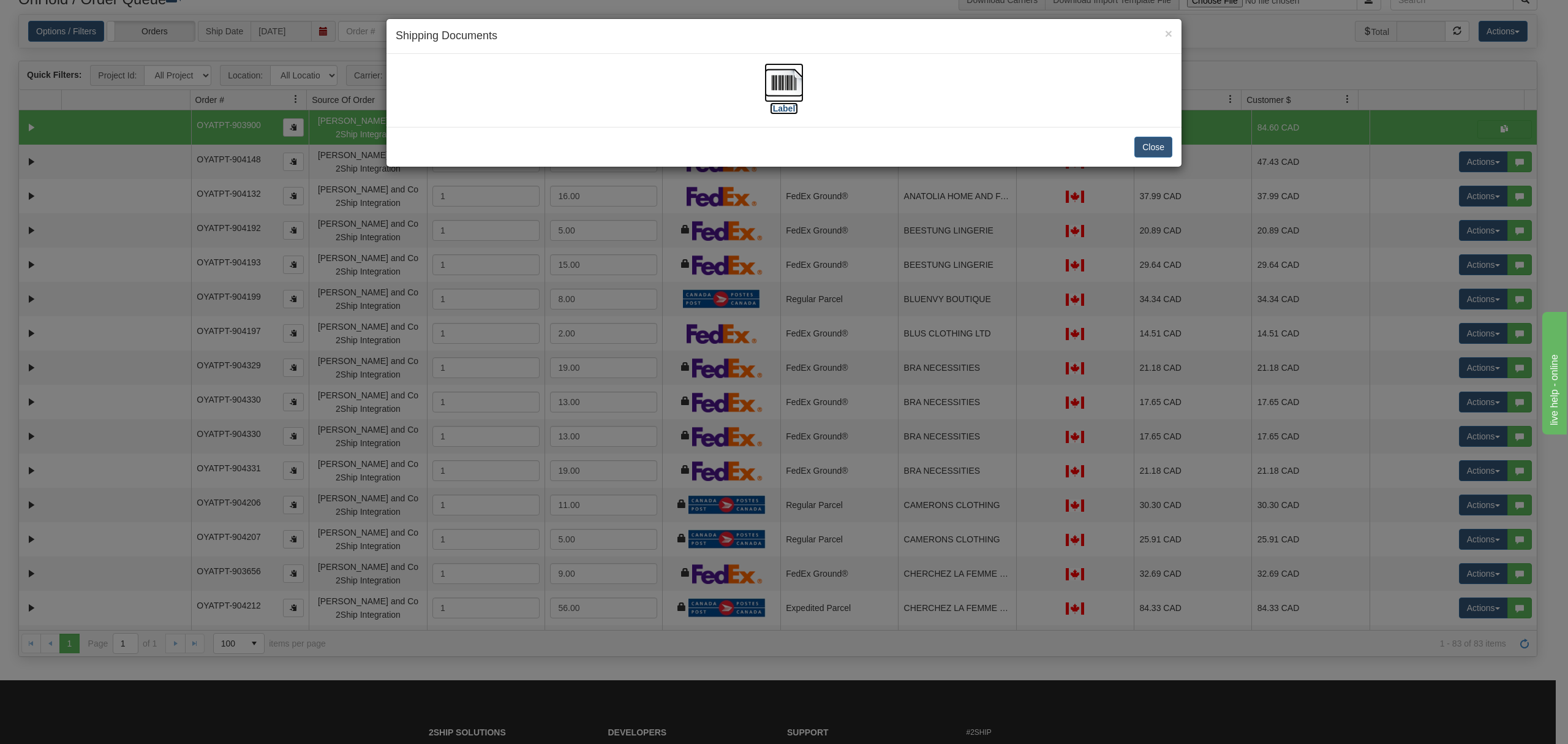
click at [789, 84] on img at bounding box center [784, 83] width 39 height 39
click at [1140, 147] on button "Close" at bounding box center [1154, 147] width 38 height 21
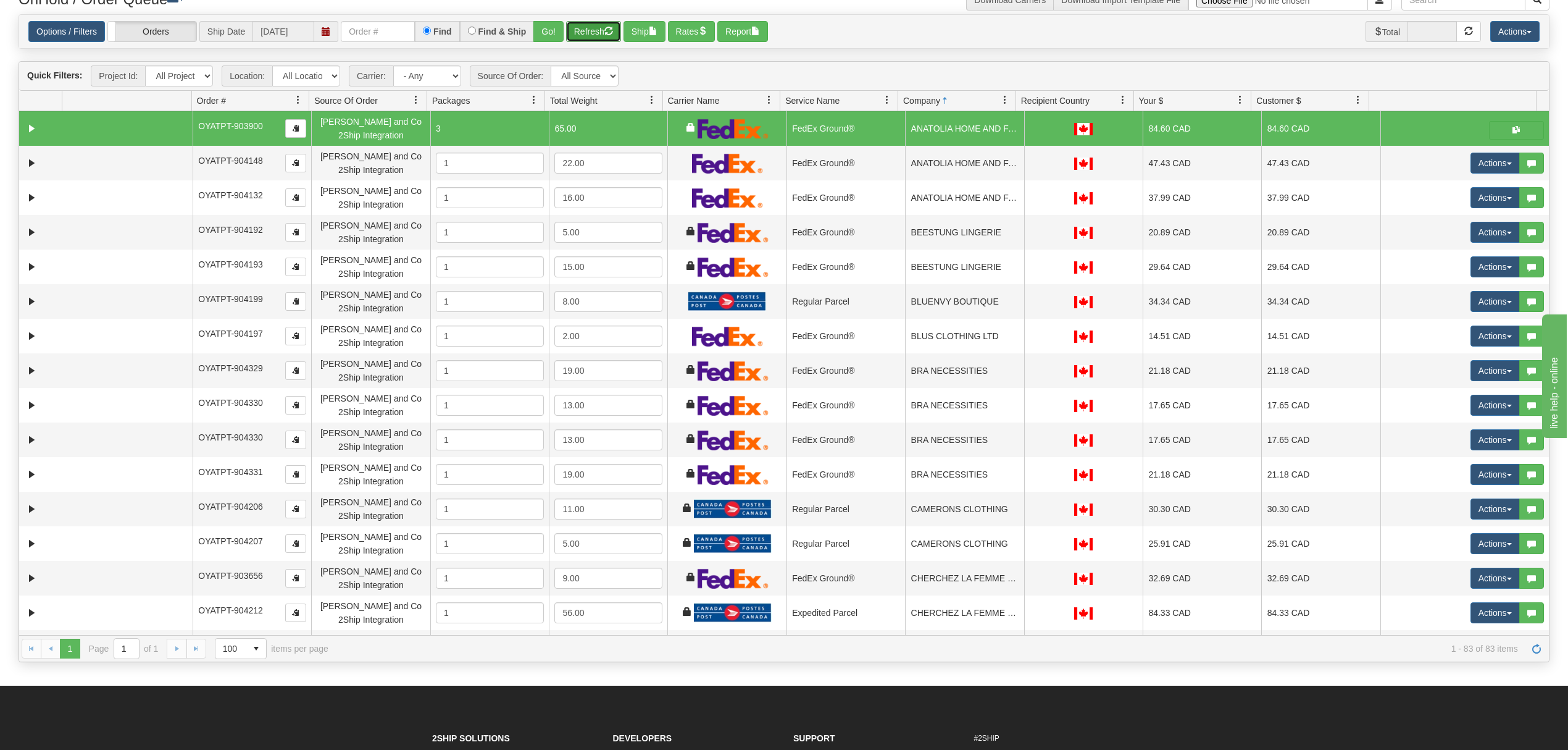
click at [610, 26] on button "Refresh" at bounding box center [593, 32] width 55 height 21
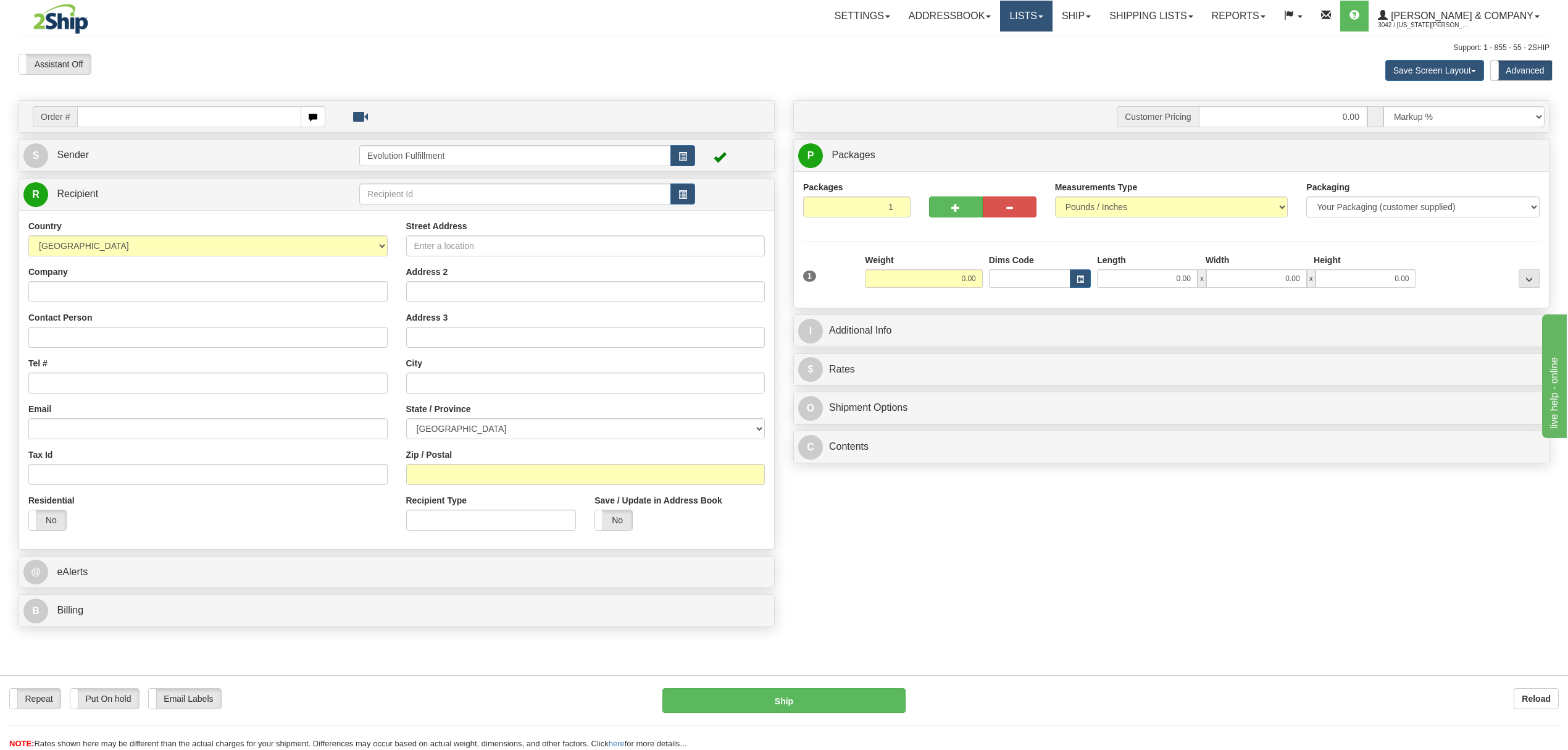
click at [1052, 15] on link "Lists" at bounding box center [1026, 16] width 52 height 31
click at [1100, 15] on link "Ship" at bounding box center [1076, 16] width 47 height 31
click at [1088, 66] on link "OnHold / Order Queue" at bounding box center [1043, 59] width 111 height 16
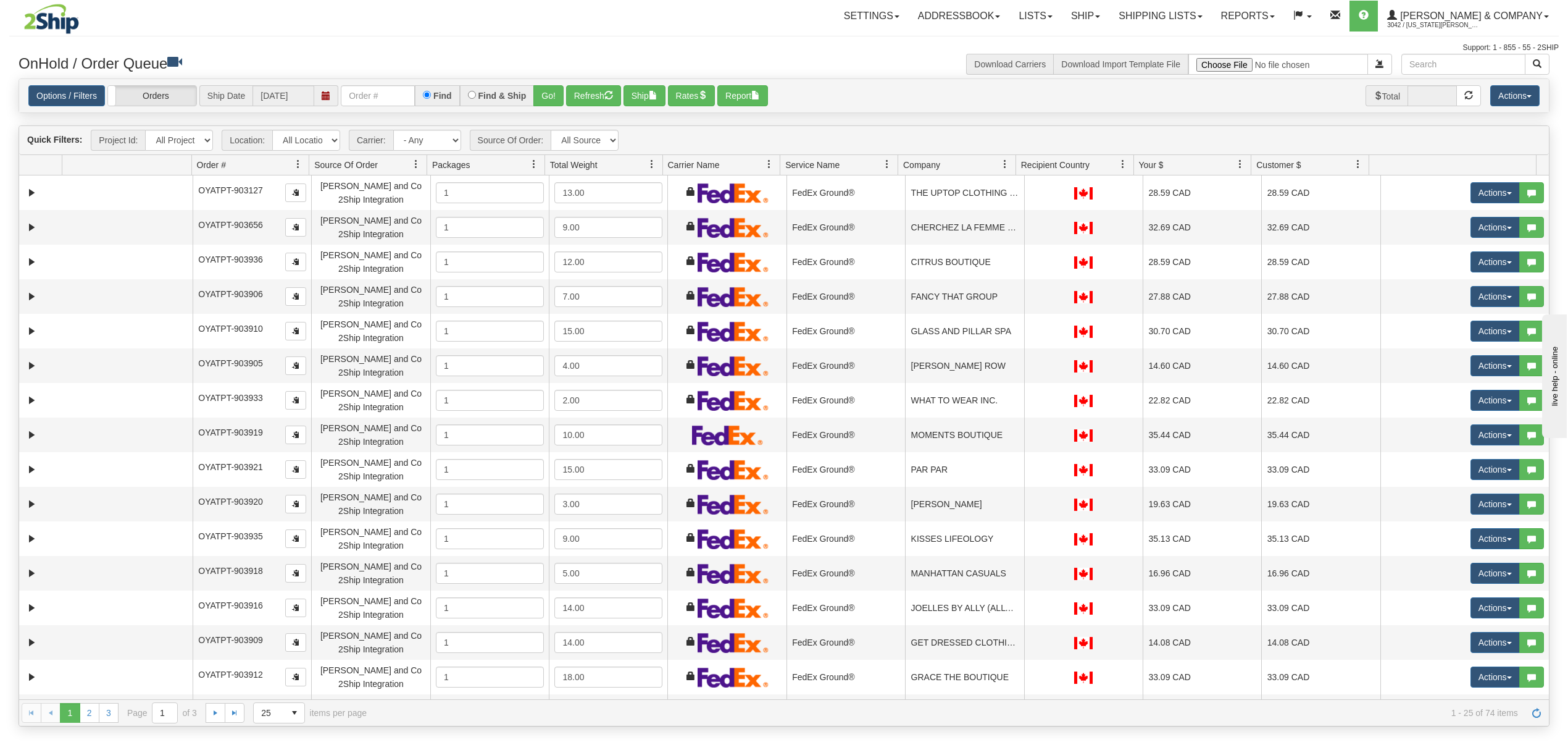
click at [1007, 163] on span at bounding box center [1004, 164] width 10 height 10
click at [1022, 190] on span "Sort Ascending" at bounding box center [1049, 194] width 64 height 13
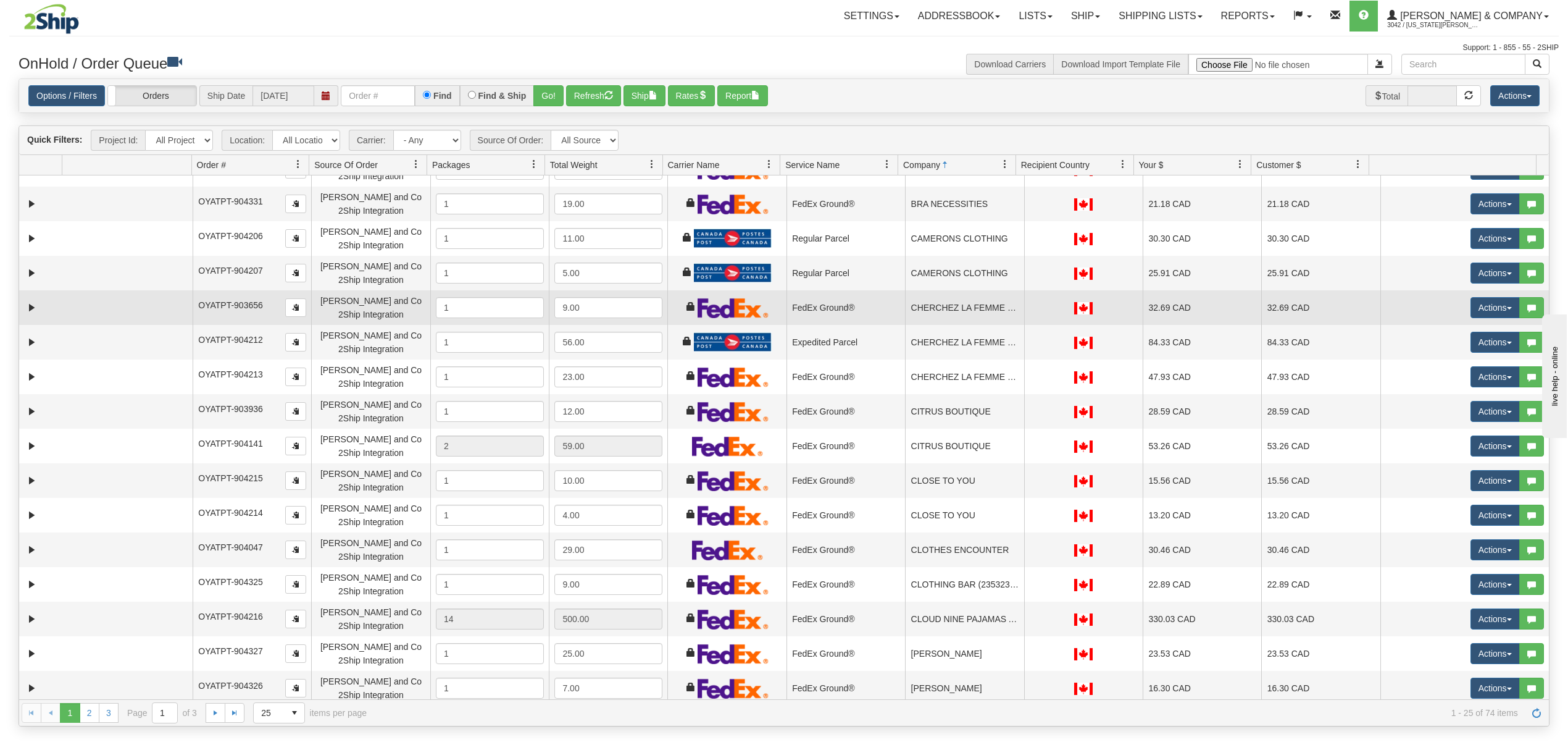
scroll to position [329, 0]
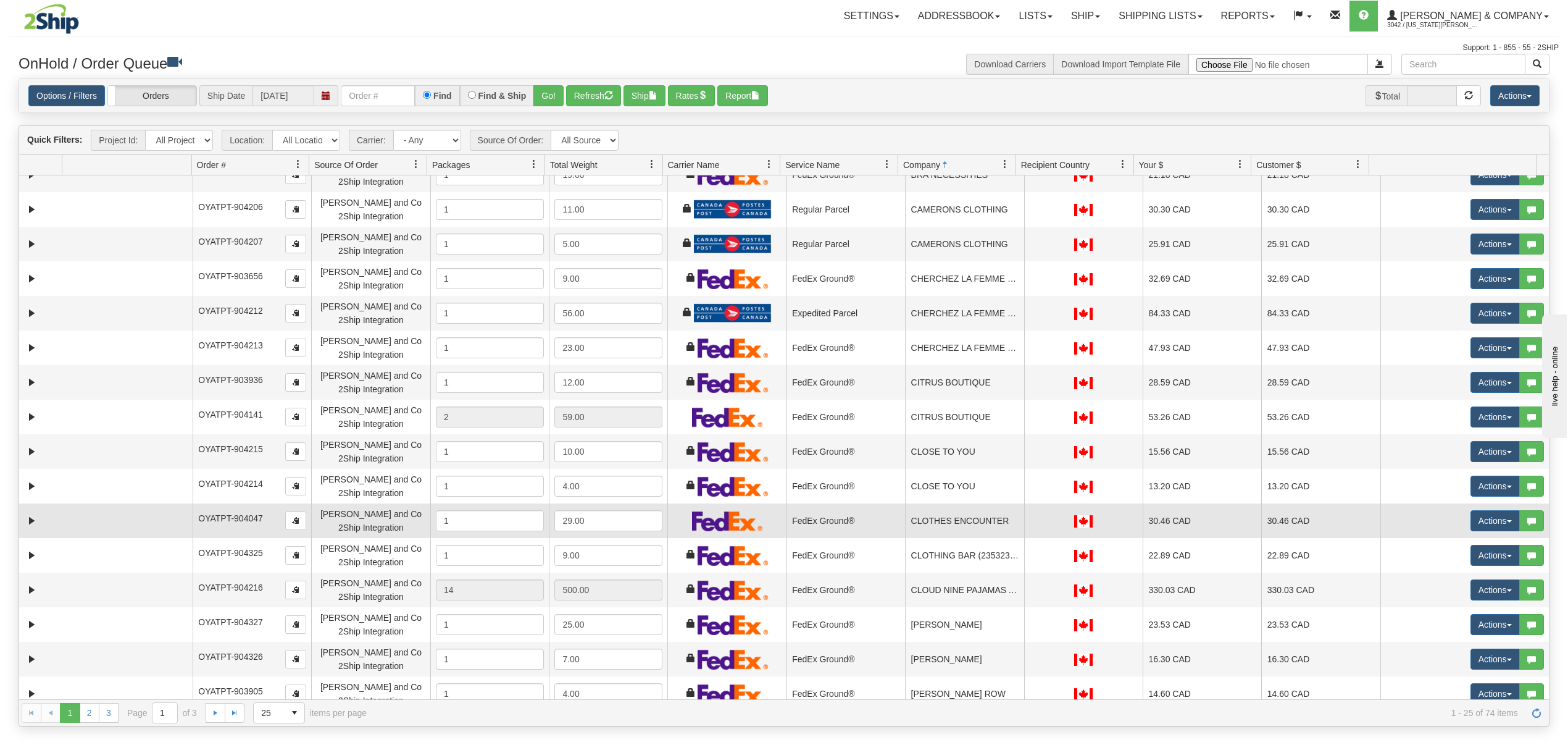
click at [968, 520] on td "CLOTHES ENCOUNTER" at bounding box center [964, 520] width 118 height 35
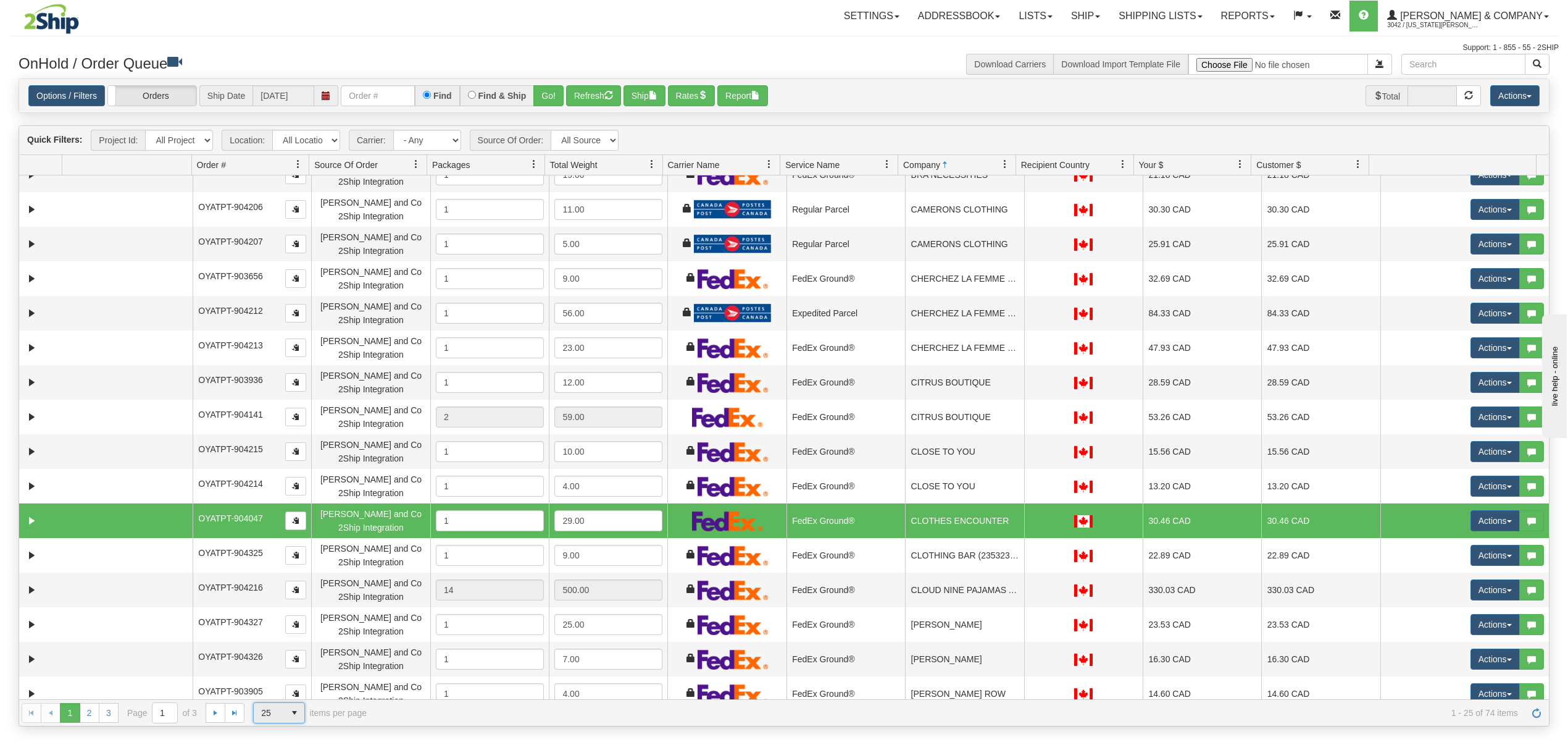
click at [262, 714] on span "25" at bounding box center [269, 712] width 16 height 13
click at [282, 696] on li "100" at bounding box center [279, 695] width 50 height 17
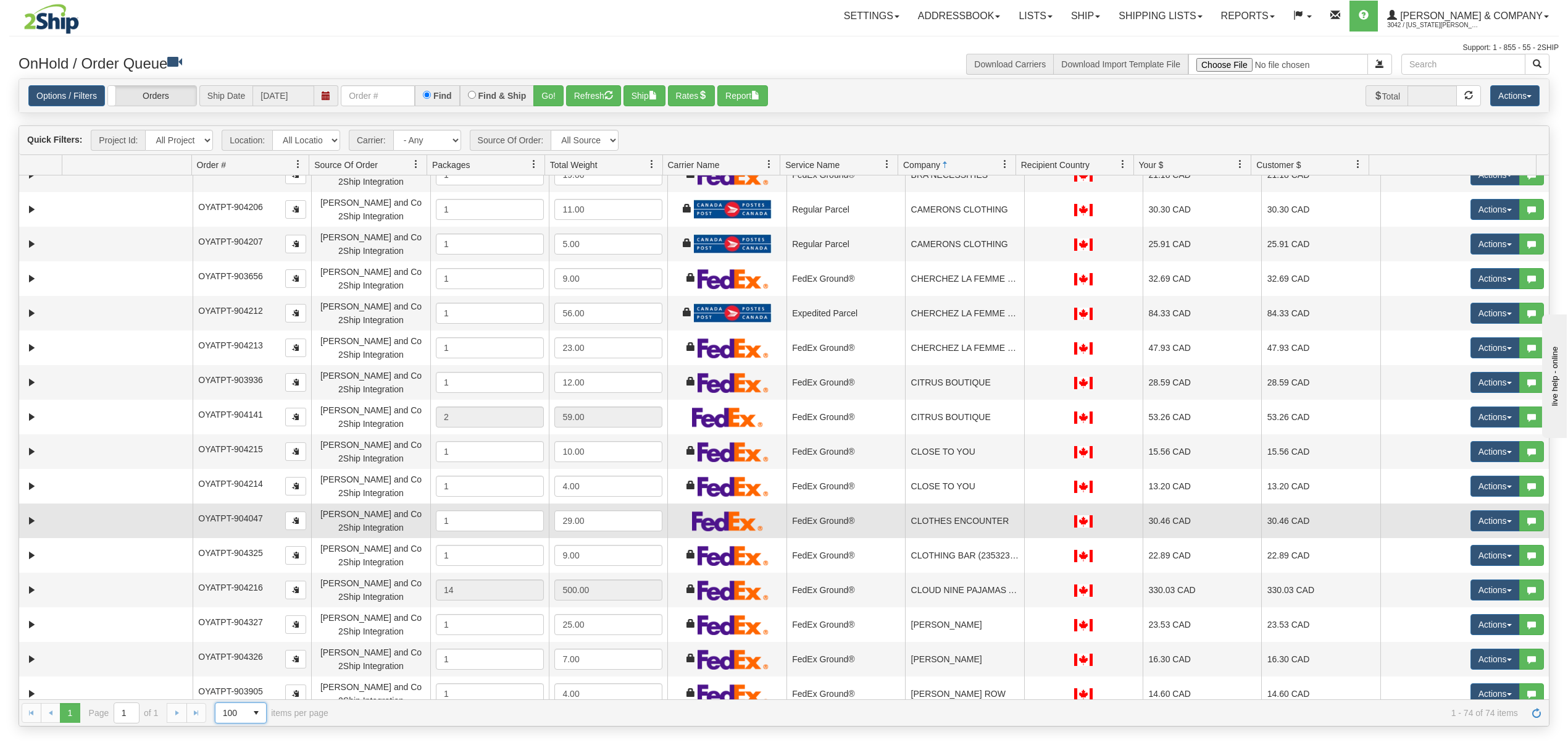
click at [959, 519] on td "CLOTHES ENCOUNTER" at bounding box center [964, 520] width 118 height 35
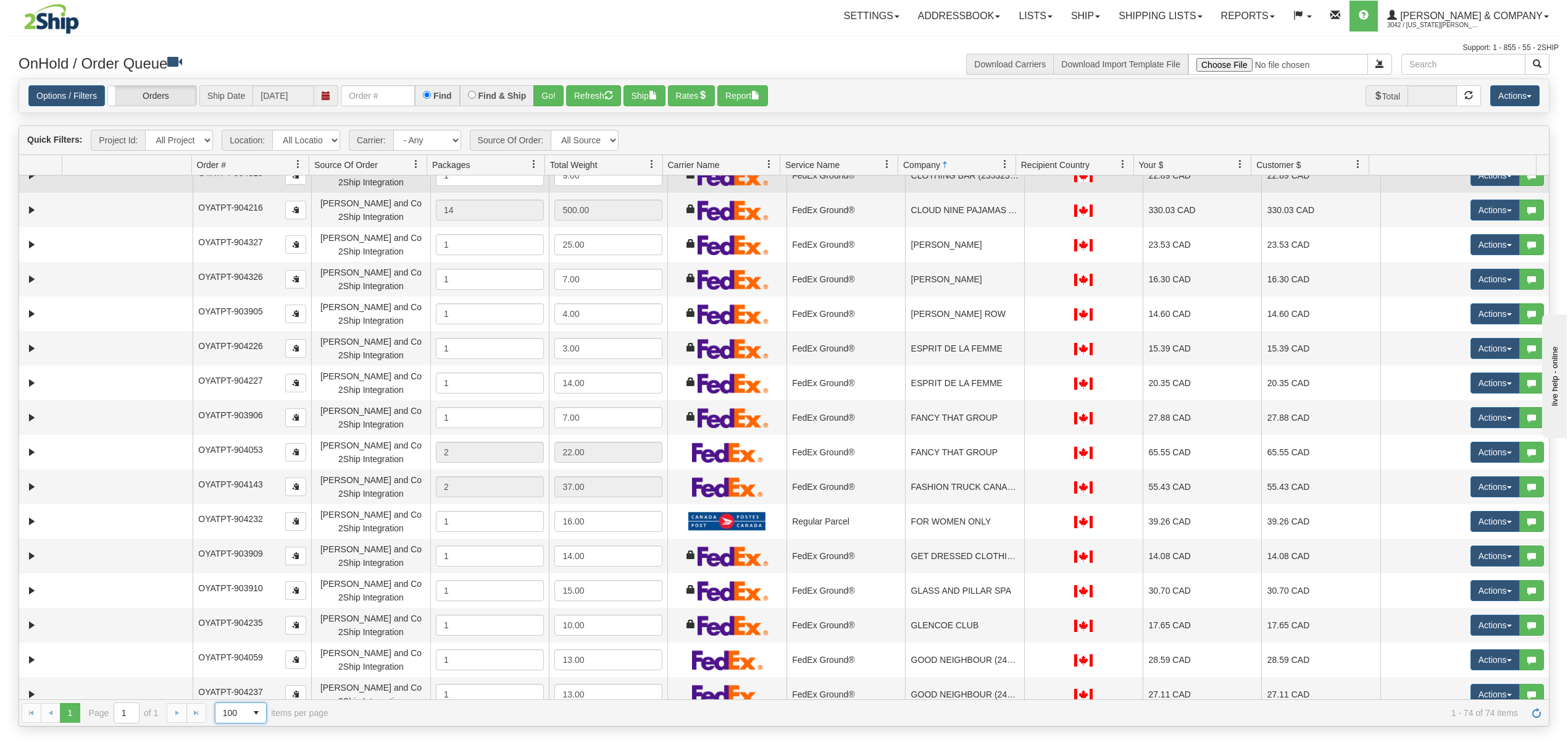
scroll to position [741, 0]
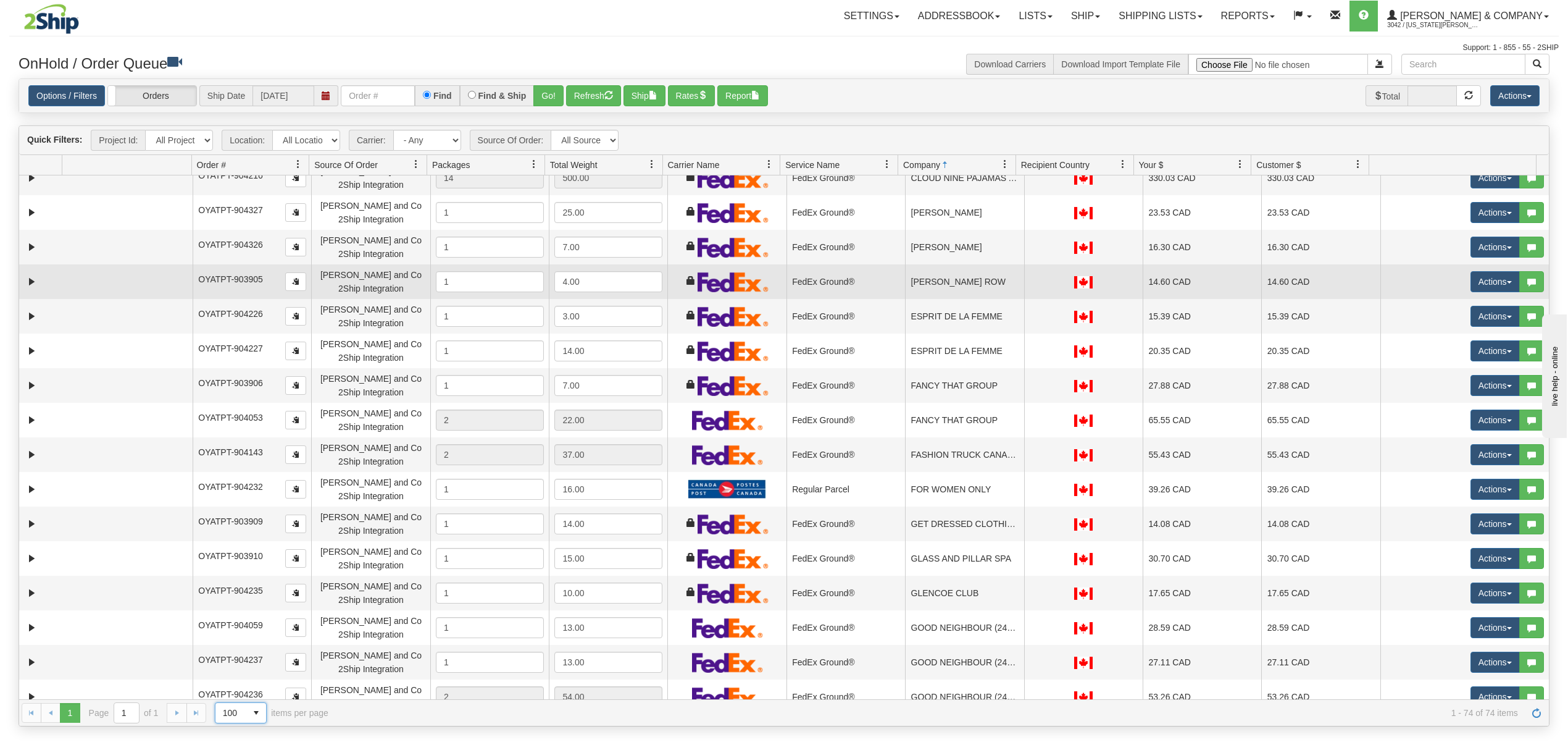
click at [941, 282] on td "[PERSON_NAME] ROW" at bounding box center [964, 282] width 118 height 35
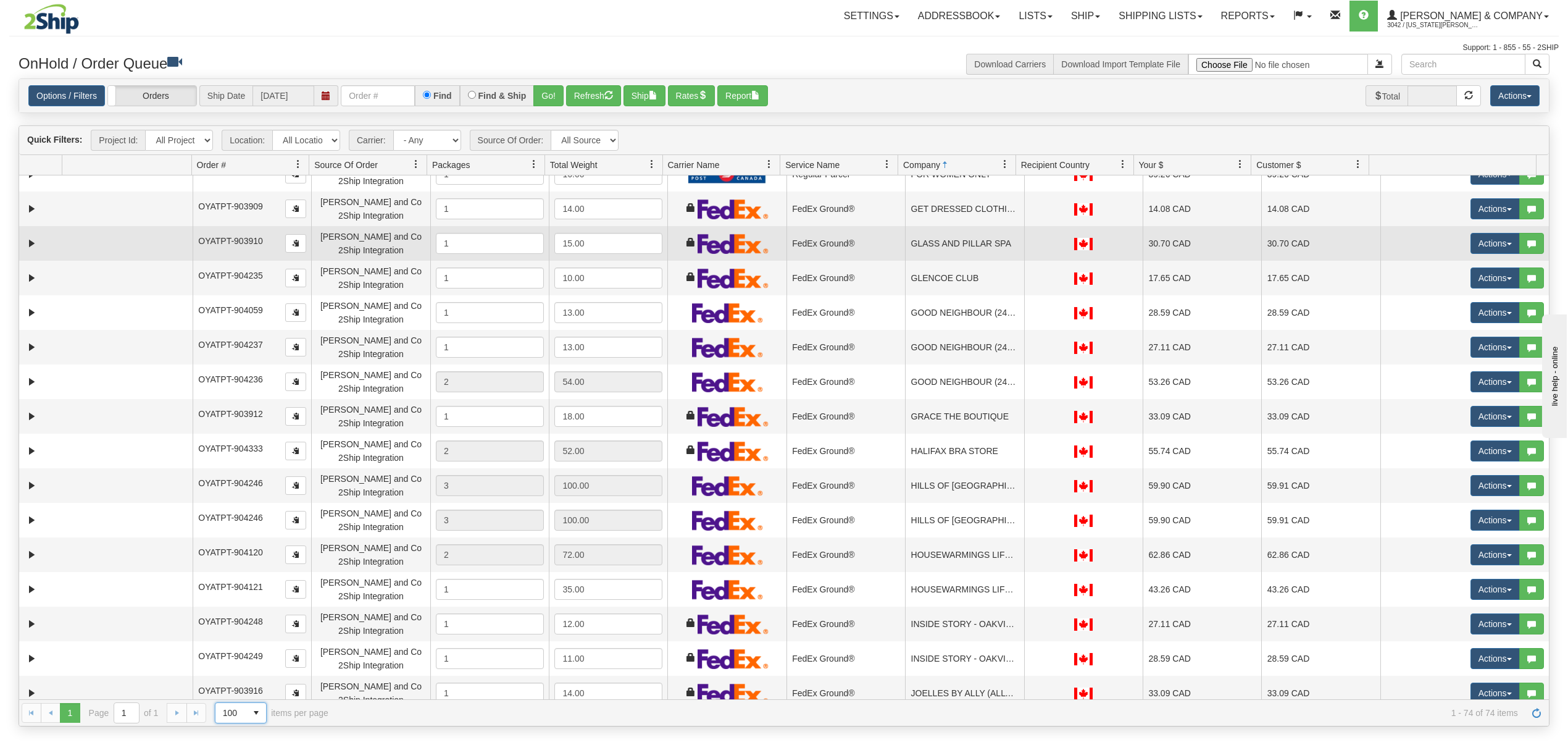
scroll to position [1070, 0]
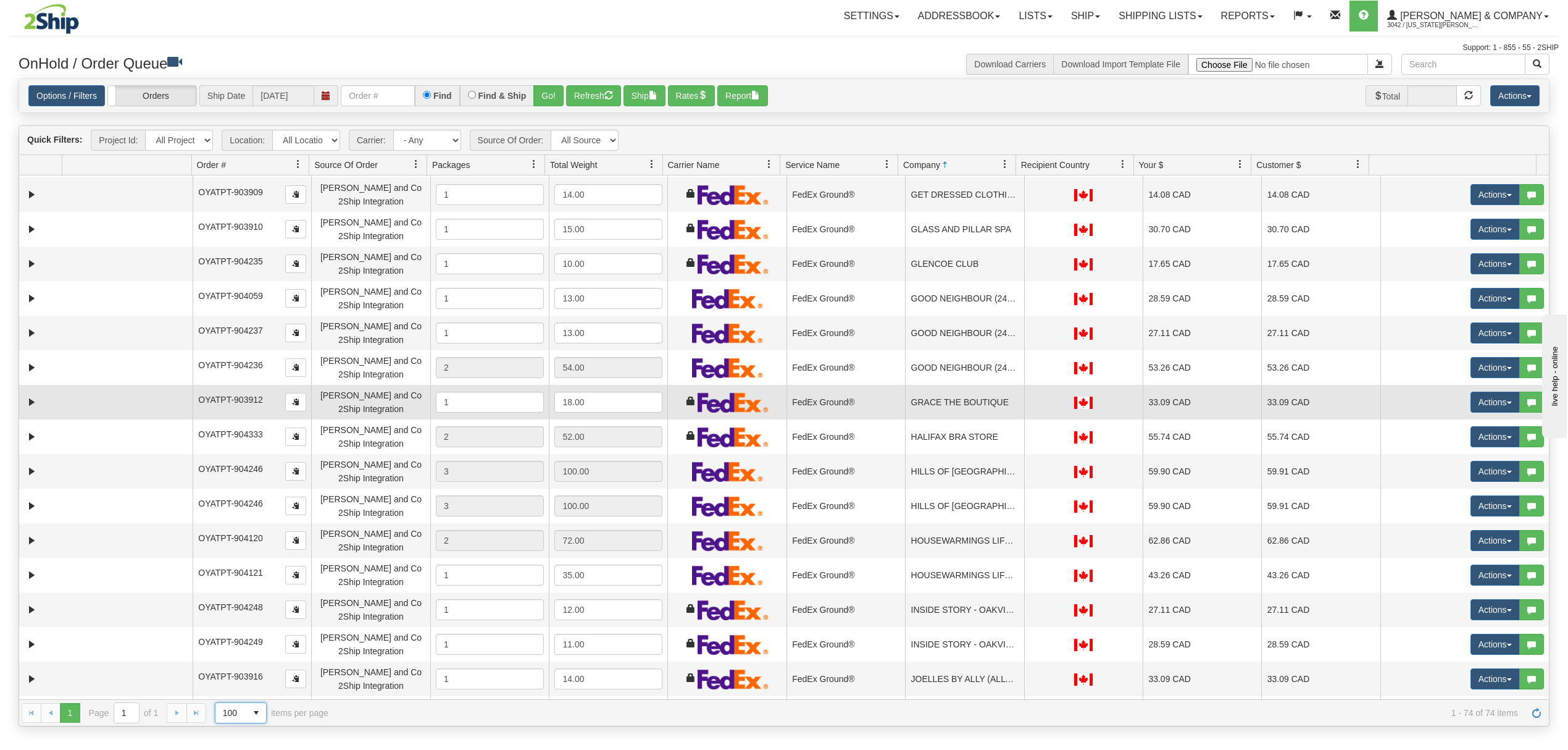
click at [959, 403] on td "GRACE THE BOUTIQUE" at bounding box center [964, 402] width 118 height 35
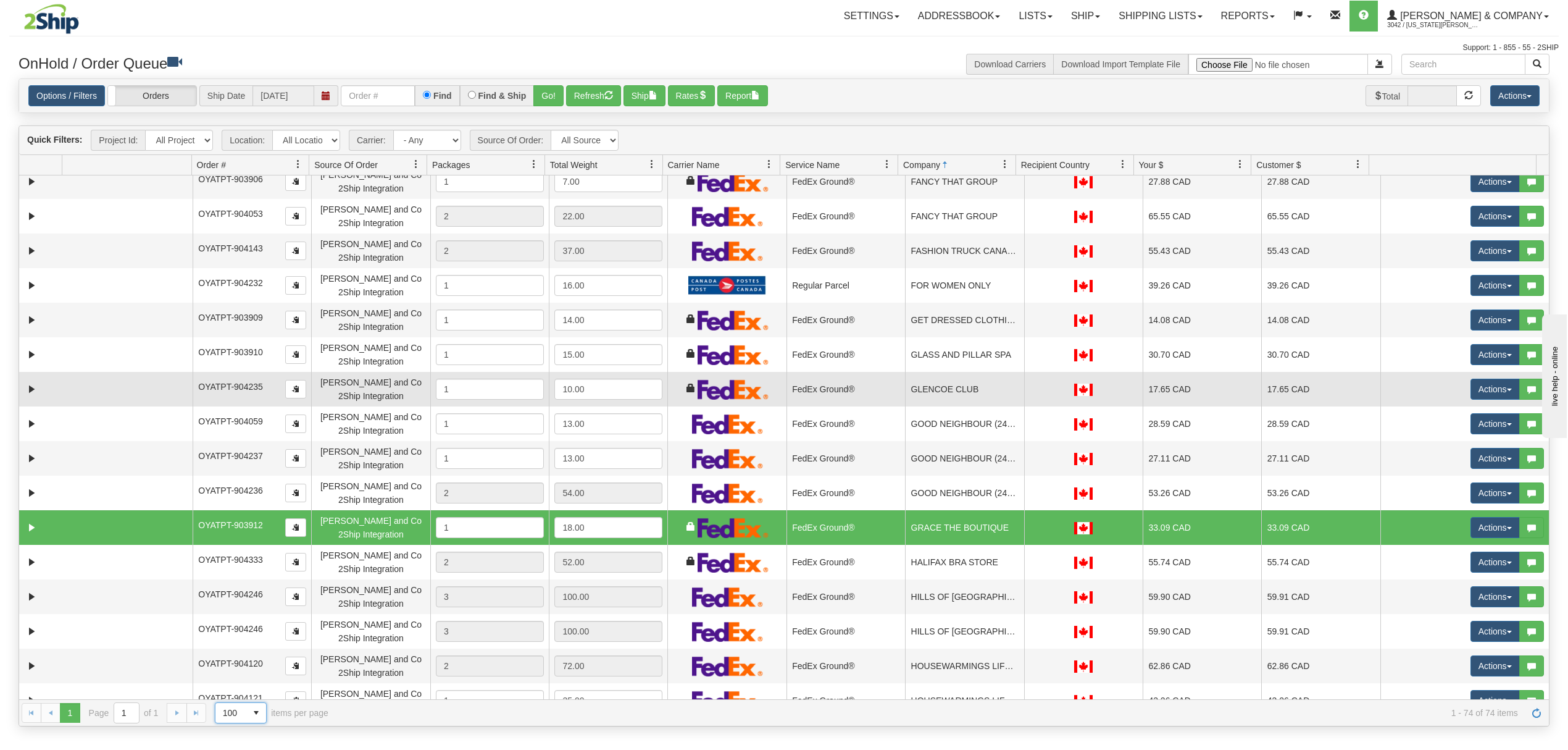
scroll to position [905, 0]
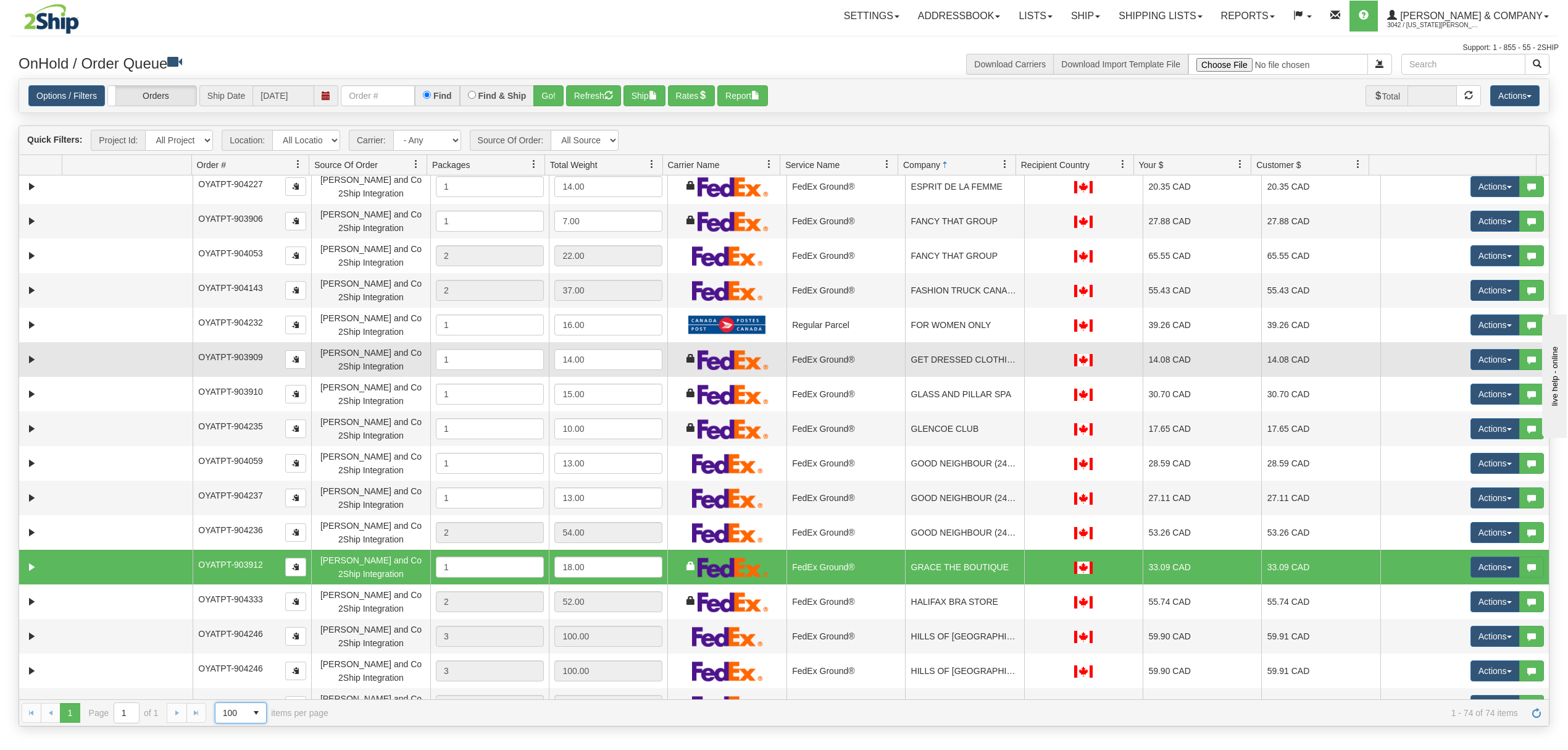
click at [939, 357] on td "GET DRESSED CLOTHING CORP." at bounding box center [964, 359] width 118 height 35
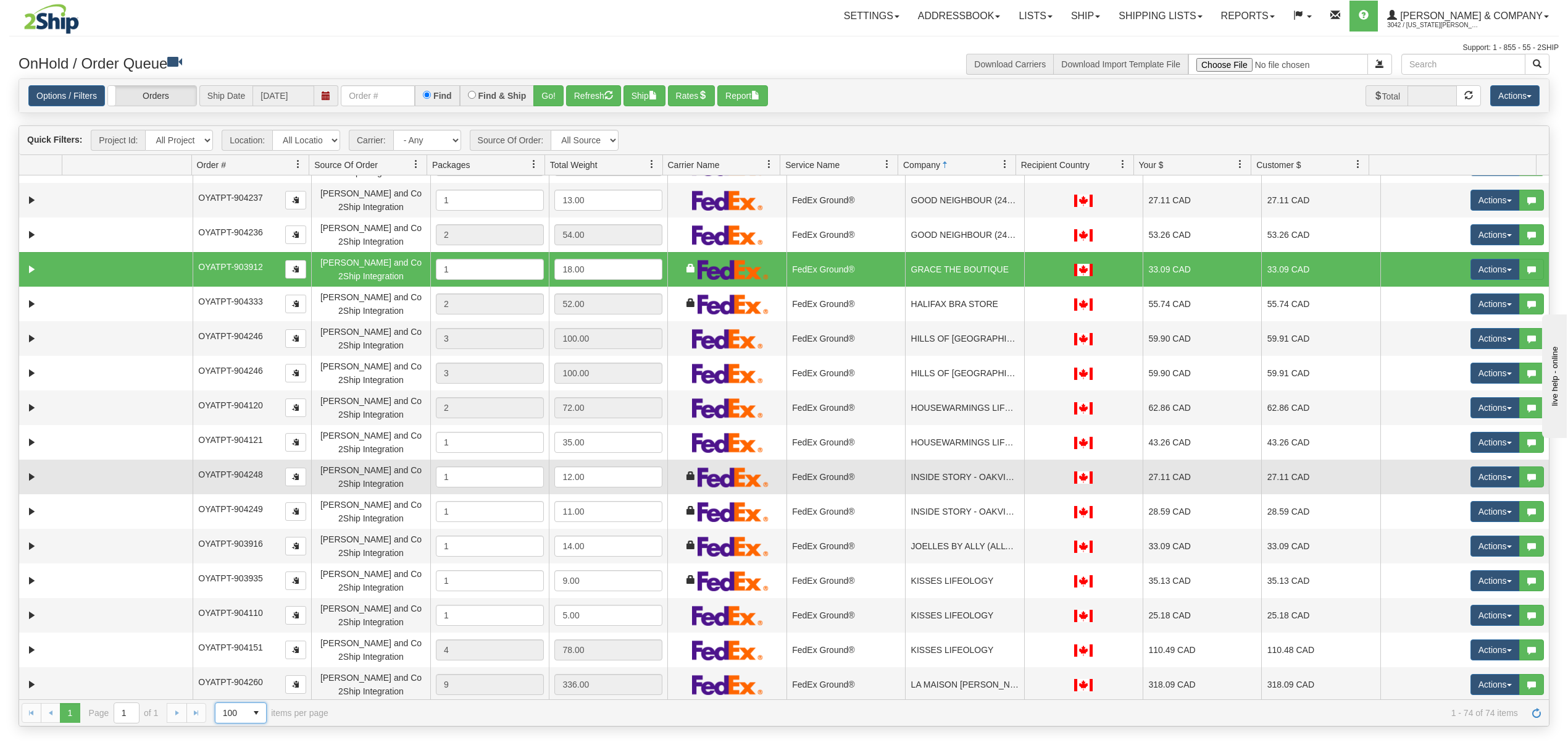
scroll to position [1399, 0]
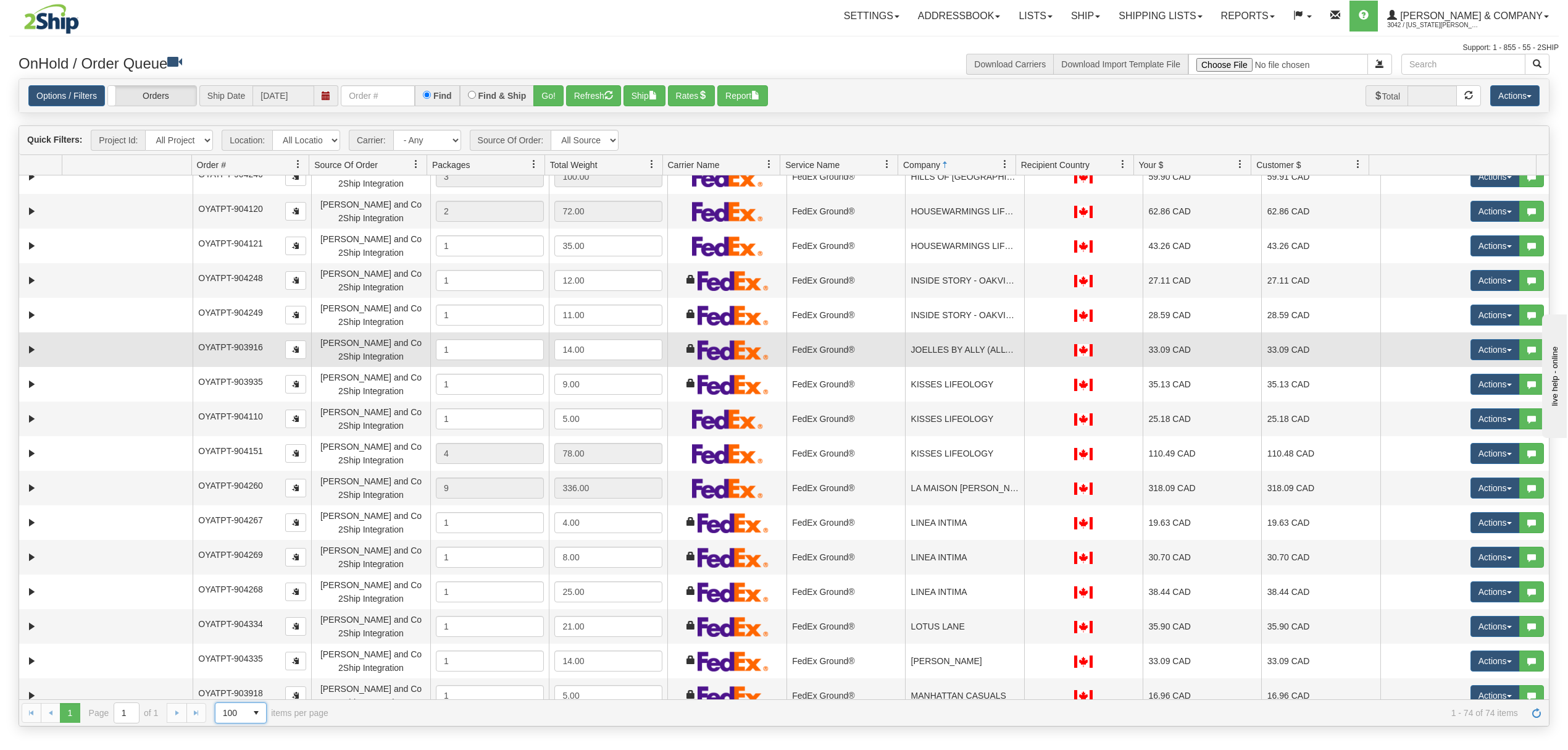
click at [959, 347] on td "JOELLES BY ALLY (ALLYS CLOTHING)" at bounding box center [964, 350] width 118 height 35
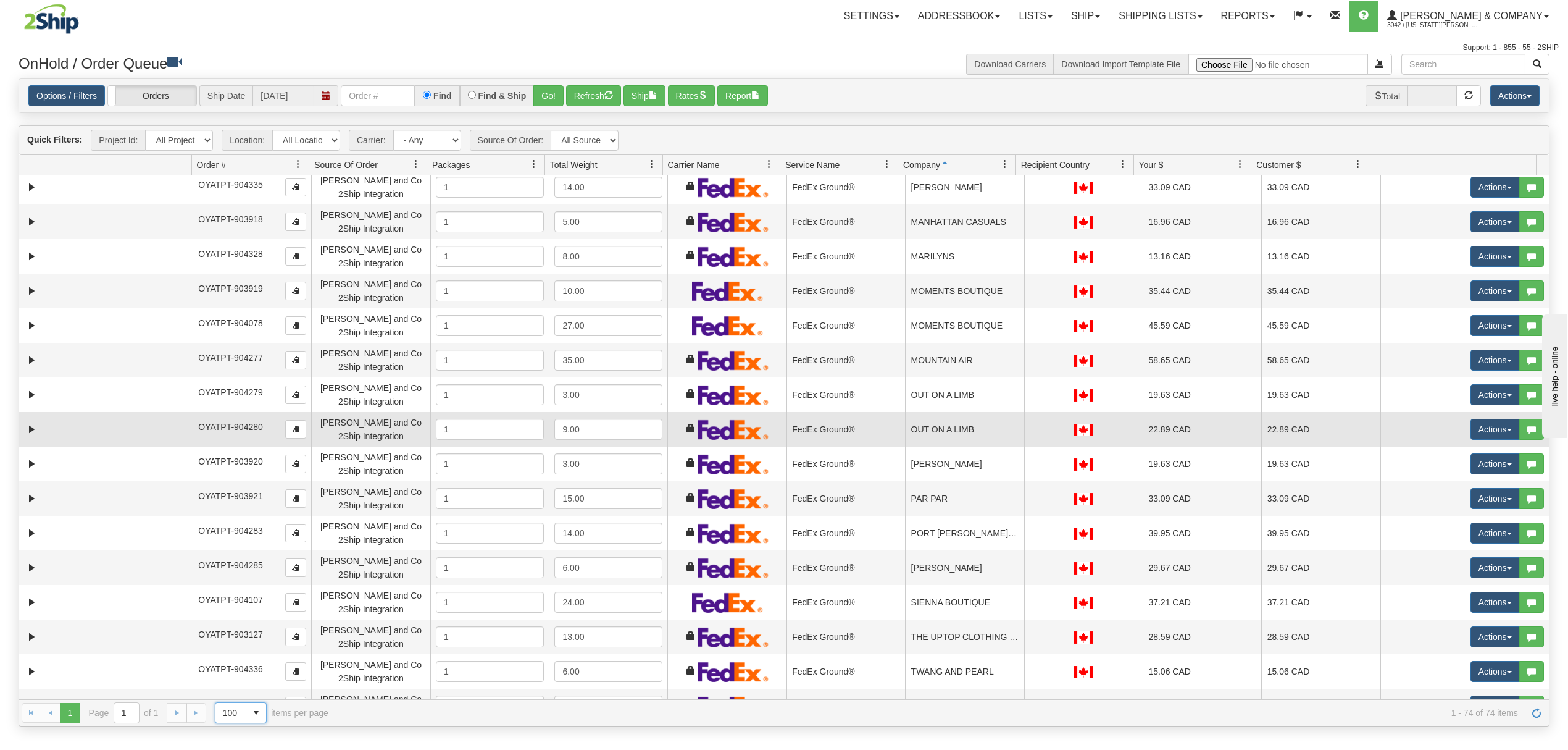
scroll to position [1893, 0]
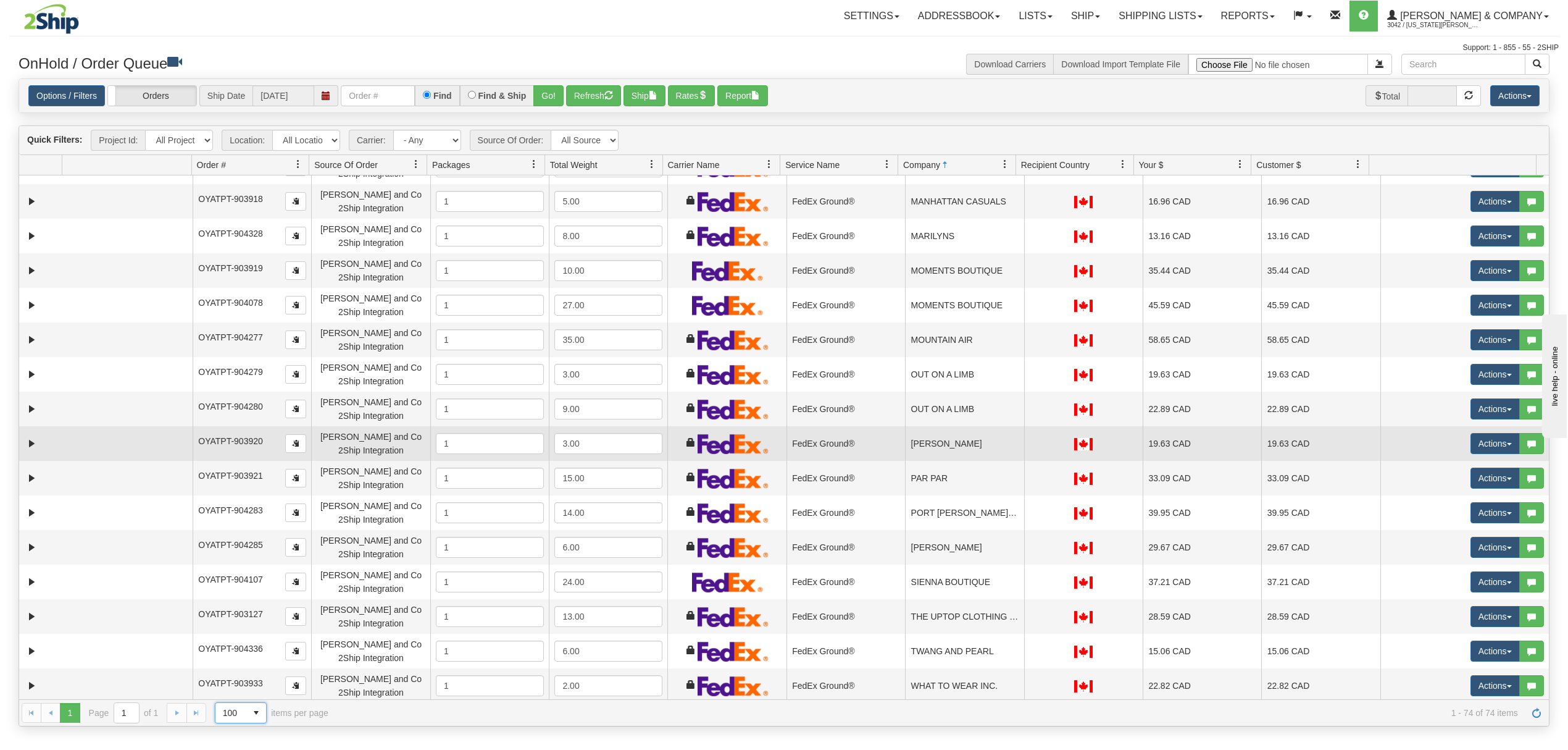
click at [968, 457] on td "[PERSON_NAME]" at bounding box center [964, 444] width 118 height 35
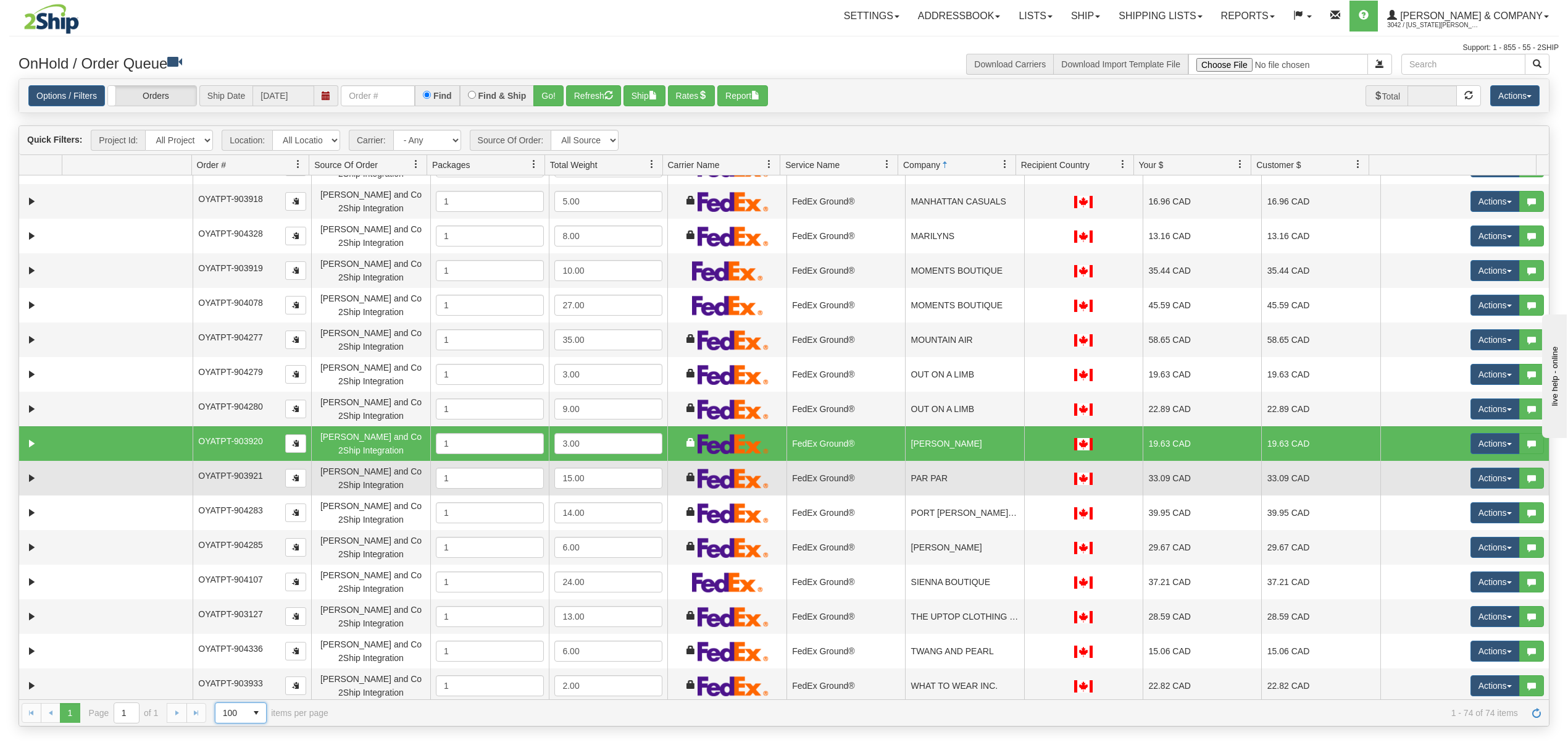
click at [971, 481] on td "PAR PAR" at bounding box center [964, 478] width 118 height 35
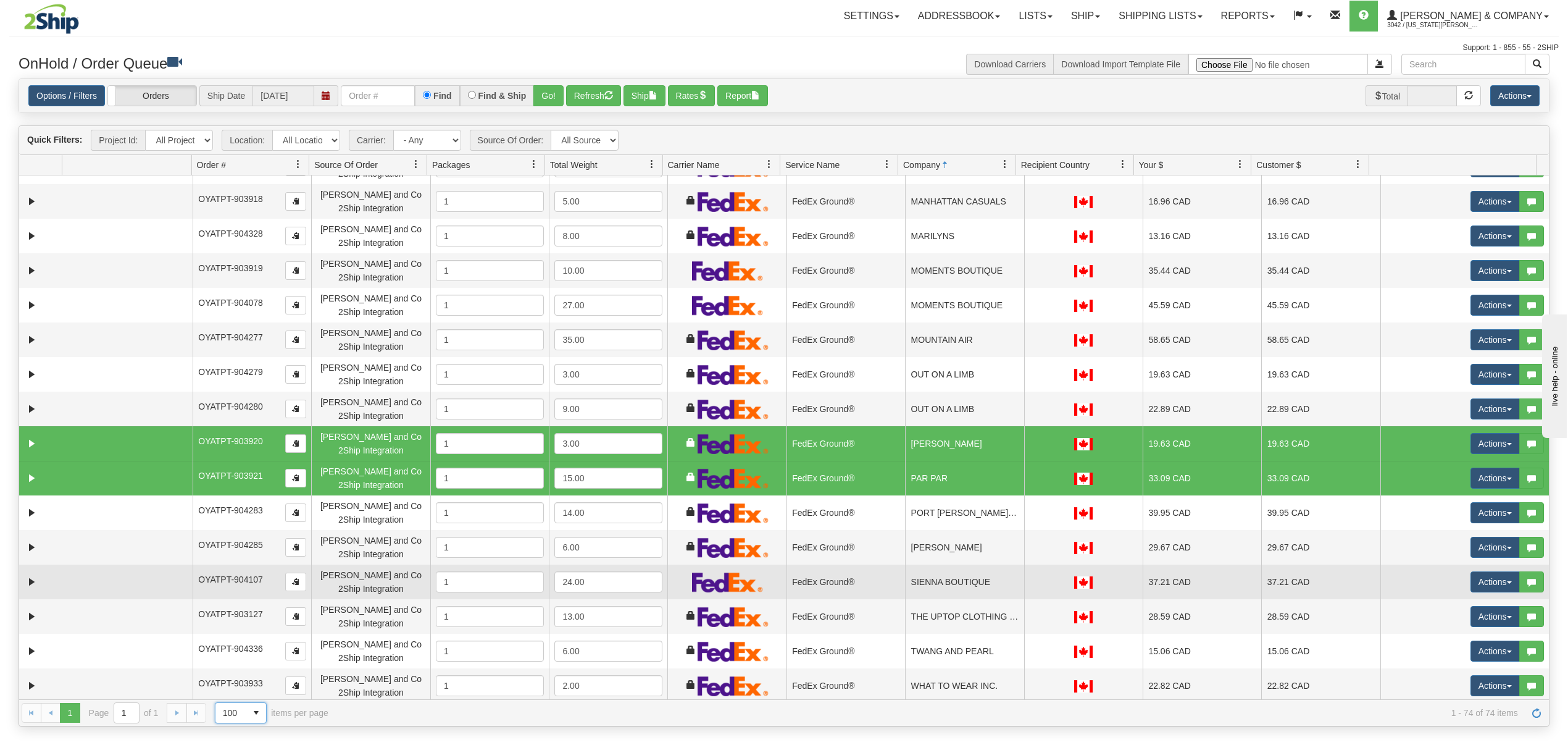
click at [943, 593] on td "SIENNA BOUTIQUE" at bounding box center [964, 581] width 118 height 35
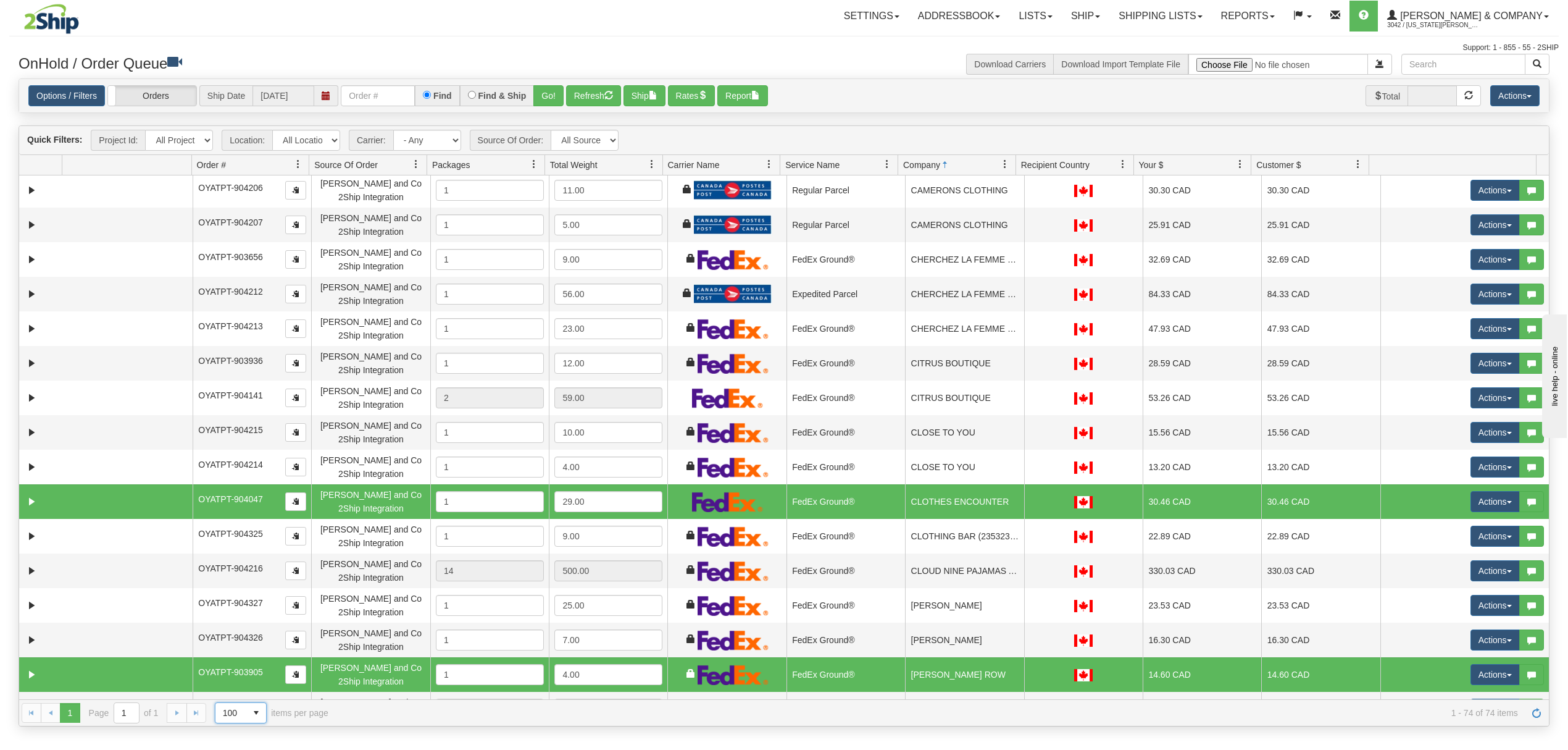
scroll to position [0, 0]
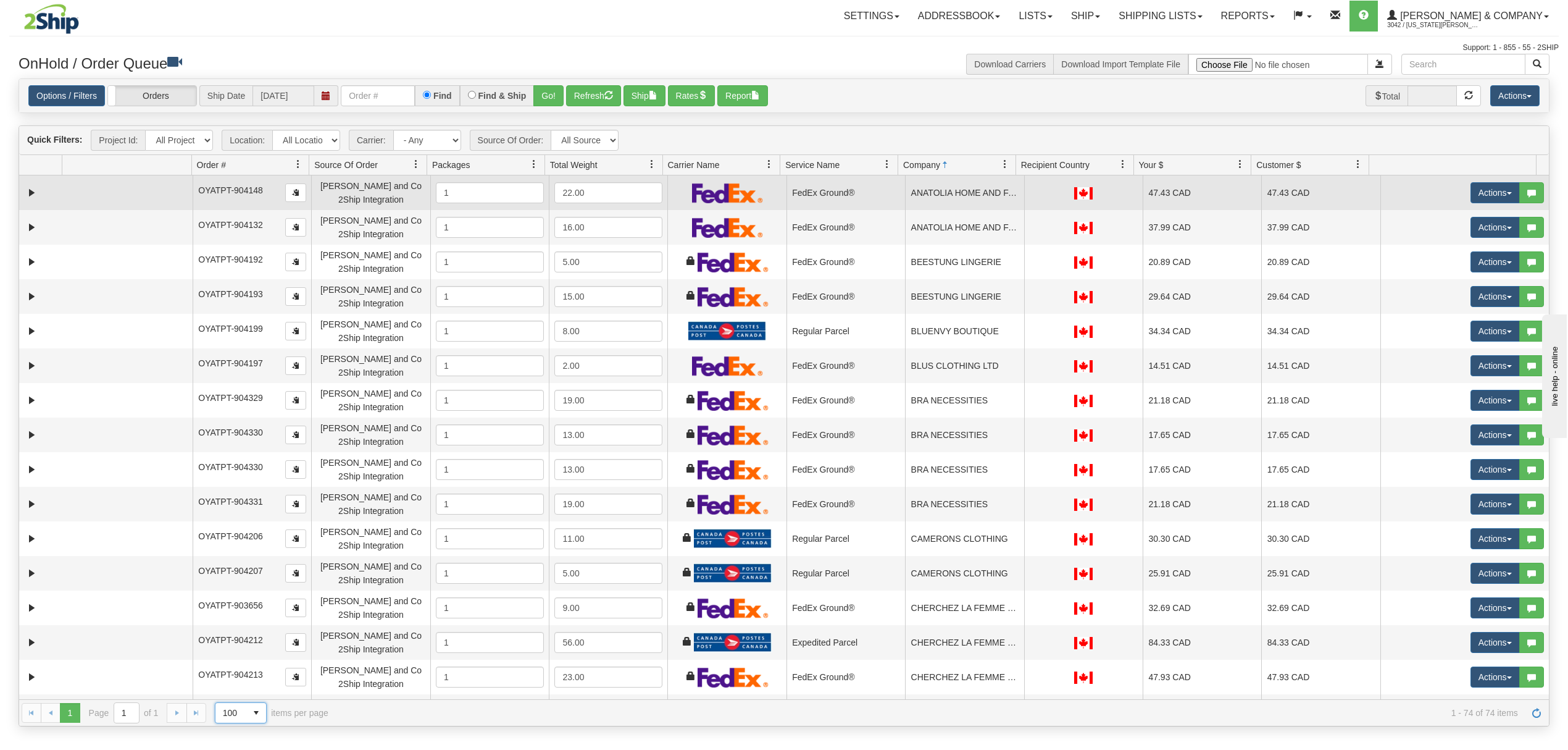
click at [929, 193] on td "ANATOLIA HOME AND FASHION" at bounding box center [964, 193] width 118 height 35
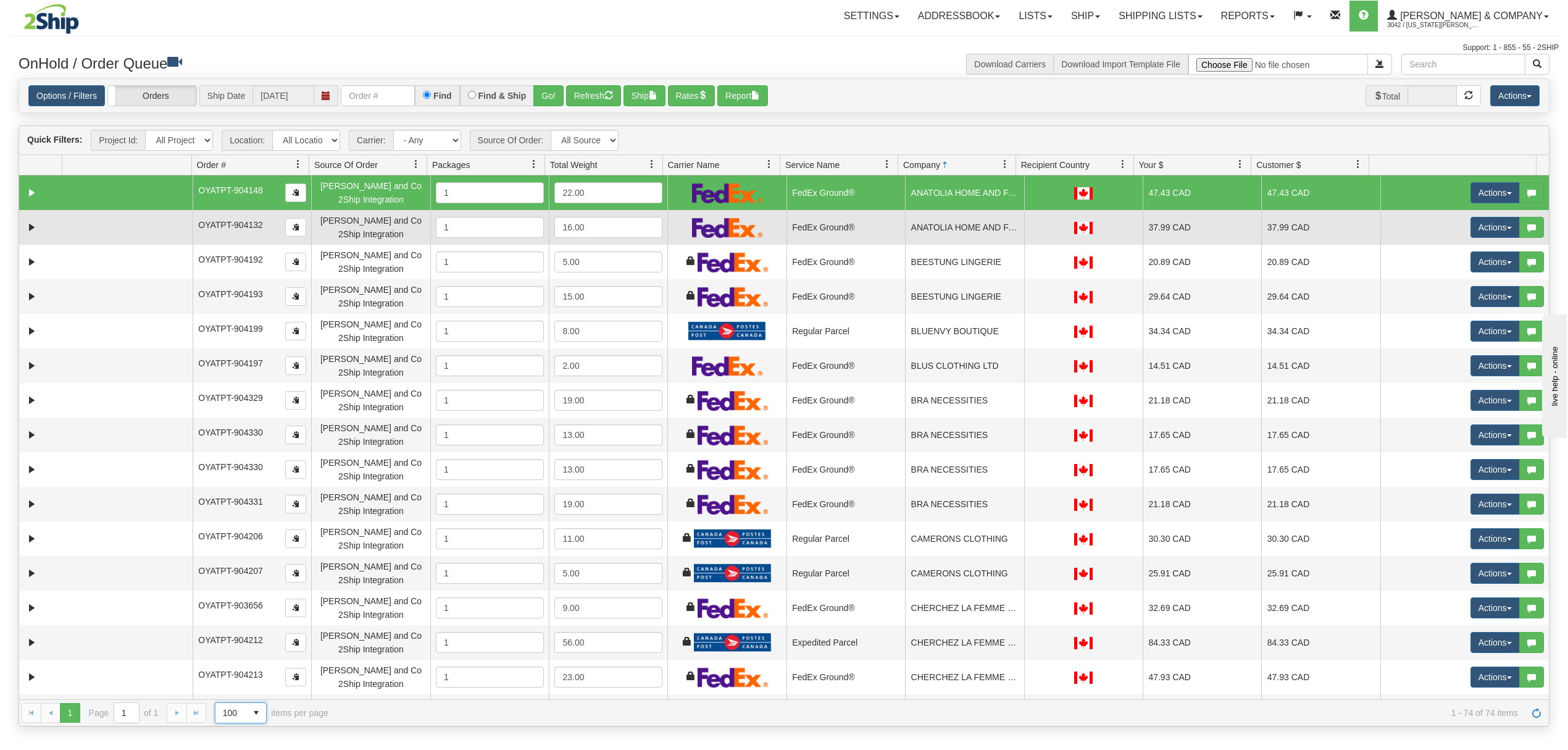
click at [940, 230] on td "ANATOLIA HOME AND FASHION" at bounding box center [964, 228] width 118 height 35
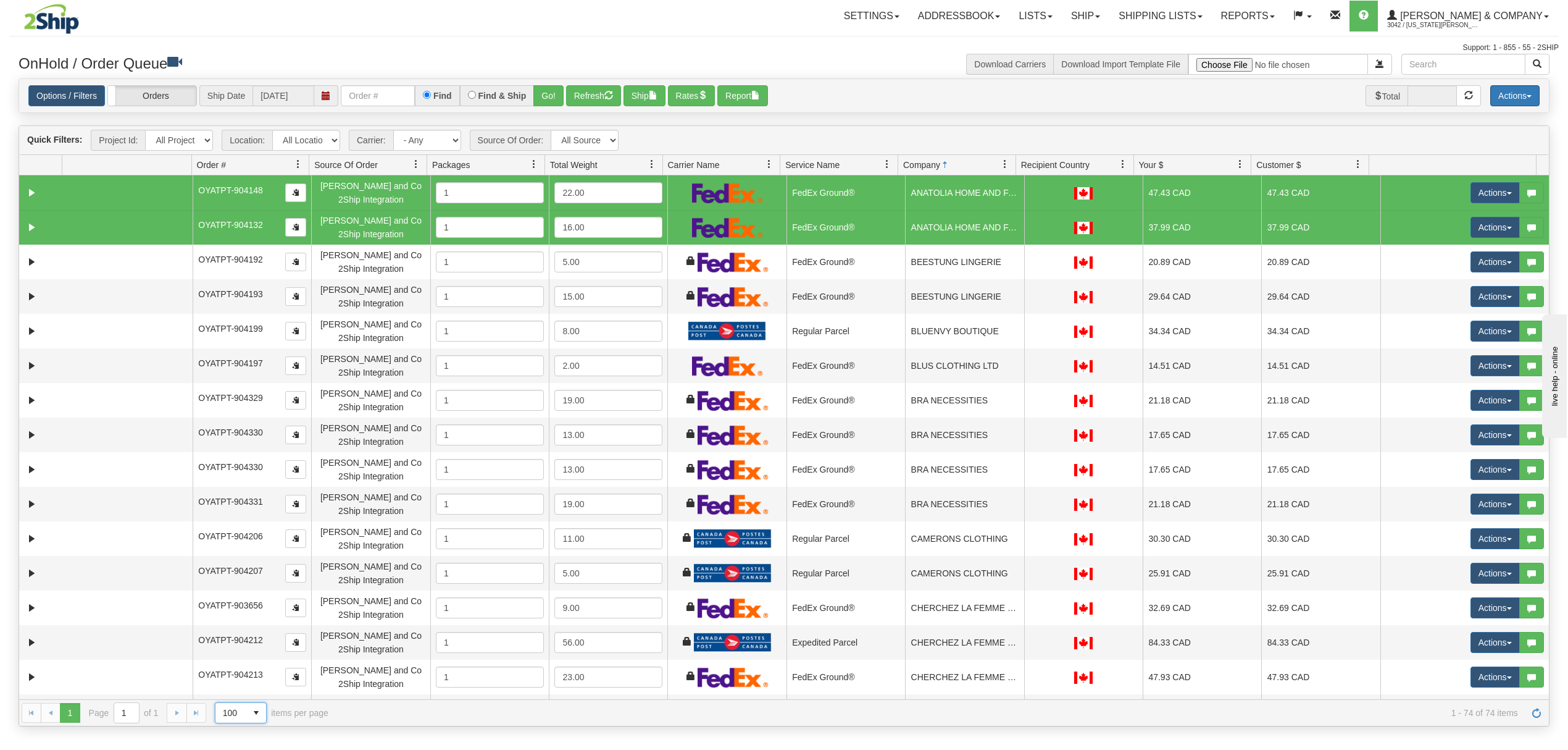
click at [1494, 90] on button "Actions" at bounding box center [1514, 96] width 49 height 21
click at [1460, 194] on link "Delete Selected" at bounding box center [1487, 195] width 104 height 16
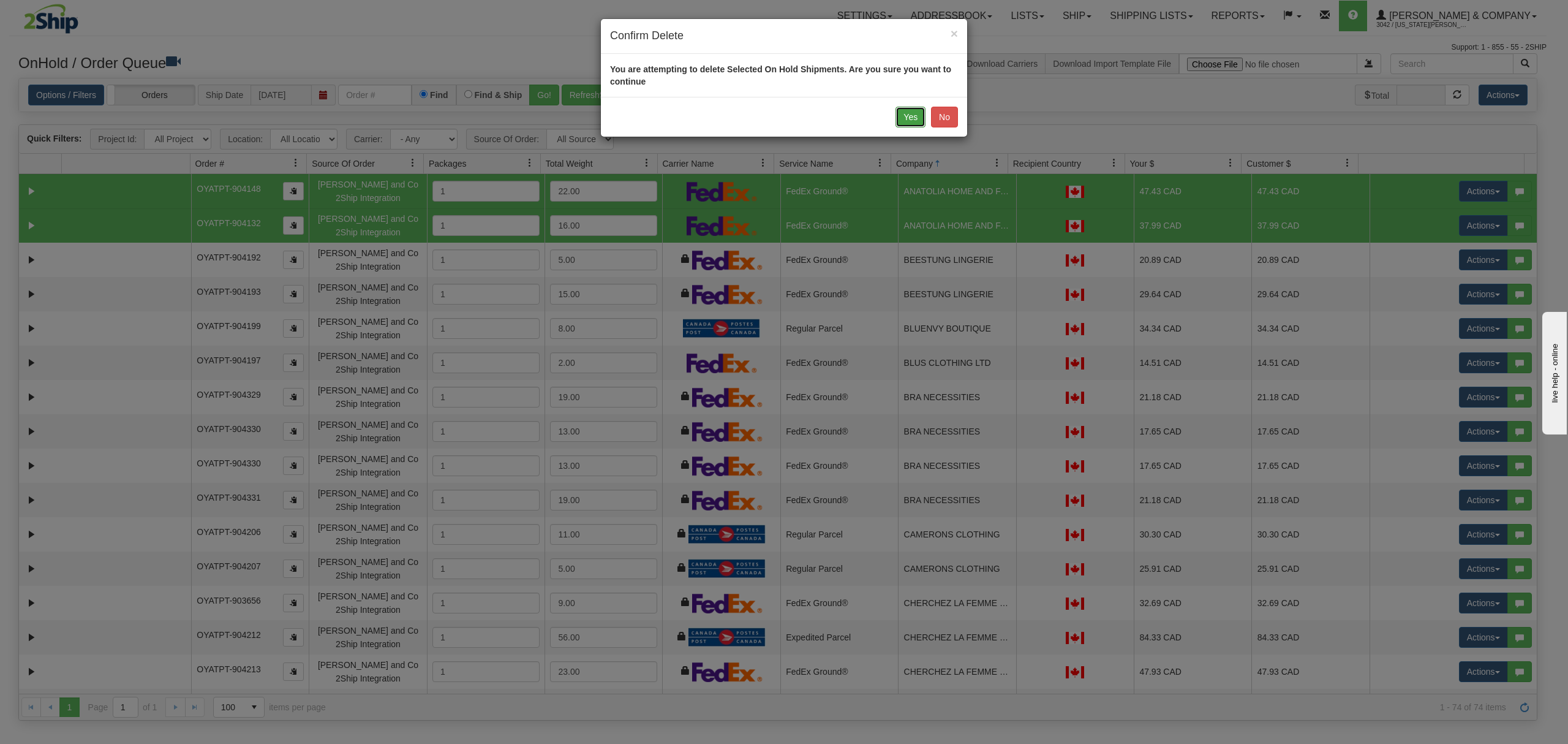
click at [908, 113] on button "Yes" at bounding box center [910, 117] width 30 height 21
